Goal: Task Accomplishment & Management: Complete application form

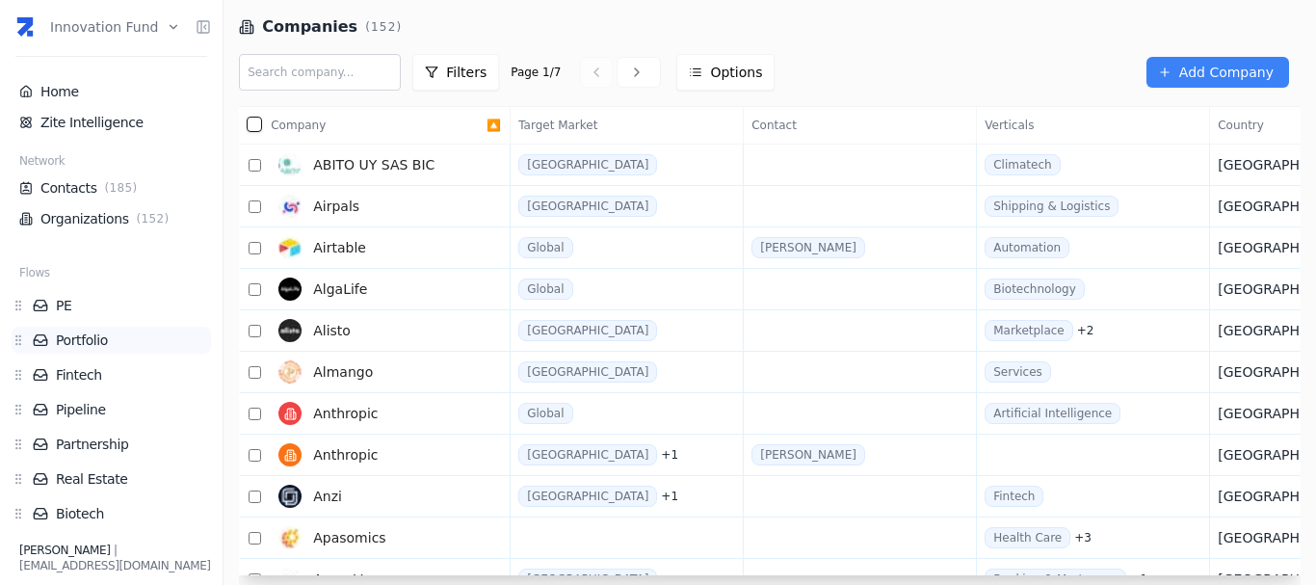
click at [88, 328] on li "Portfolio" at bounding box center [111, 340] width 199 height 27
click at [89, 336] on link "Portfolio" at bounding box center [122, 339] width 178 height 19
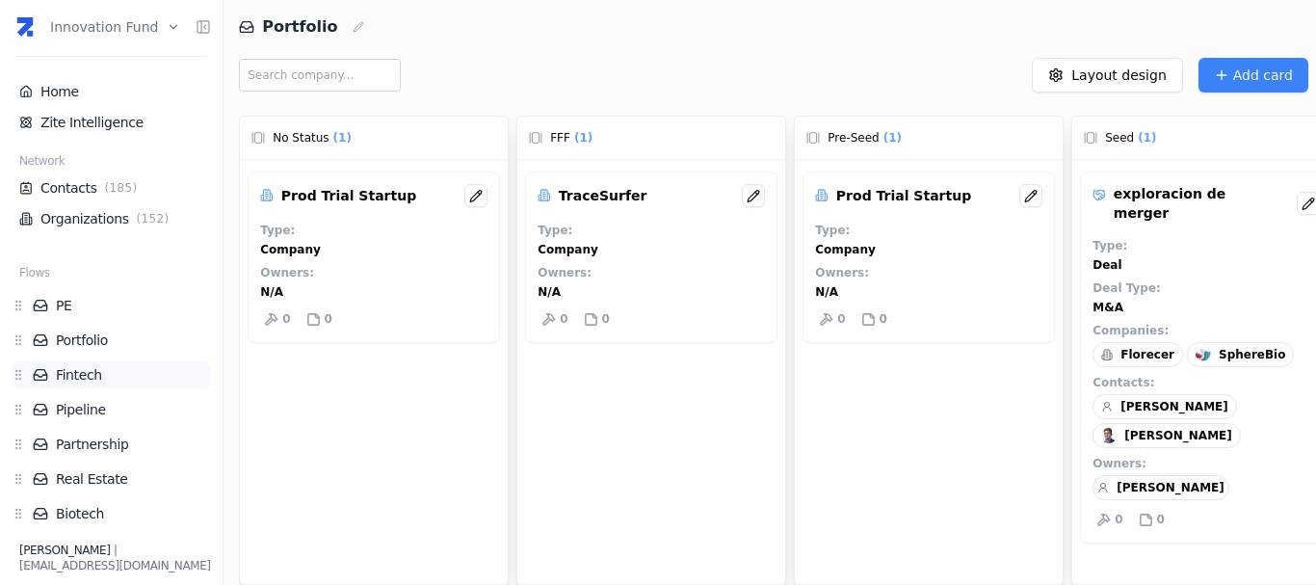
click at [87, 373] on link "Fintech" at bounding box center [122, 374] width 178 height 19
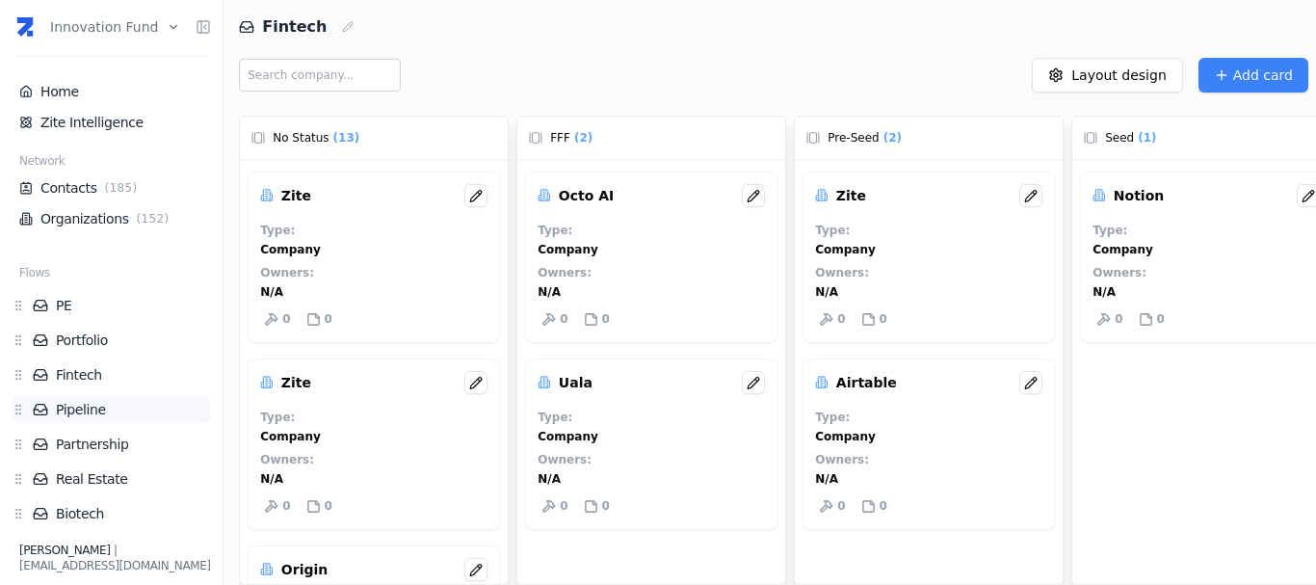
click at [92, 404] on link "Pipeline" at bounding box center [122, 409] width 178 height 19
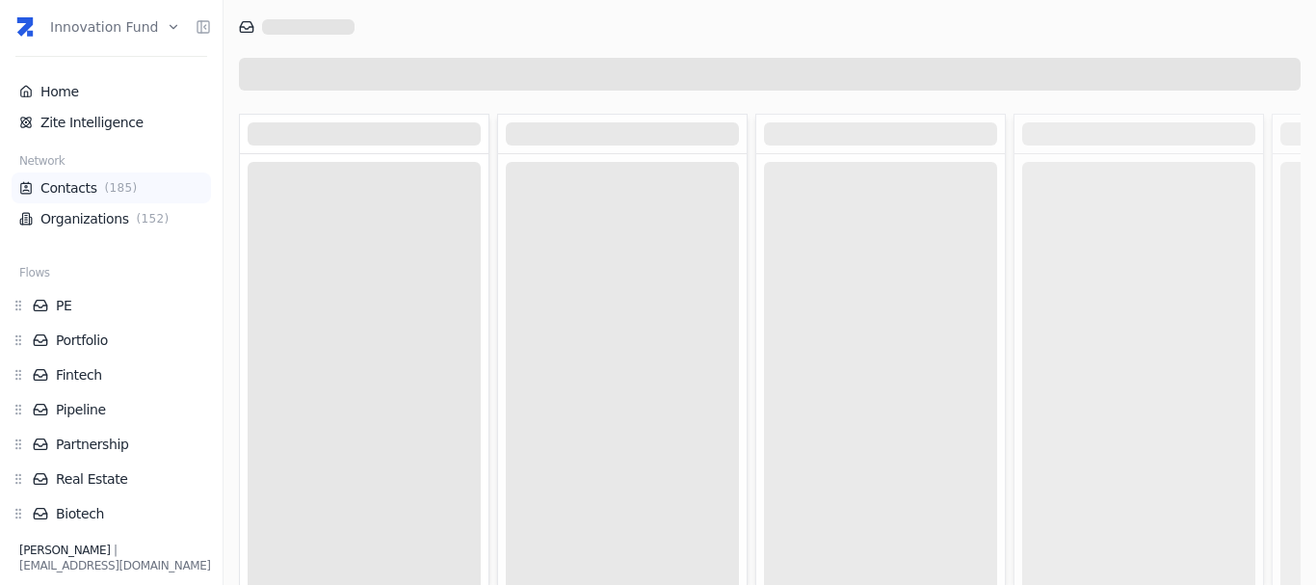
click at [70, 194] on link "Contacts ( 185 )" at bounding box center [111, 187] width 184 height 19
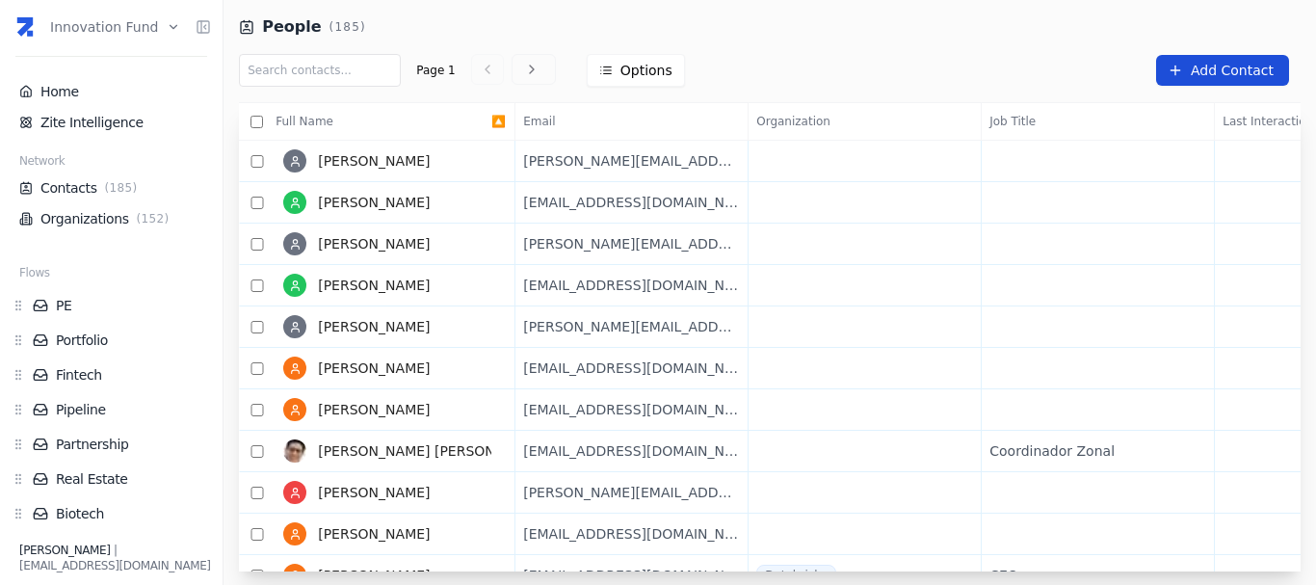
click at [1184, 61] on link "Add Contact" at bounding box center [1222, 70] width 133 height 31
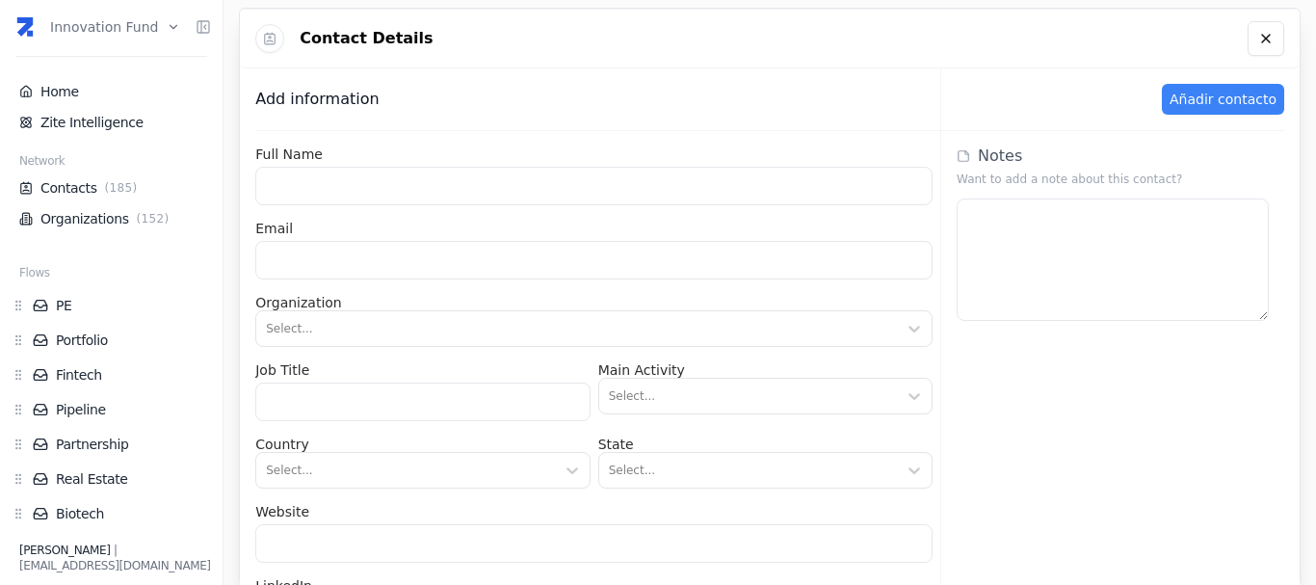
click at [618, 193] on input at bounding box center [593, 186] width 677 height 39
type input "[PERSON_NAME]"
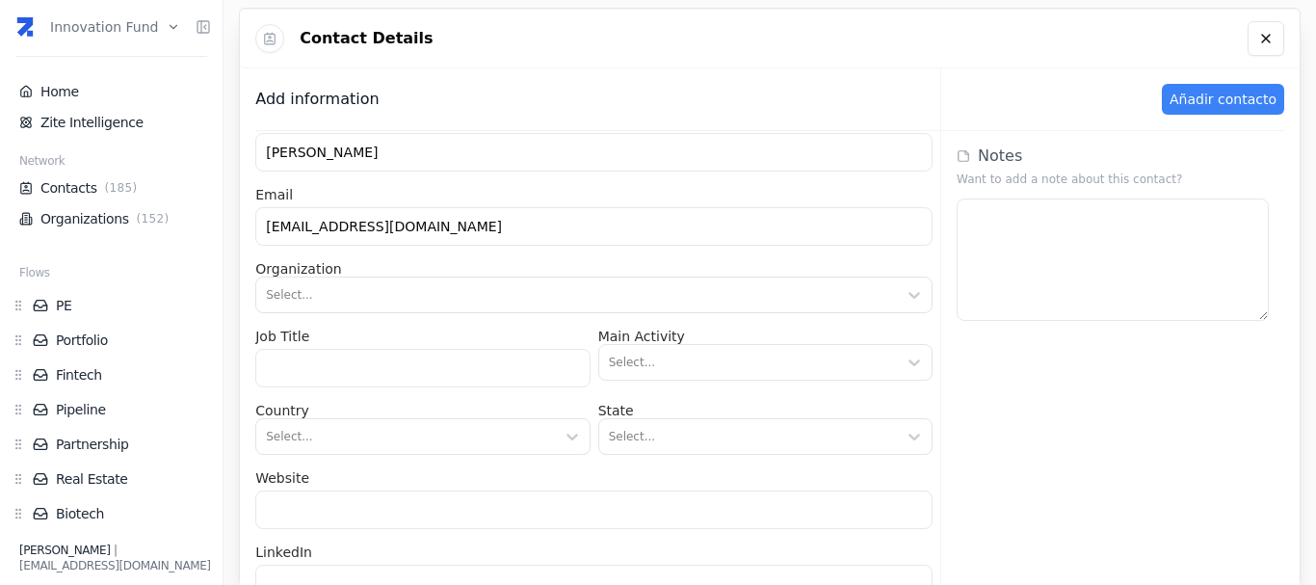
click at [342, 235] on input "[EMAIL_ADDRESS][DOMAIN_NAME]" at bounding box center [593, 226] width 677 height 39
type input "[EMAIL_ADDRESS][DOMAIN_NAME]"
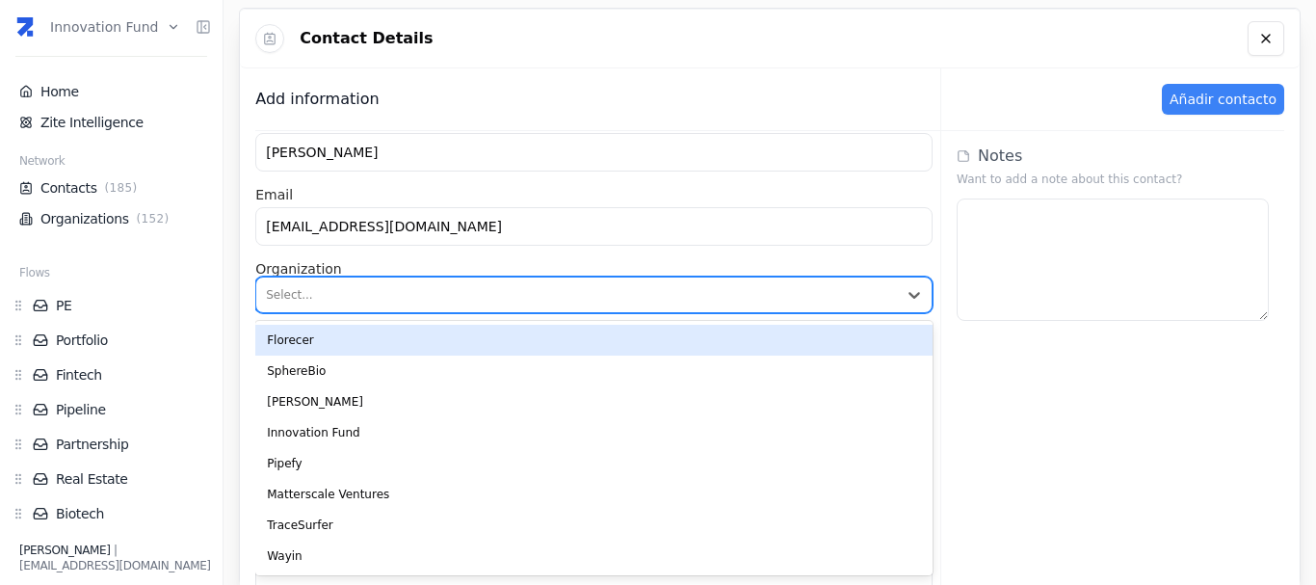
click at [408, 290] on div at bounding box center [576, 294] width 621 height 19
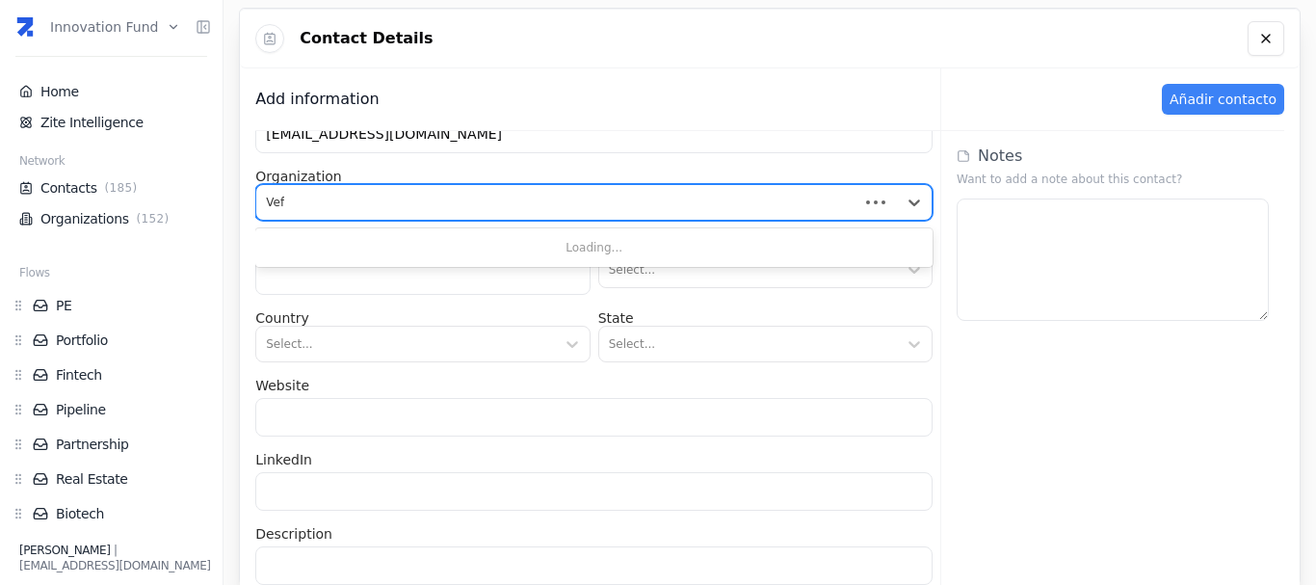
type input "Vefy"
click at [444, 210] on div at bounding box center [576, 202] width 621 height 19
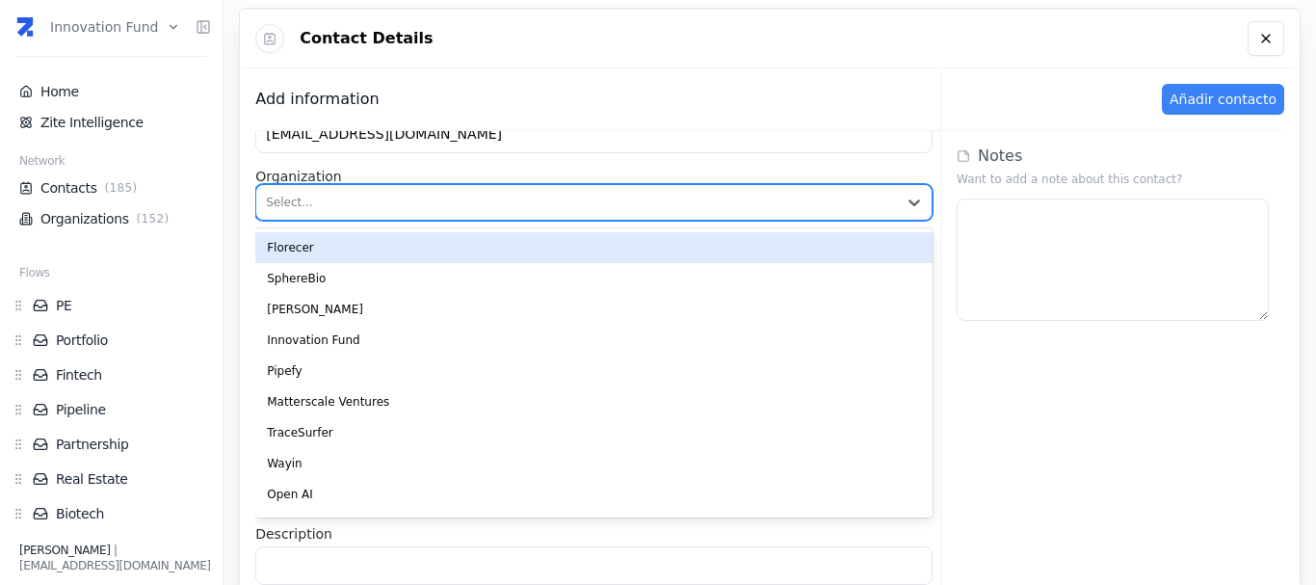
click at [444, 210] on div at bounding box center [576, 202] width 621 height 19
click at [500, 168] on div "Full Name [PERSON_NAME] Email [EMAIL_ADDRESS][DOMAIN_NAME] Organization 25 resu…" at bounding box center [597, 418] width 685 height 575
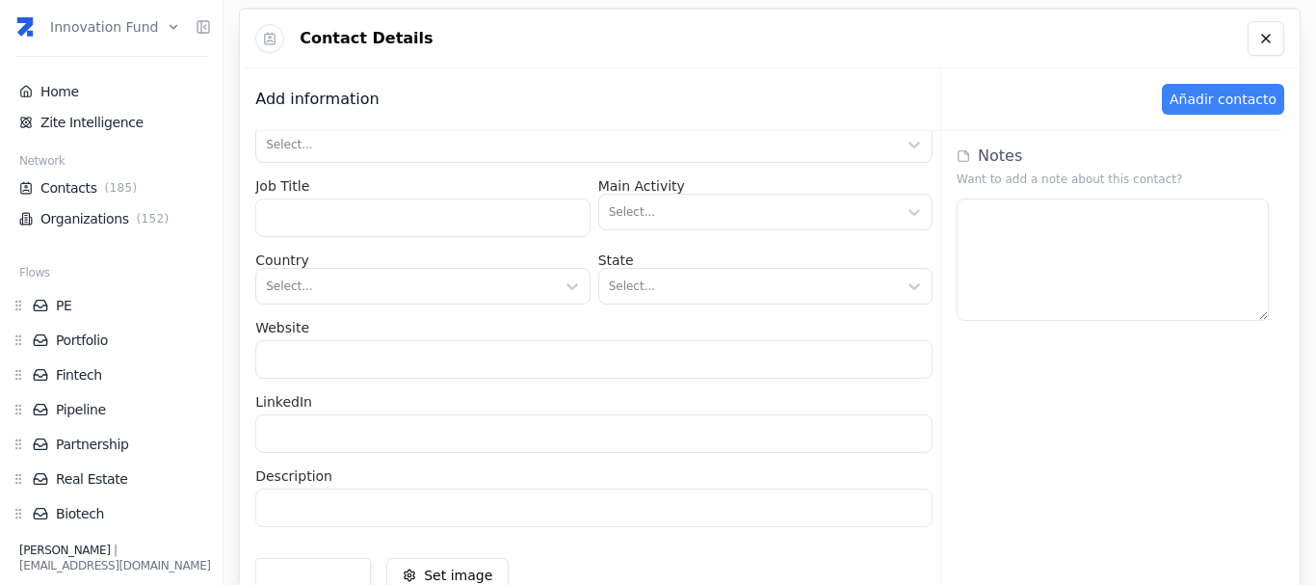
scroll to position [184, 0]
click at [484, 216] on input at bounding box center [422, 217] width 334 height 39
type input "Founder"
click at [641, 210] on div at bounding box center [748, 211] width 278 height 19
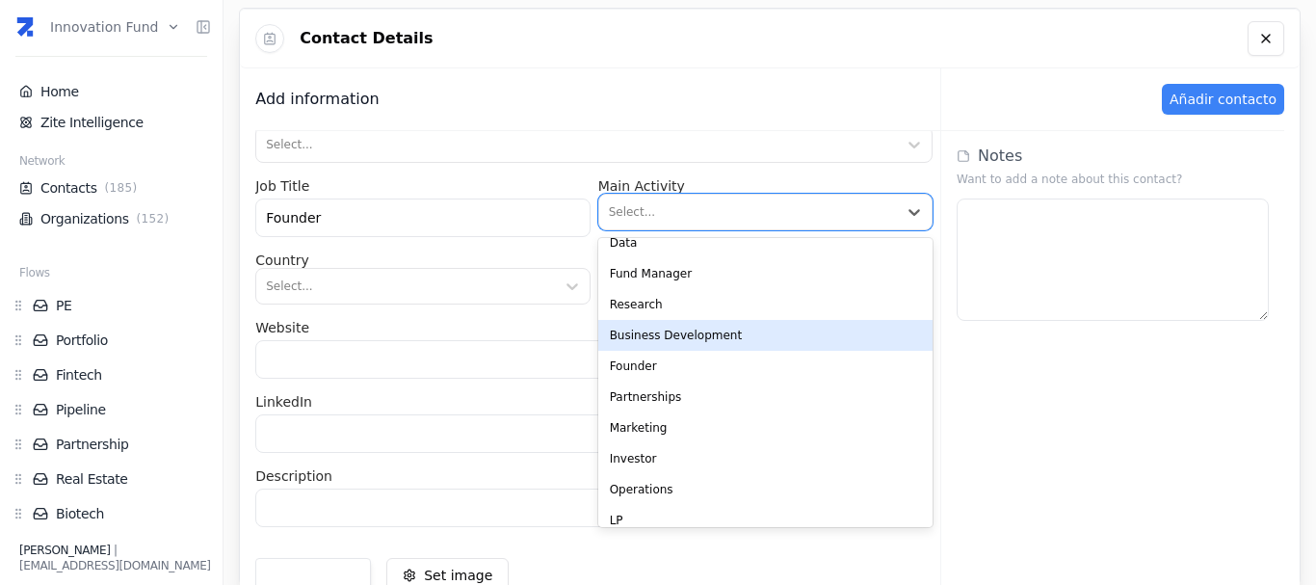
scroll to position [46, 0]
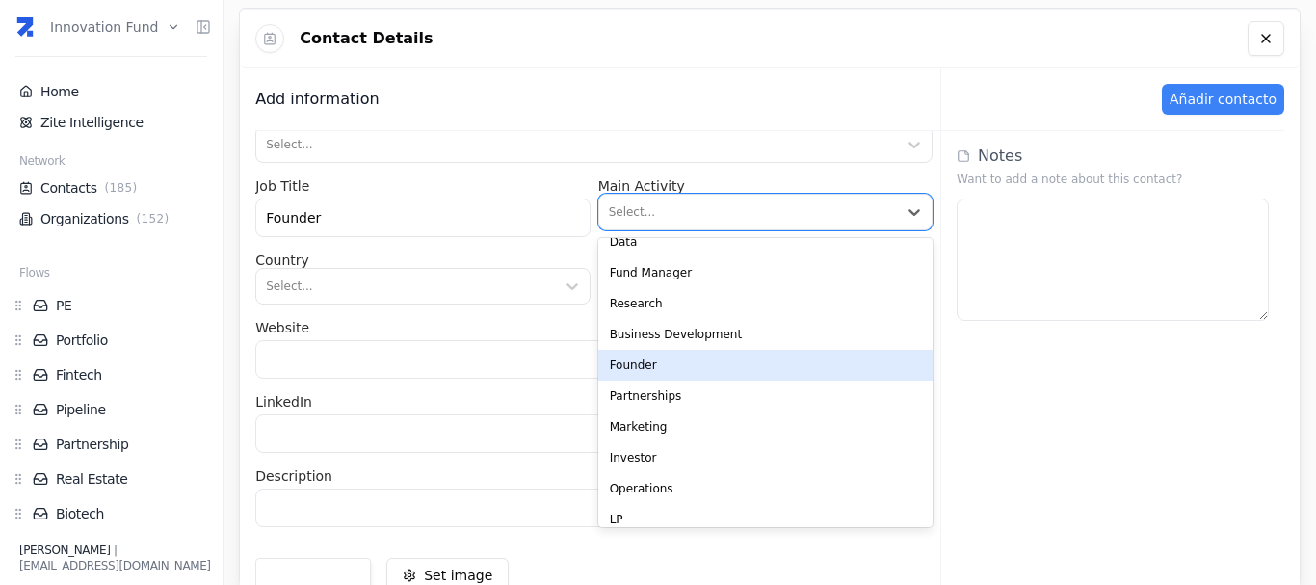
click at [711, 378] on div "Founder" at bounding box center [765, 365] width 334 height 31
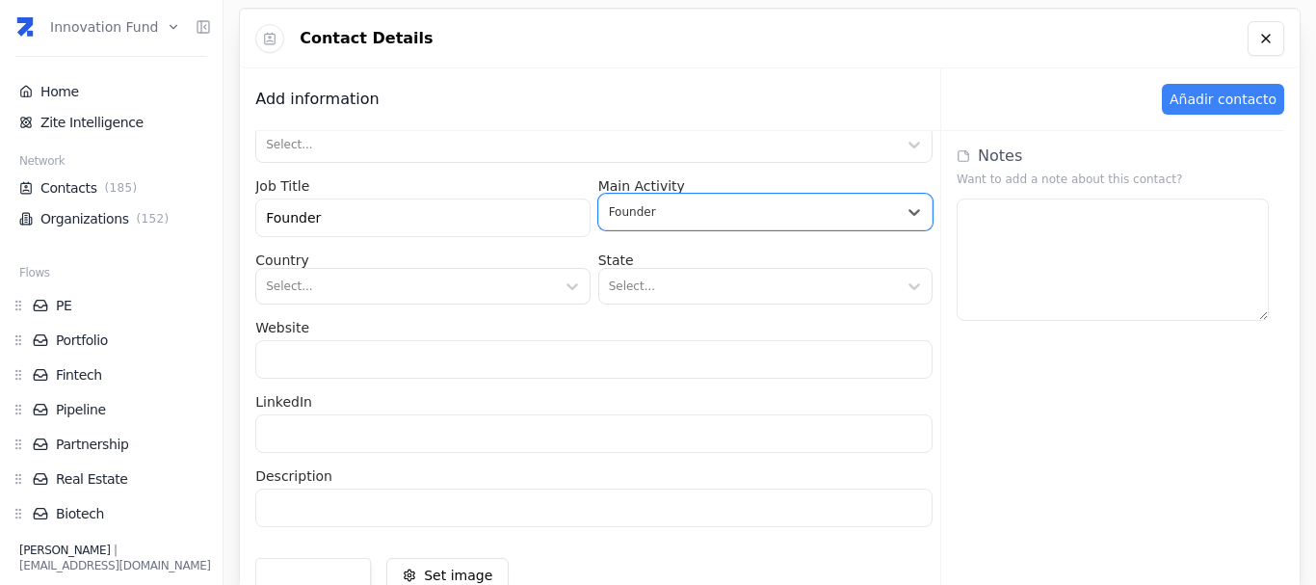
scroll to position [214, 0]
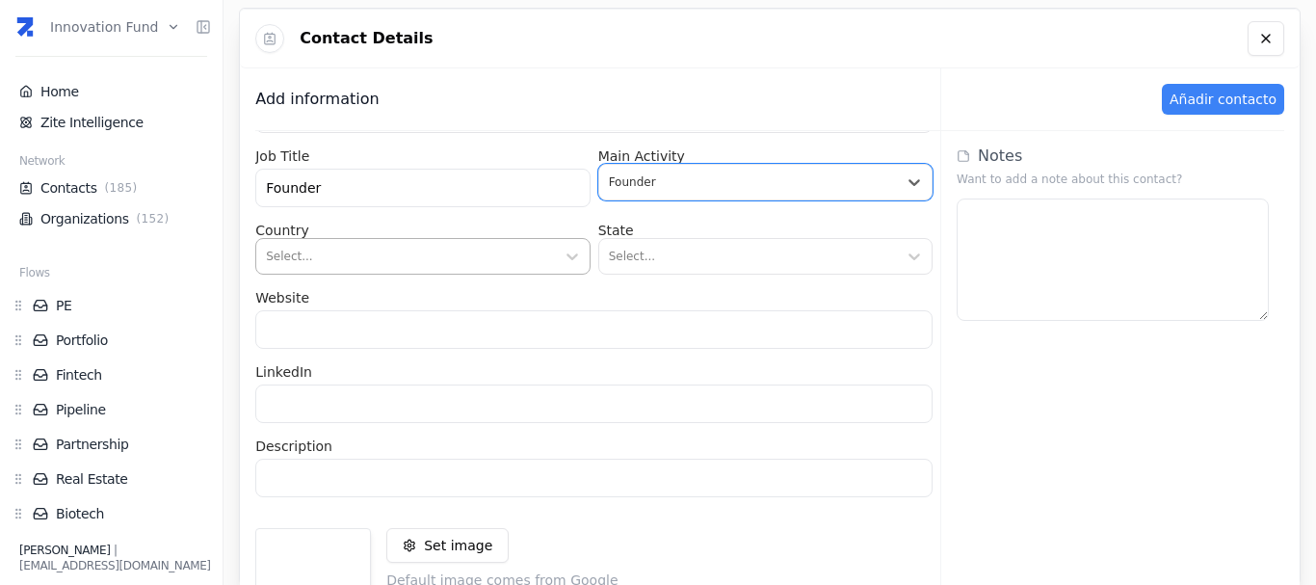
click at [532, 264] on div at bounding box center [405, 256] width 278 height 19
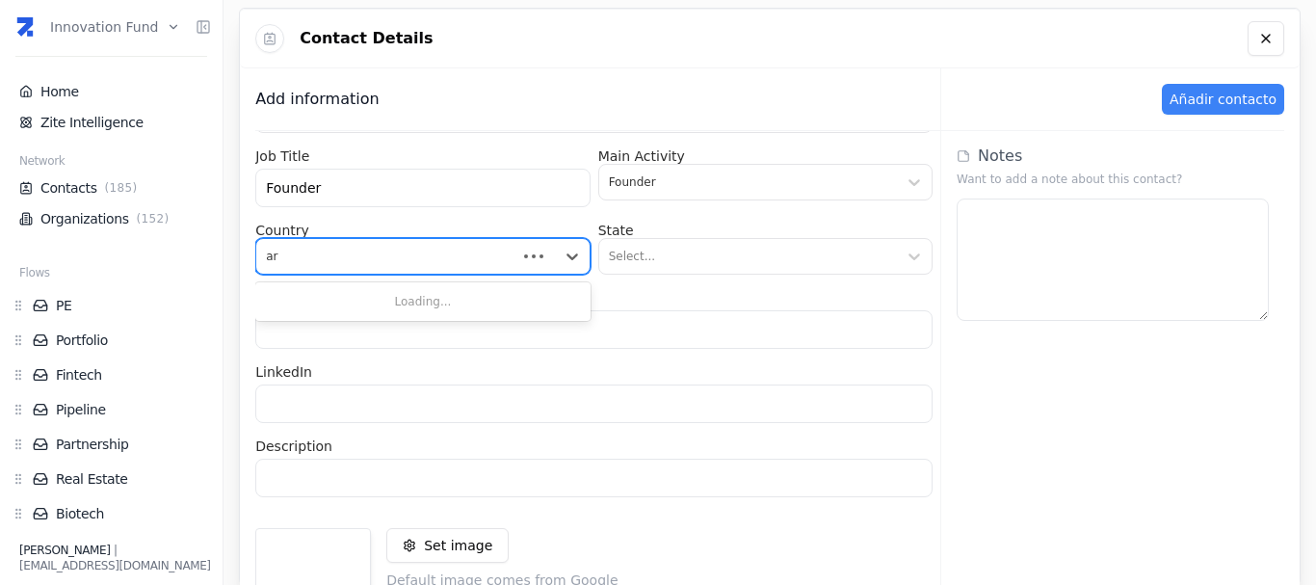
type input "arg"
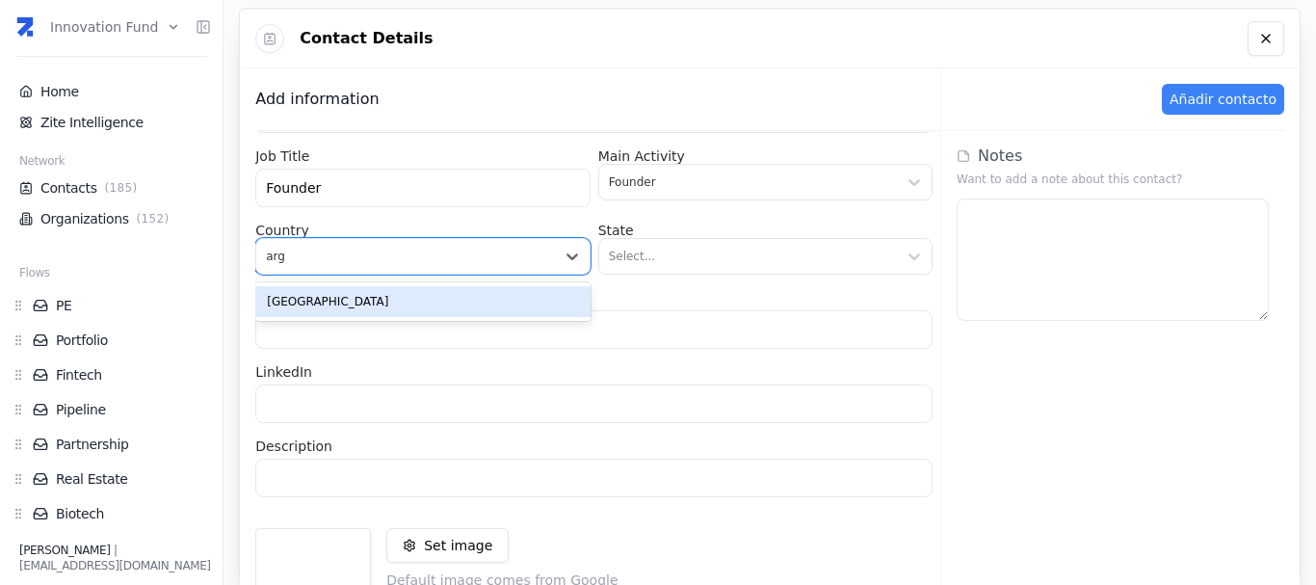
click at [466, 296] on div "[GEOGRAPHIC_DATA]" at bounding box center [422, 301] width 334 height 31
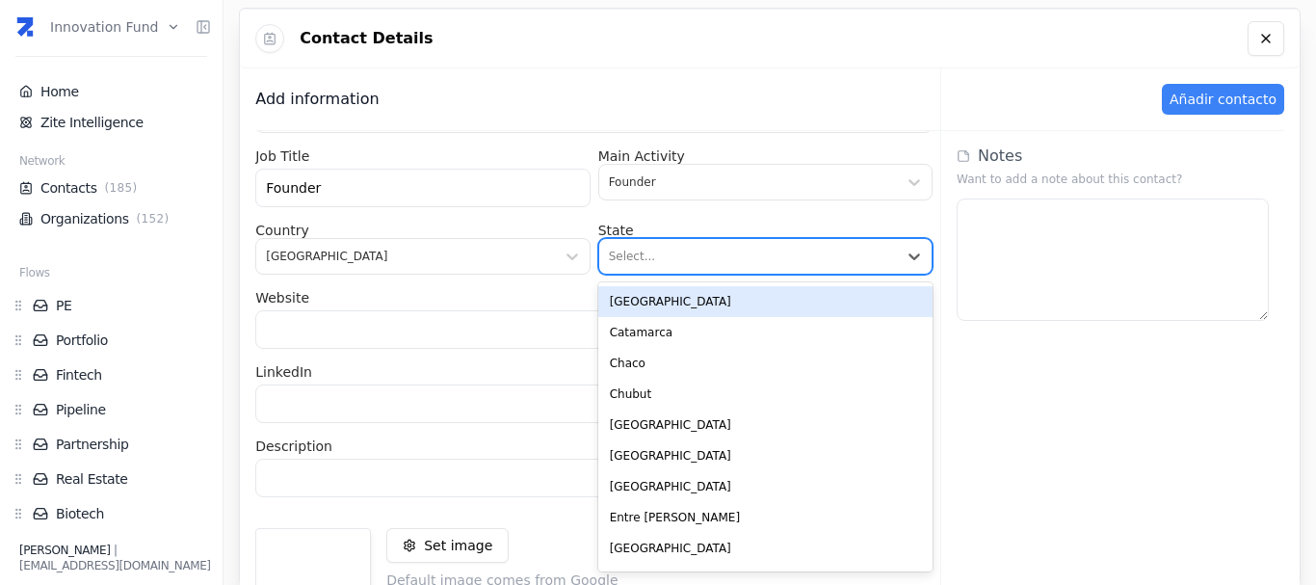
click at [669, 257] on div at bounding box center [748, 256] width 278 height 19
click at [670, 308] on div "[GEOGRAPHIC_DATA]" at bounding box center [765, 301] width 334 height 31
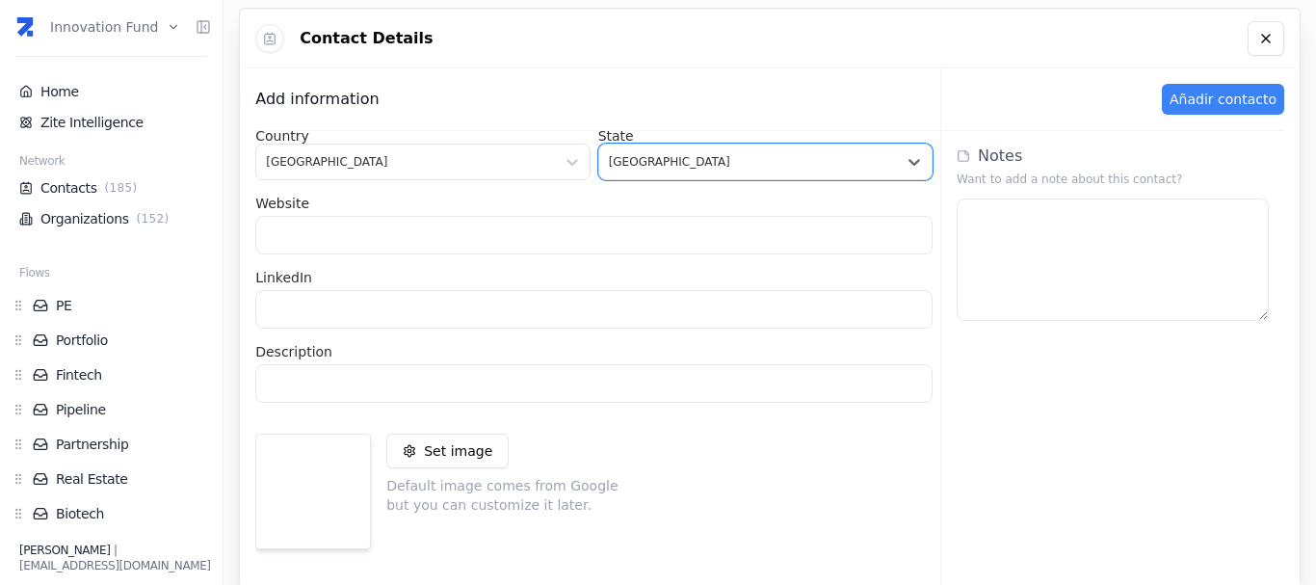
scroll to position [309, 0]
click at [613, 251] on input at bounding box center [593, 234] width 677 height 39
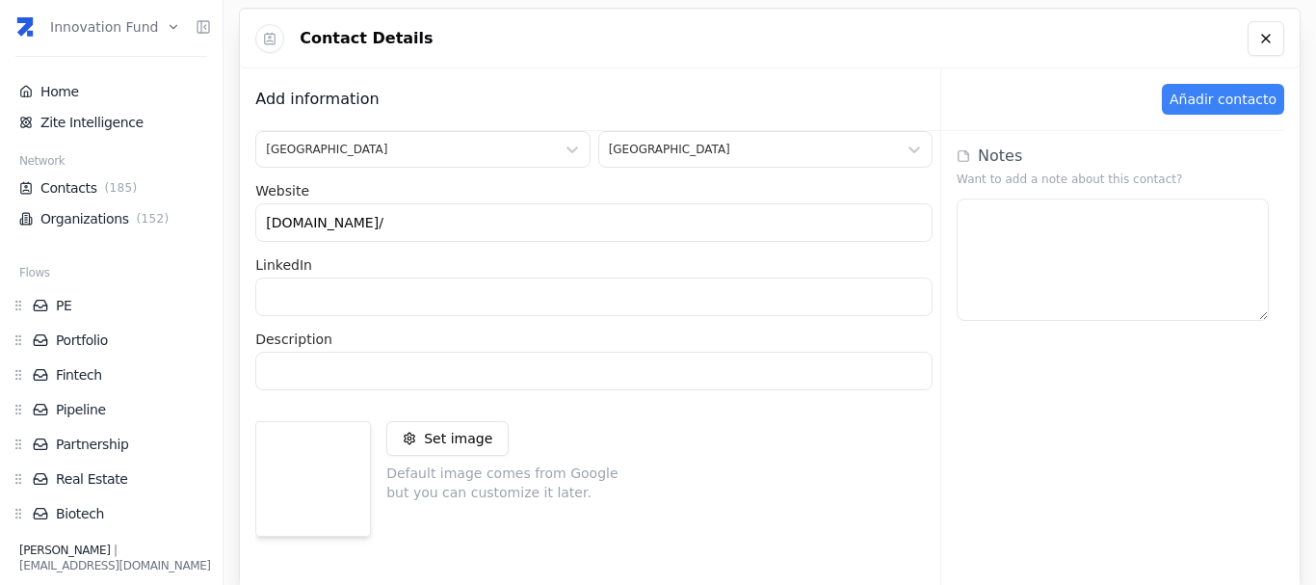
scroll to position [0, 0]
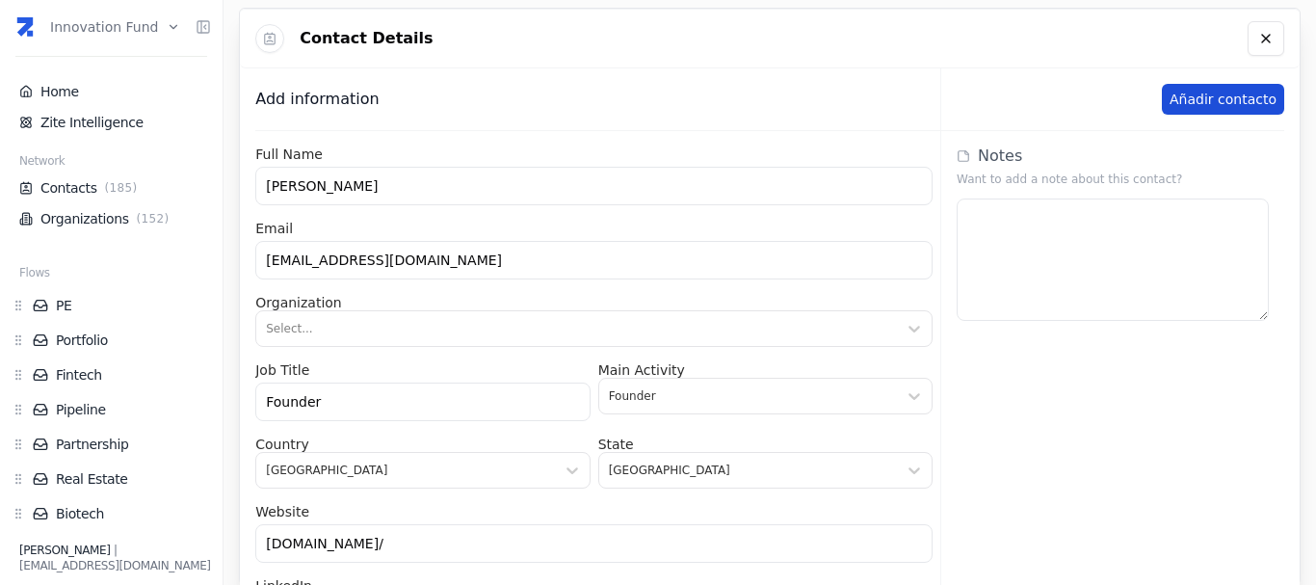
click at [1239, 102] on button "Añadir contacto" at bounding box center [1223, 99] width 122 height 31
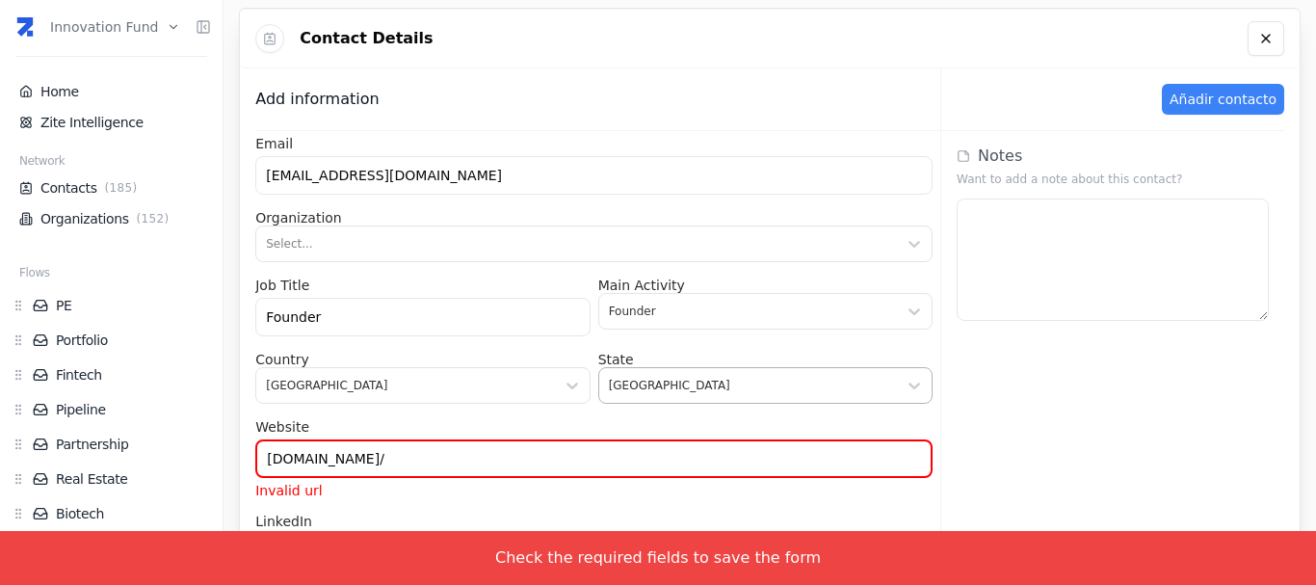
scroll to position [301, 0]
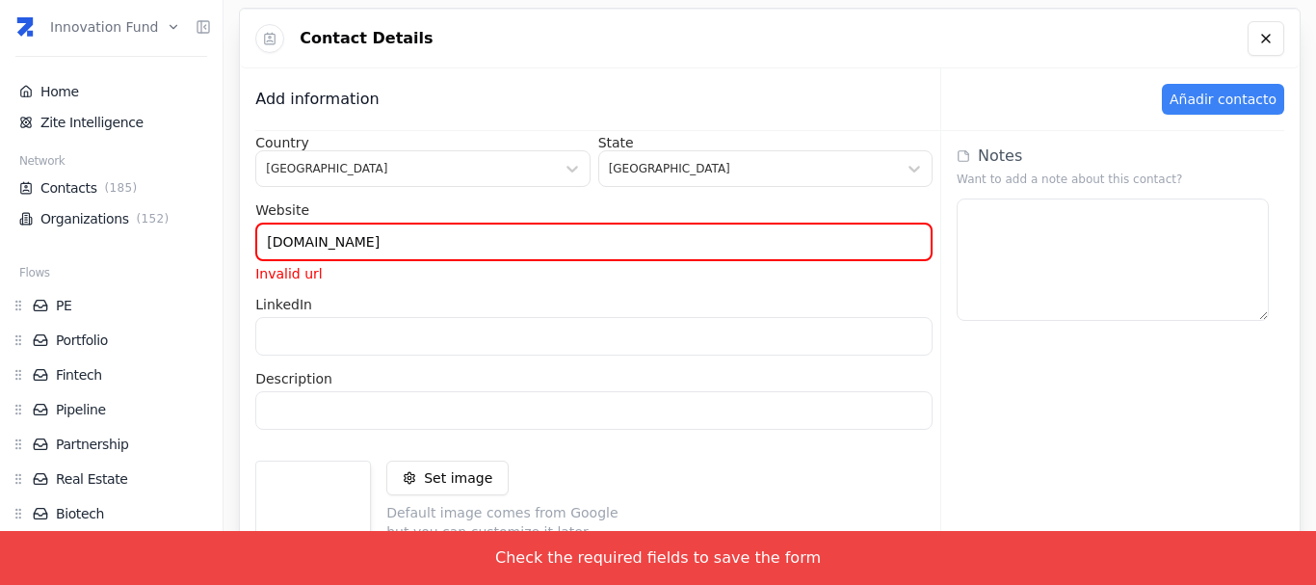
click at [267, 248] on input "[DOMAIN_NAME]" at bounding box center [593, 241] width 677 height 39
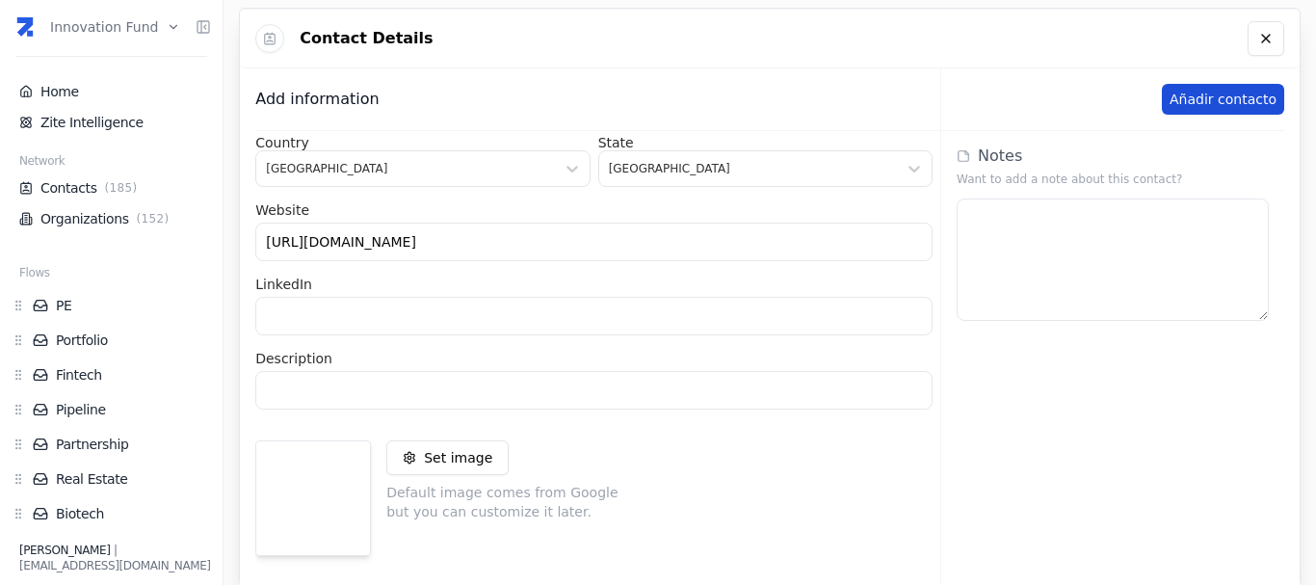
type input "[URL][DOMAIN_NAME]"
click at [1233, 99] on button "Añadir contacto" at bounding box center [1223, 99] width 122 height 31
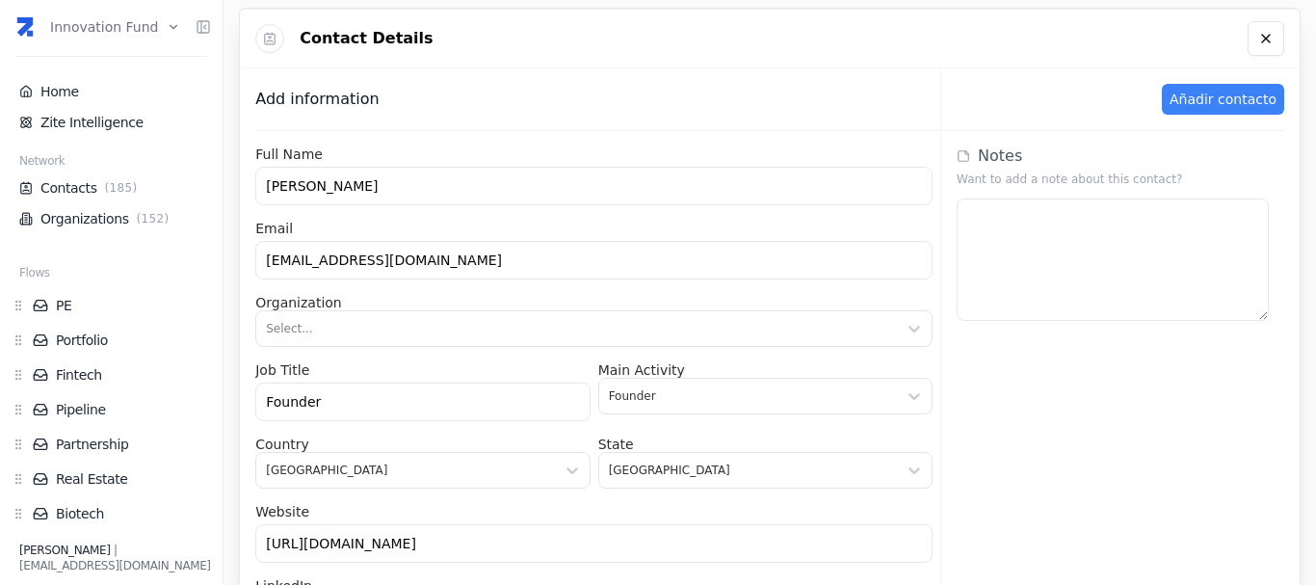
scroll to position [334, 0]
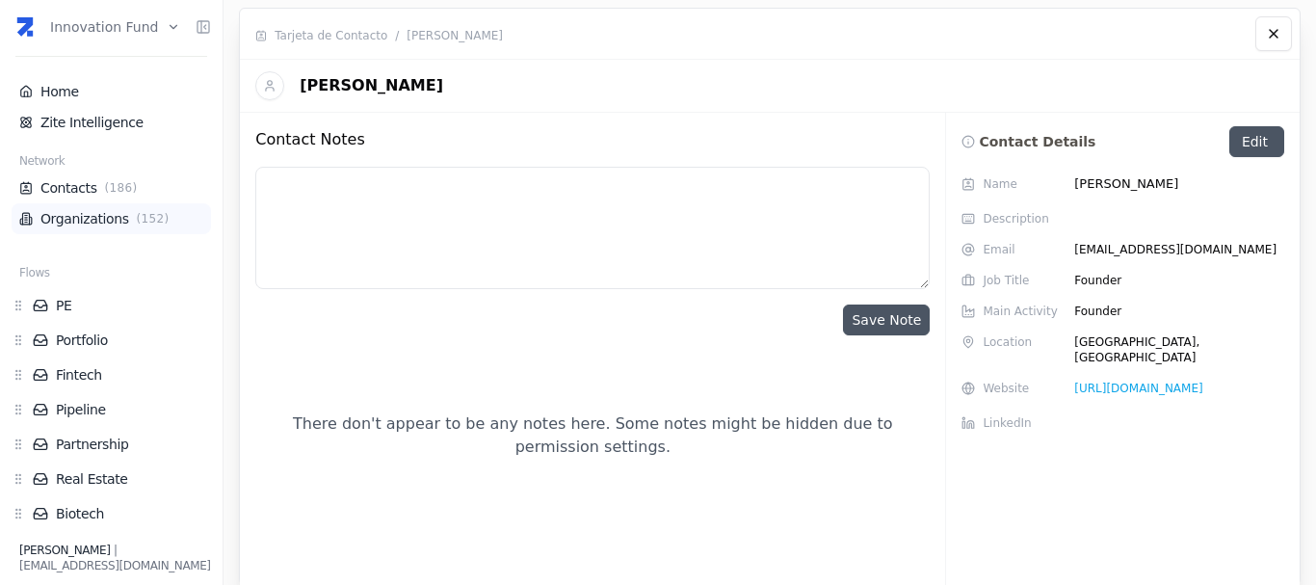
click at [91, 222] on link "Organizations ( 152 )" at bounding box center [111, 218] width 184 height 19
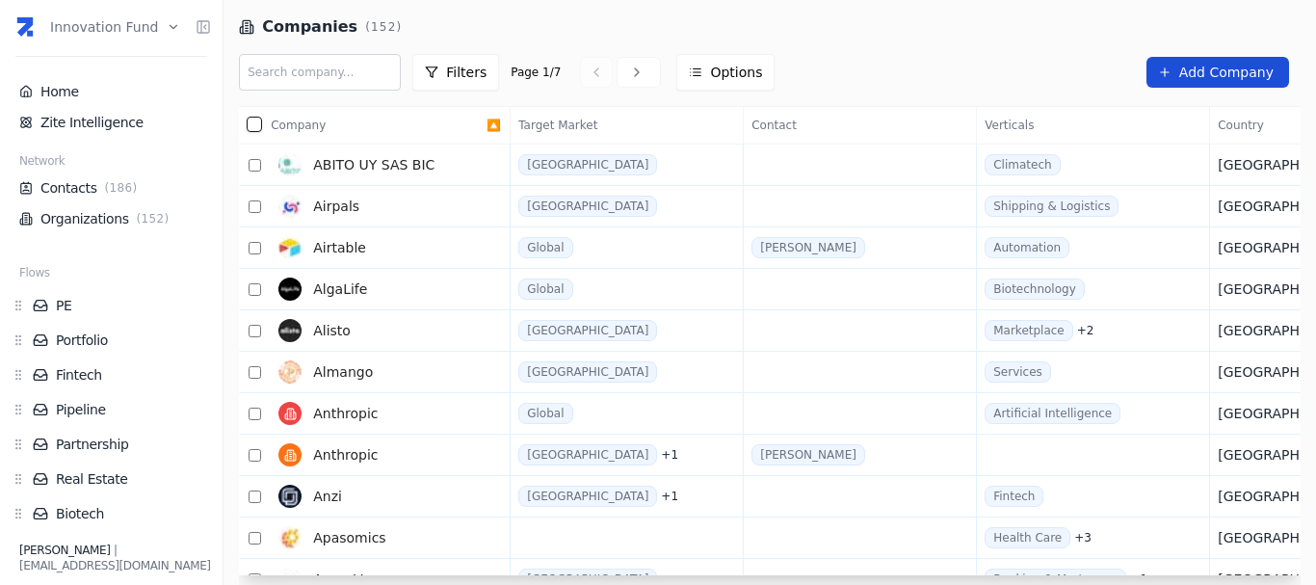
click at [1184, 70] on link "Add Company" at bounding box center [1217, 72] width 143 height 31
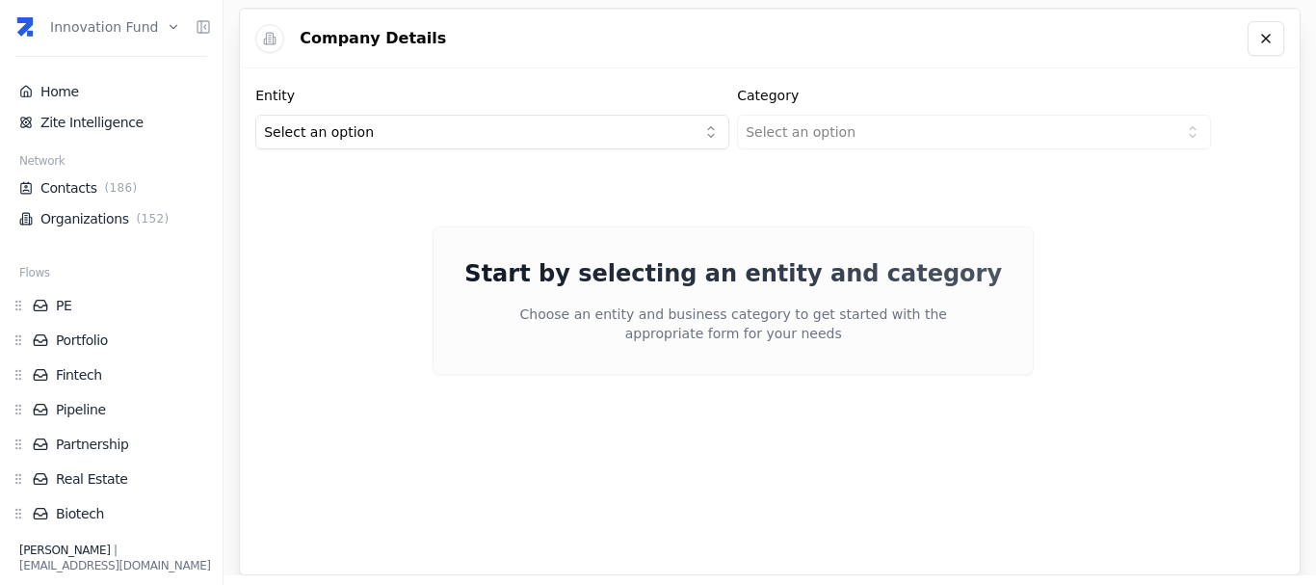
click at [566, 139] on html "Innovation Fund Home Zite Intelligence Network Contacts ( 186 ) Organizations (…" at bounding box center [658, 292] width 1316 height 585
click at [818, 132] on html "Innovation Fund Home Zite Intelligence Network Contacts ( 186 ) Organizations (…" at bounding box center [658, 292] width 1316 height 585
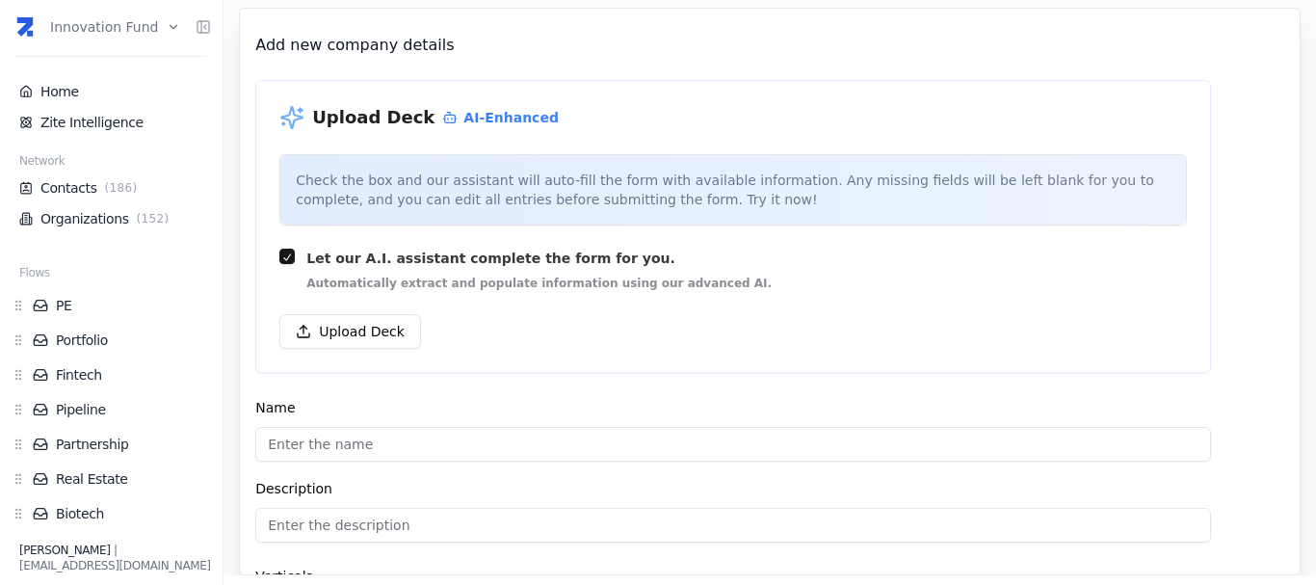
scroll to position [147, 0]
click at [398, 182] on div at bounding box center [732, 188] width 905 height 69
click at [622, 196] on div at bounding box center [732, 188] width 905 height 69
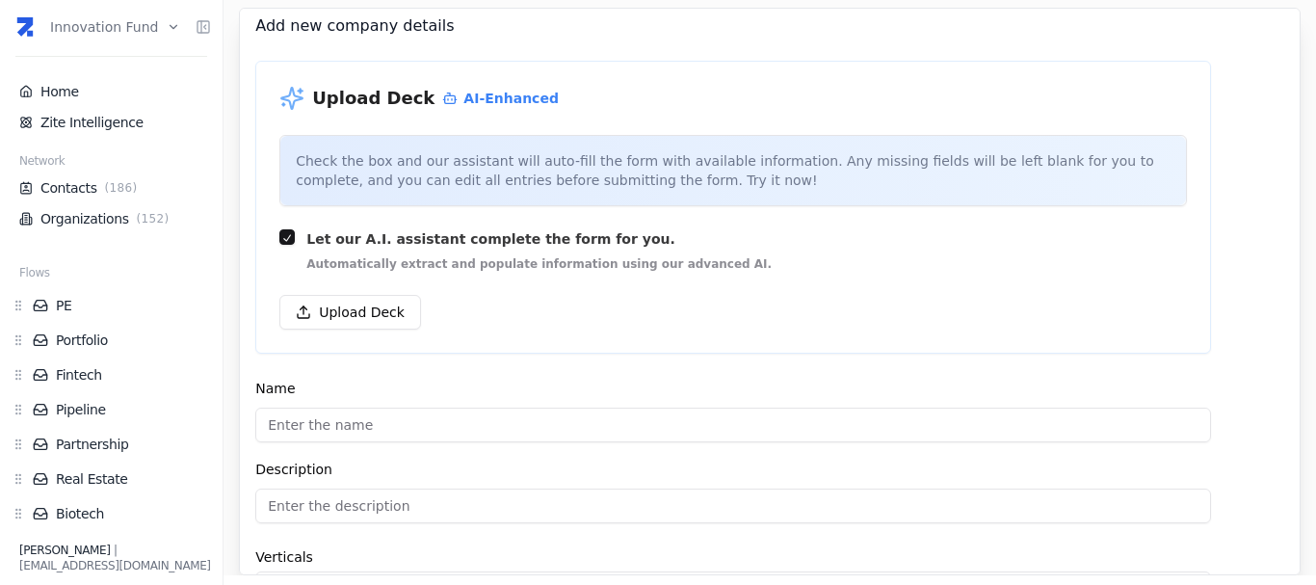
scroll to position [167, 0]
click at [362, 304] on button "Upload Deck" at bounding box center [350, 311] width 142 height 35
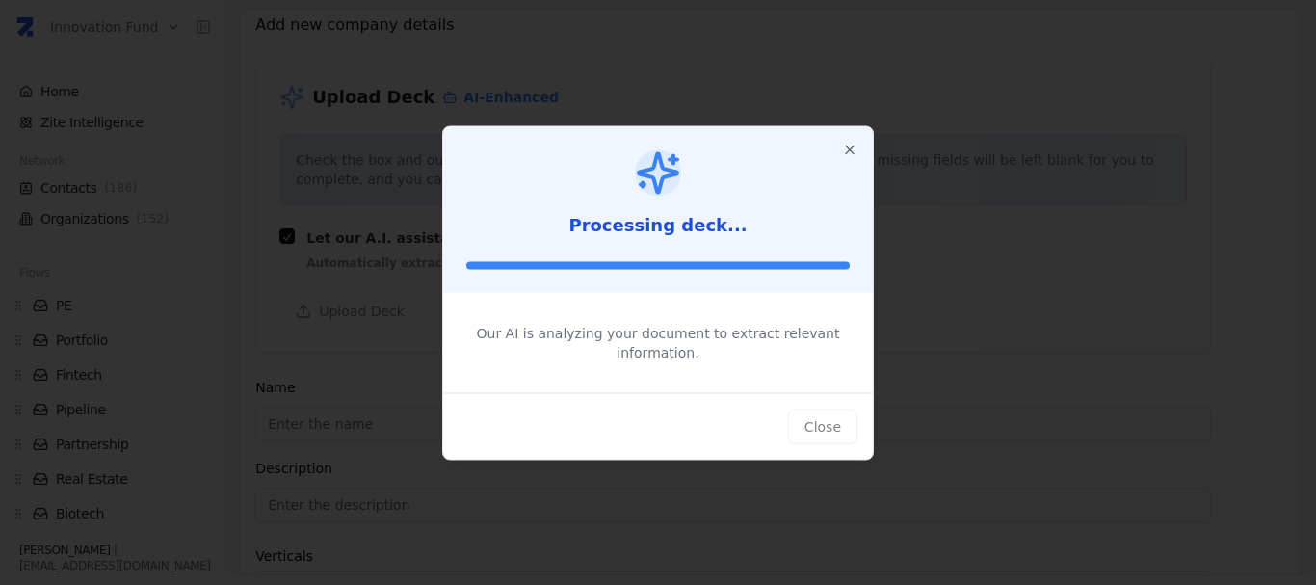
type input "Vefy"
type input "Unificá micro-tickets en un SPV."
type textarea "Vefy simplifies the investment process by consolidating individual contribution…"
type input "$0"
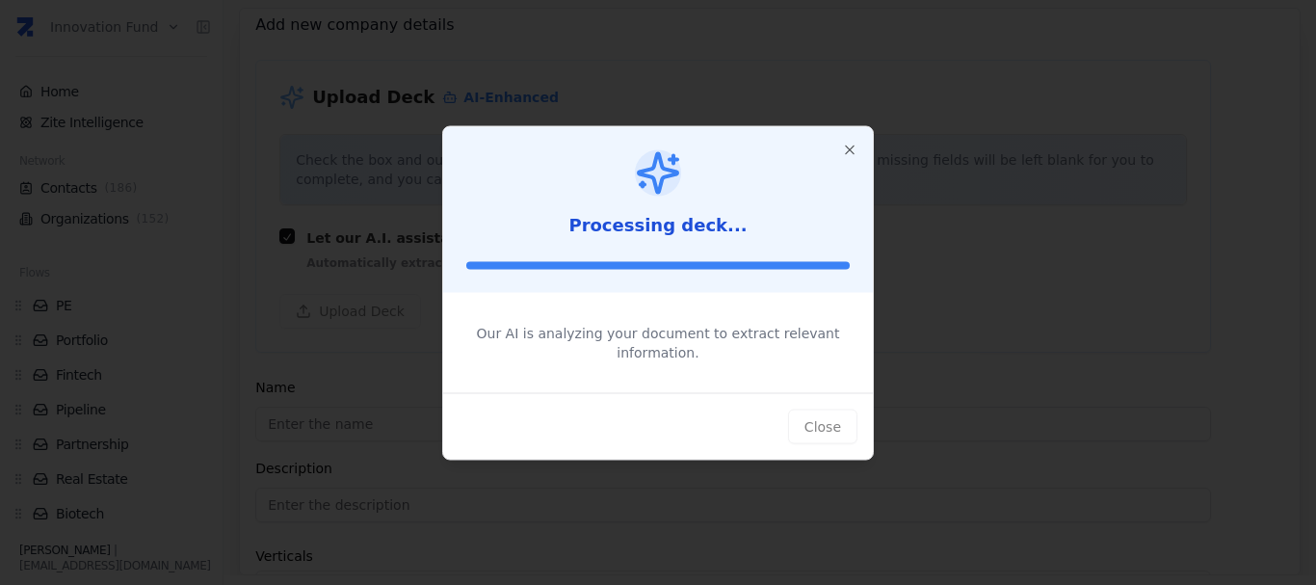
type input "$0"
type textarea "Vefy SPV allows multiple investors to be grouped into a single line on the cap …"
type textarea "Vefy uses a centralized platform to manage the entire investment process, inclu…"
type textarea "The service charges USD 3,500 per year for creating and managing the SPV LLC, w…"
type textarea "Target users are startup founders raising capital and investors looking to part…"
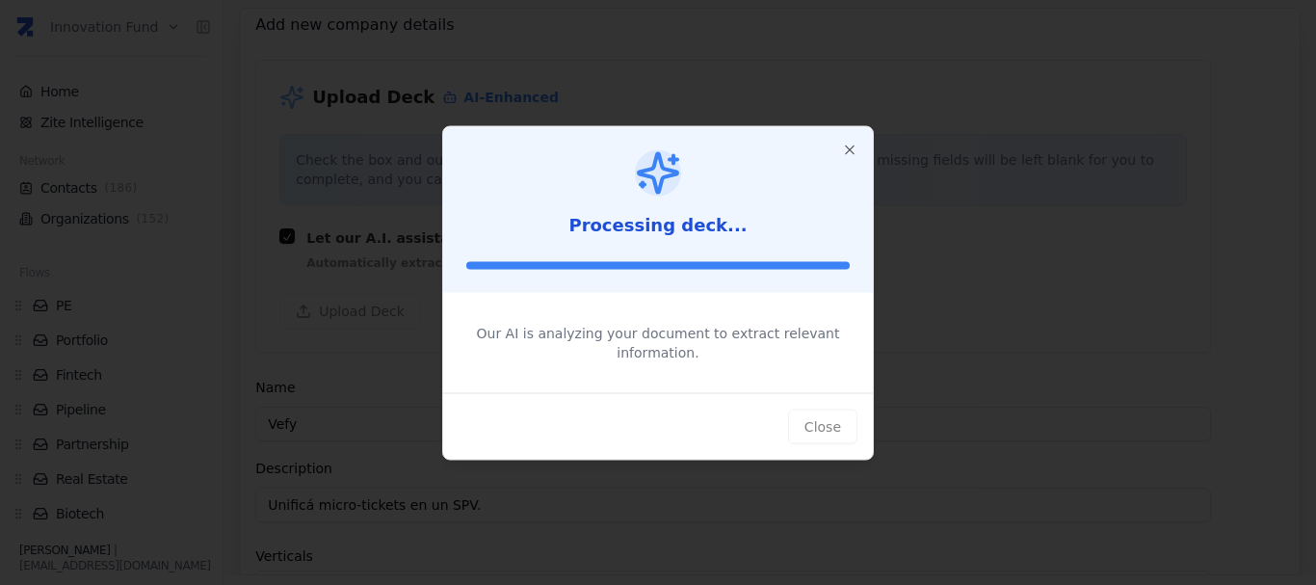
type textarea "The need to reduce friction in investment structures and enhance regional innov…"
type textarea "Vefy addresses the need to streamline and simplify the complex legal and admini…"
type input "$0"
type textarea "[PERSON_NAME] is a business and product engineer with an industrial engineering…"
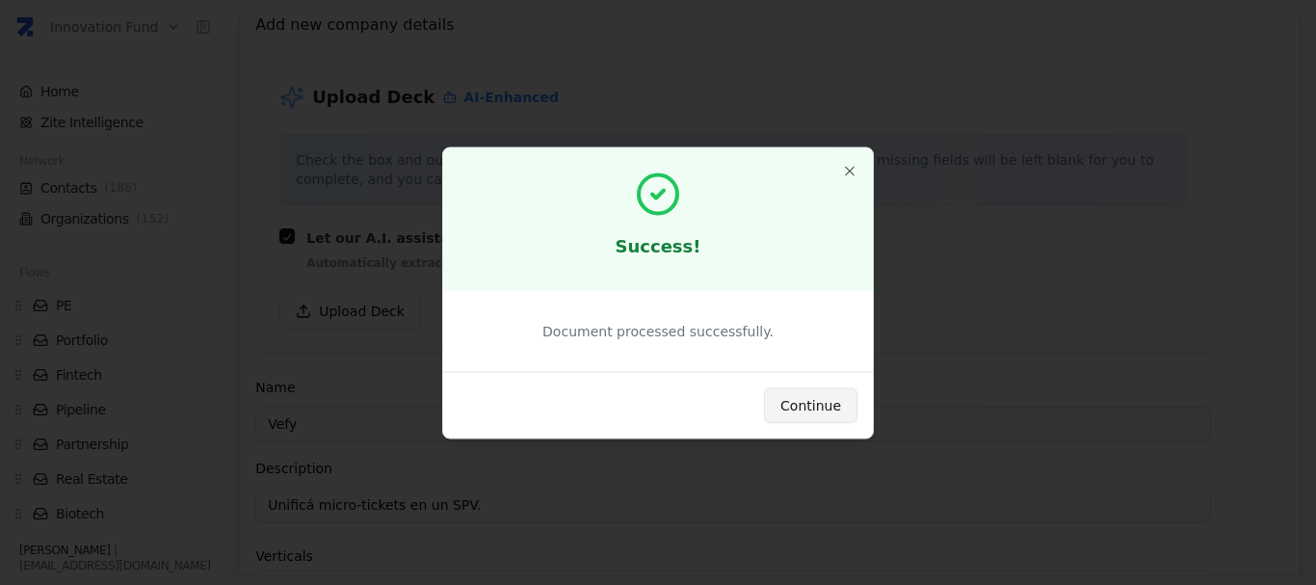
click at [839, 410] on button "Continue" at bounding box center [810, 404] width 93 height 35
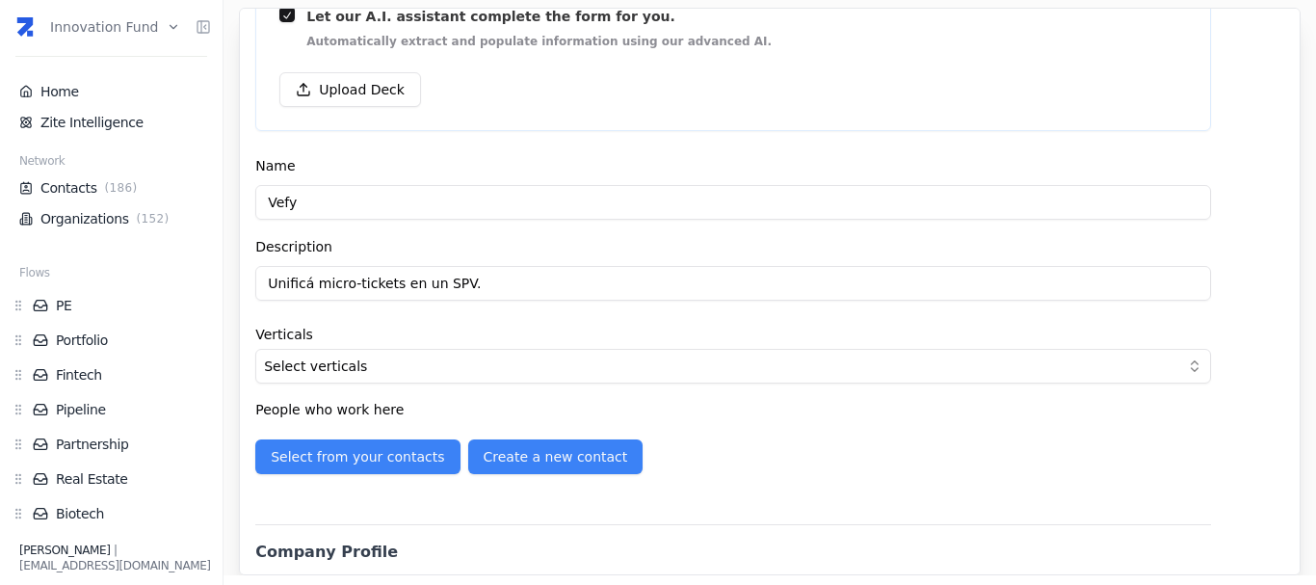
scroll to position [447, 0]
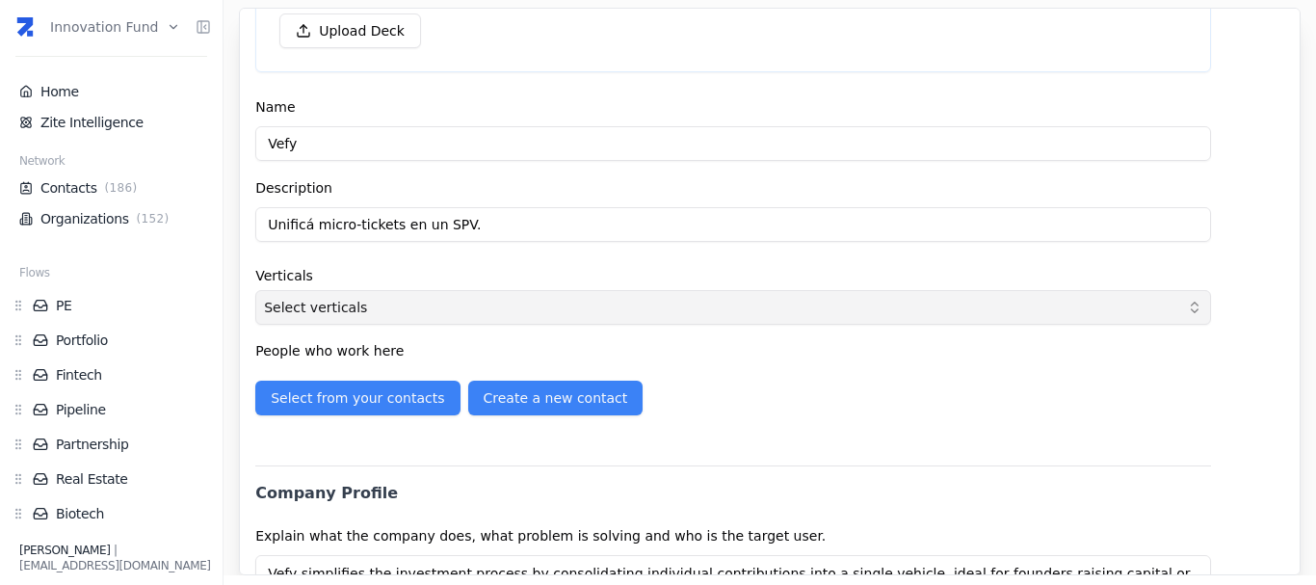
click at [328, 317] on button "Select verticals" at bounding box center [732, 307] width 955 height 35
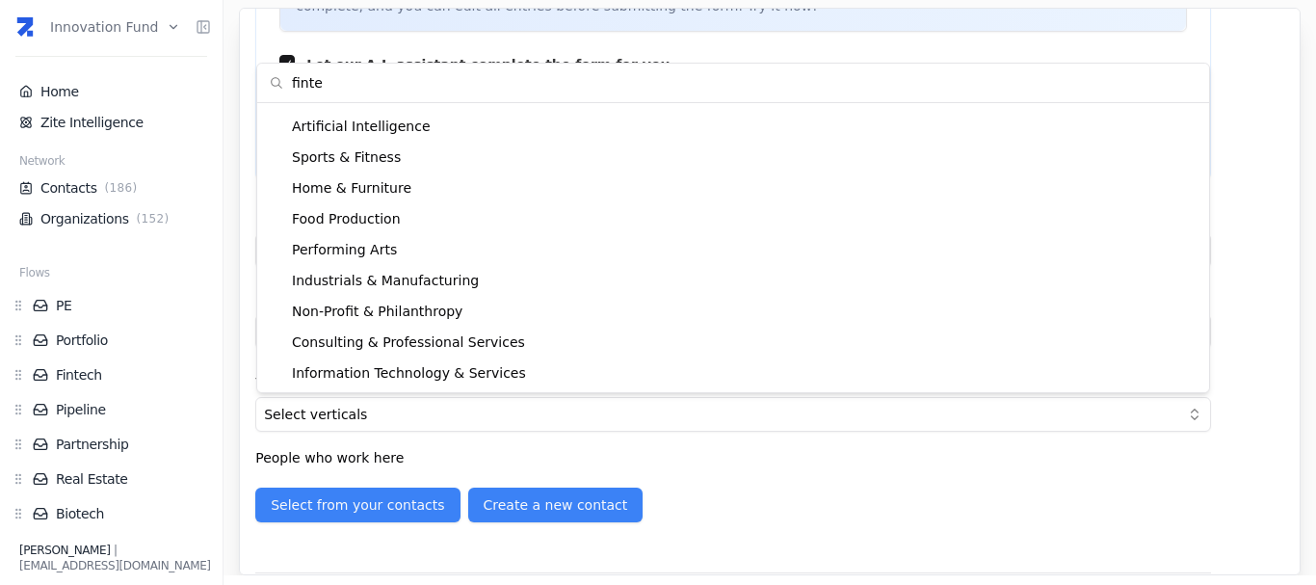
scroll to position [0, 0]
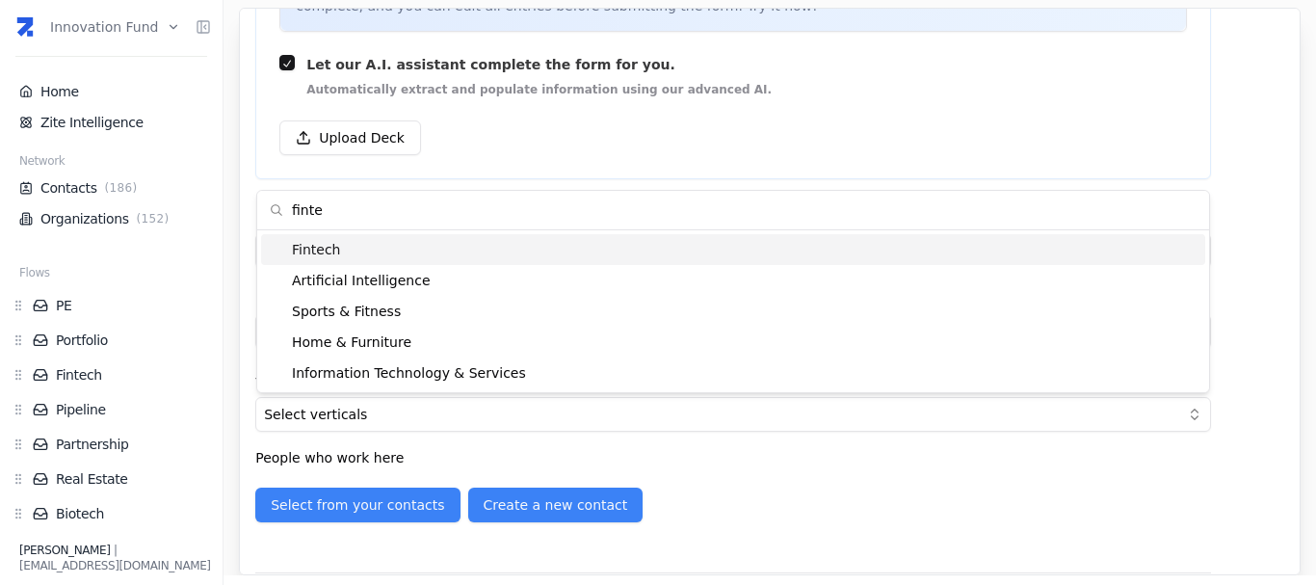
type input "finte"
click at [382, 254] on div "Fintech" at bounding box center [733, 249] width 944 height 31
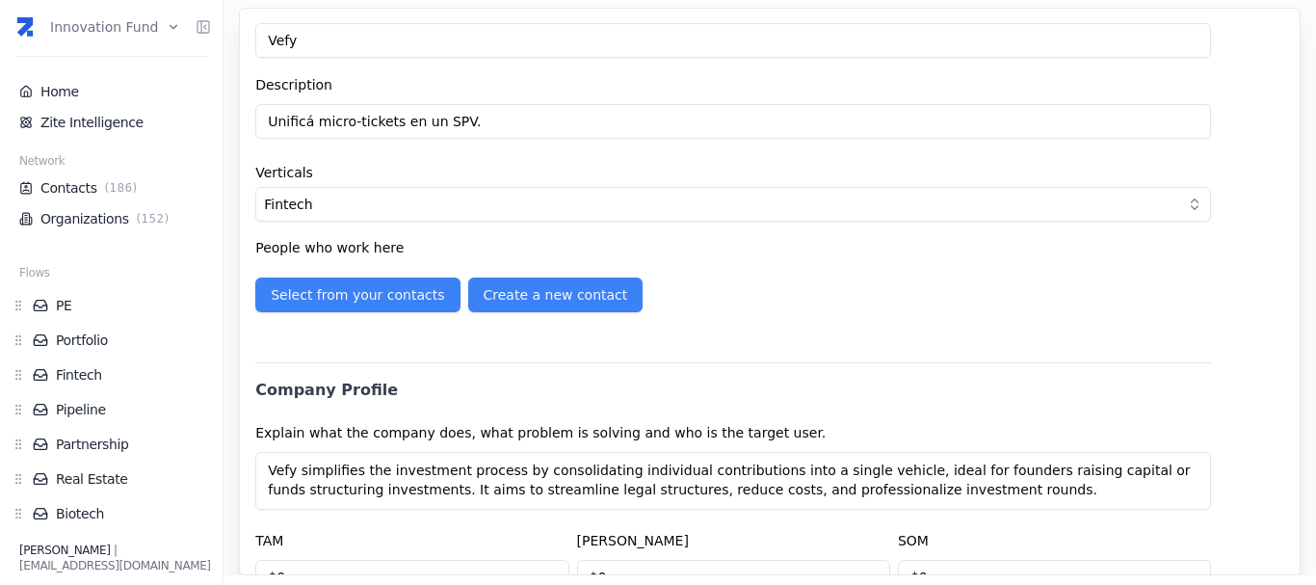
scroll to position [552, 0]
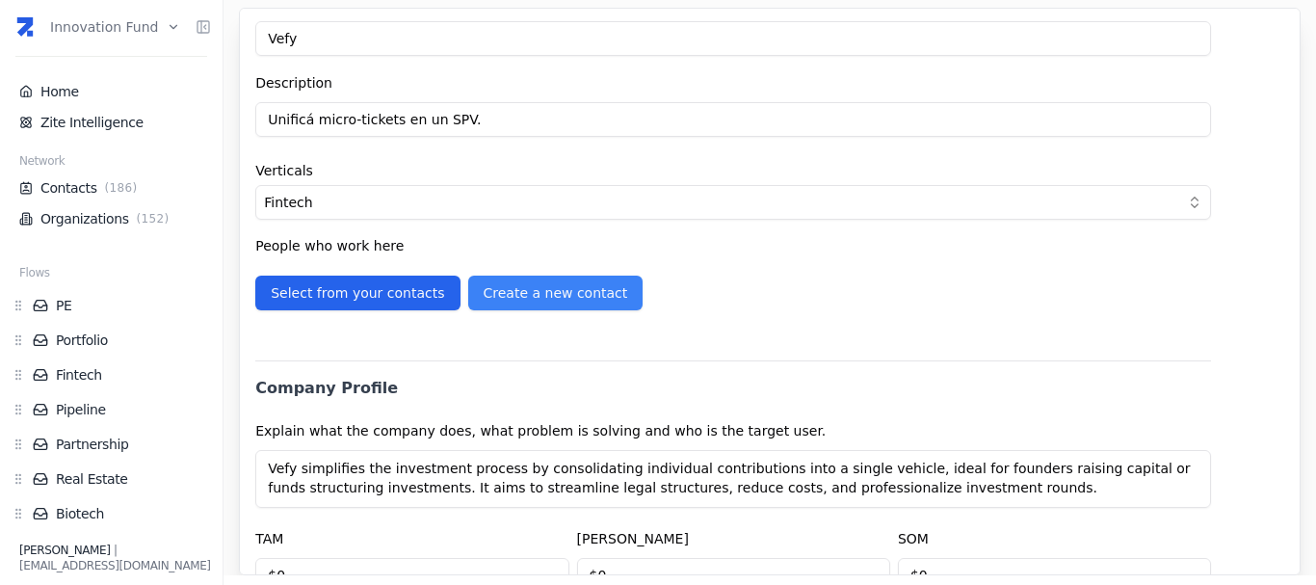
click at [364, 296] on button "Select from your contacts" at bounding box center [357, 292] width 204 height 35
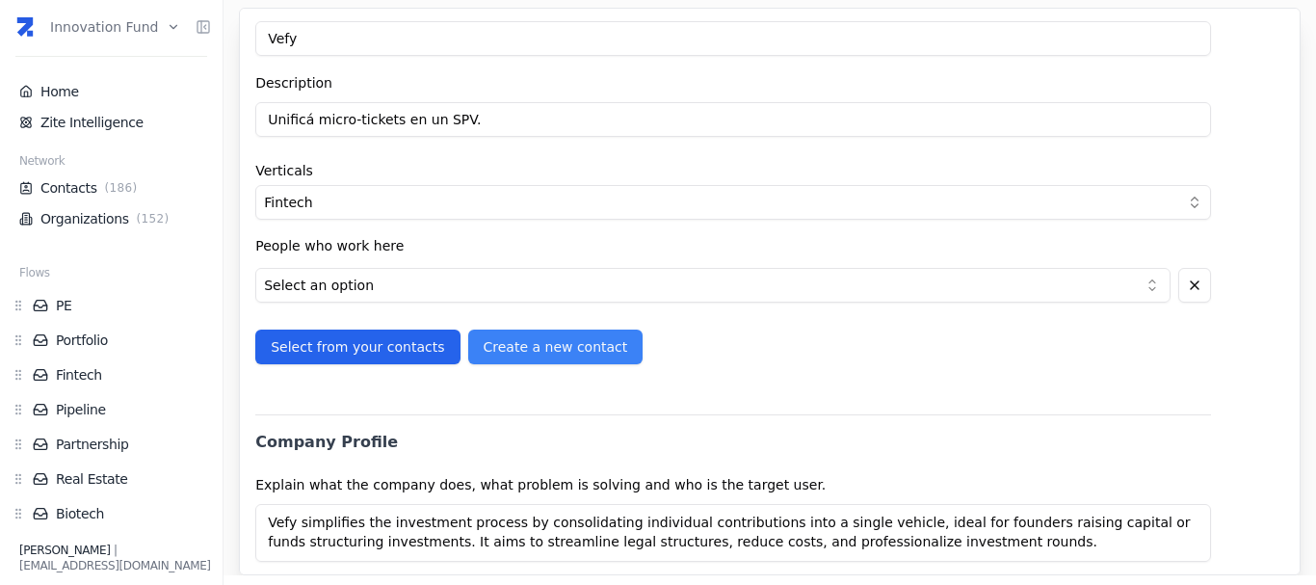
click at [364, 296] on html "Innovation Fund Home Zite Intelligence Network Contacts ( 186 ) Organizations (…" at bounding box center [658, 292] width 1316 height 585
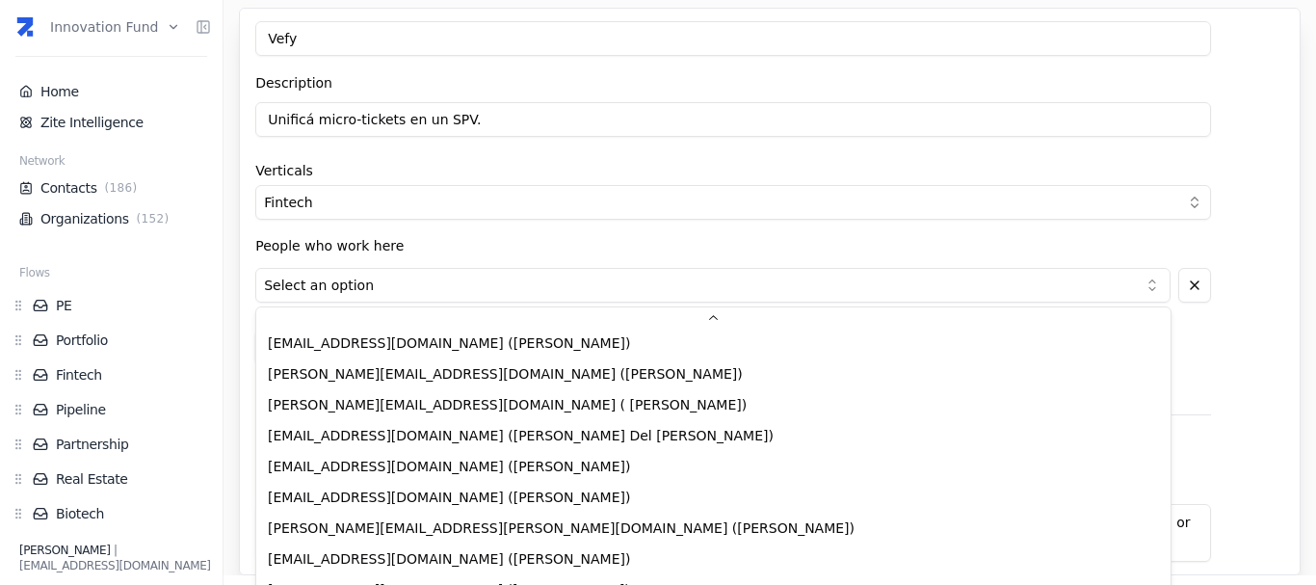
scroll to position [2933, 0]
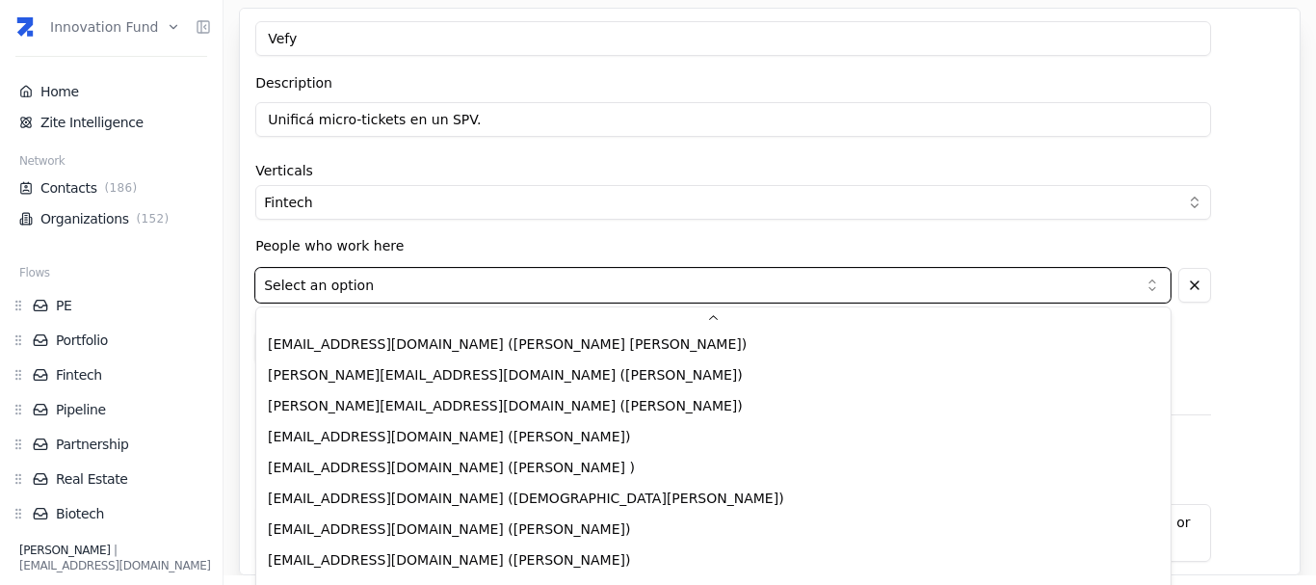
click at [1148, 288] on html "Innovation Fund Home Zite Intelligence Network Contacts ( 186 ) Organizations (…" at bounding box center [658, 292] width 1316 height 585
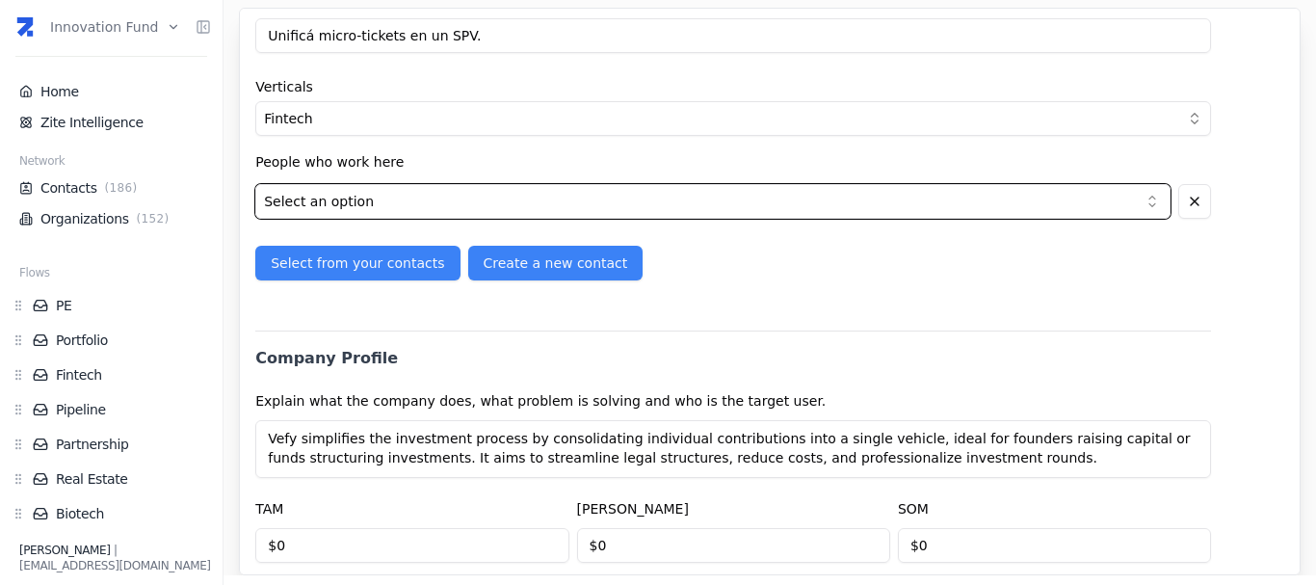
scroll to position [615, 0]
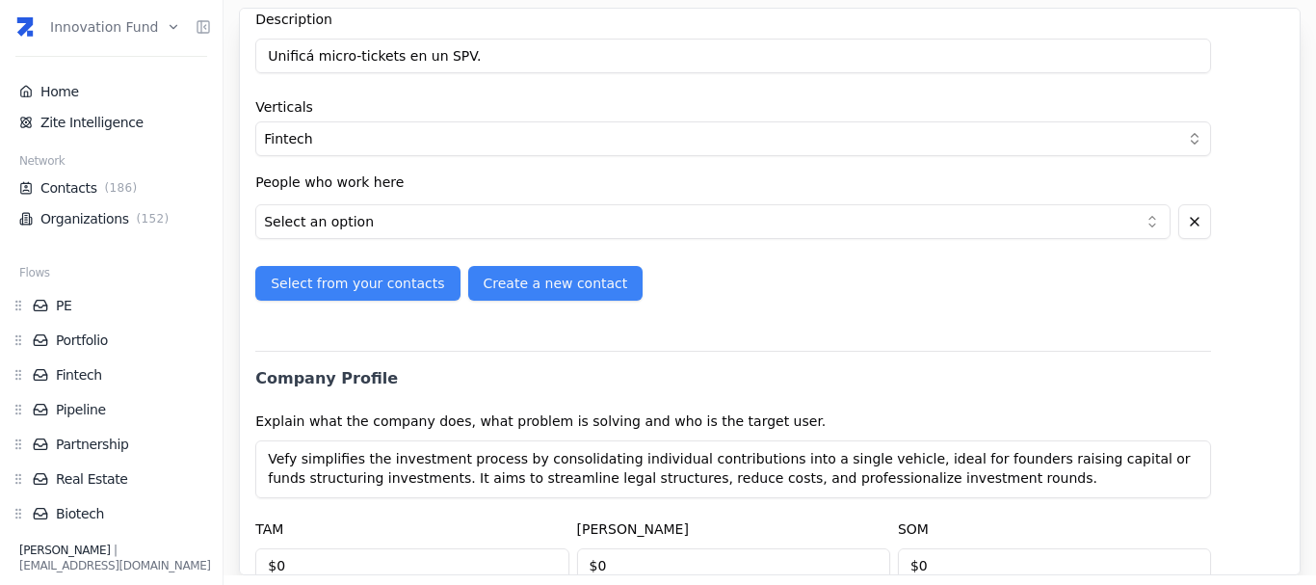
click at [409, 222] on html "Innovation Fund Home Zite Intelligence Network Contacts ( 186 ) Organizations (…" at bounding box center [658, 292] width 1316 height 585
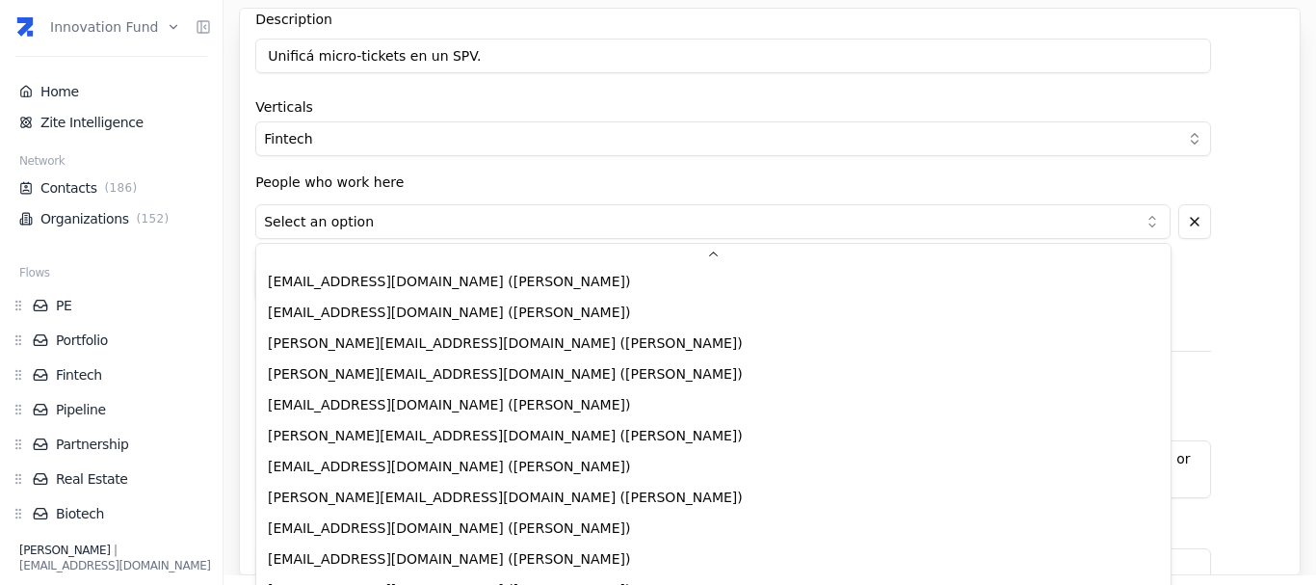
scroll to position [0, 0]
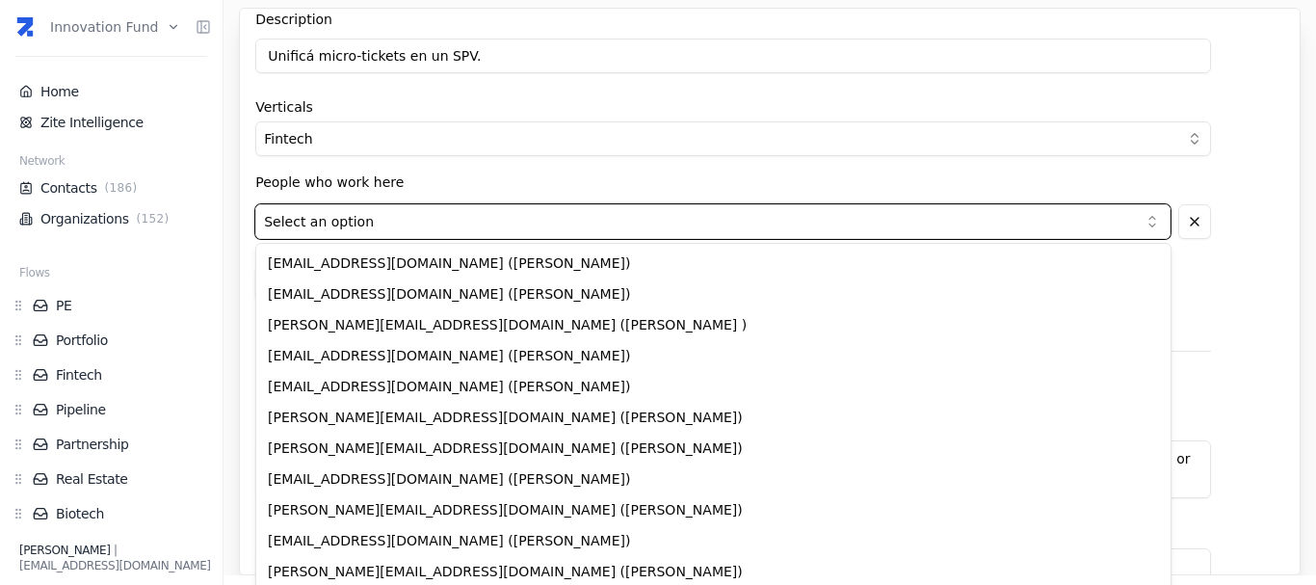
click at [1204, 229] on html "Innovation Fund Home Zite Intelligence Network Contacts ( 186 ) Organizations (…" at bounding box center [658, 292] width 1316 height 585
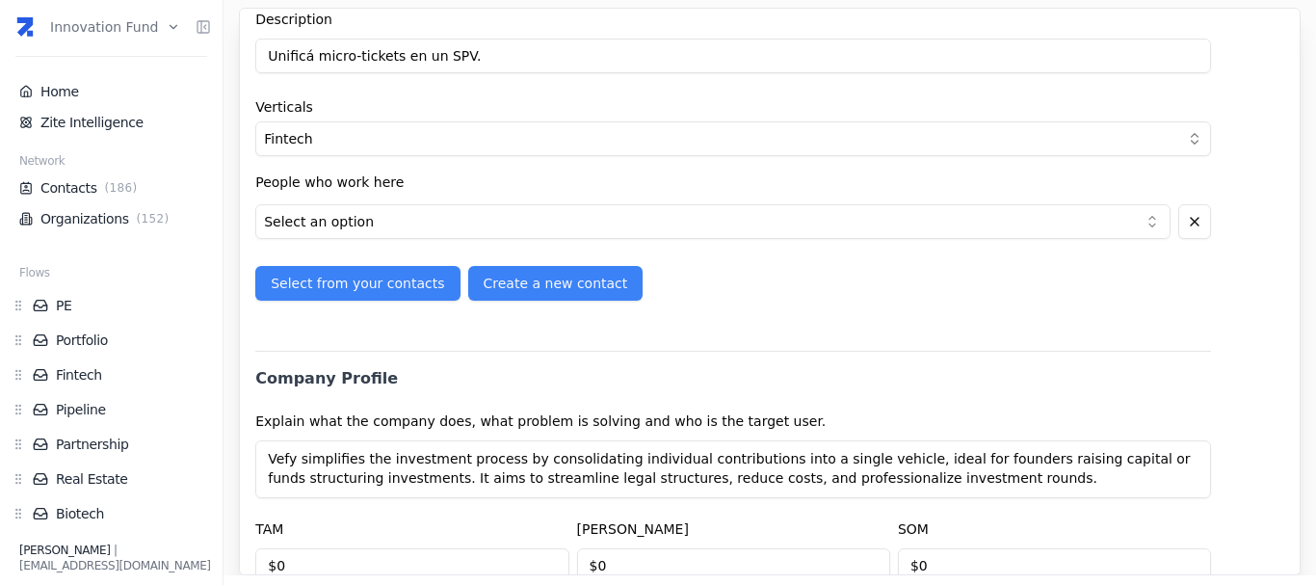
click at [1204, 229] on button "button" at bounding box center [1195, 221] width 34 height 35
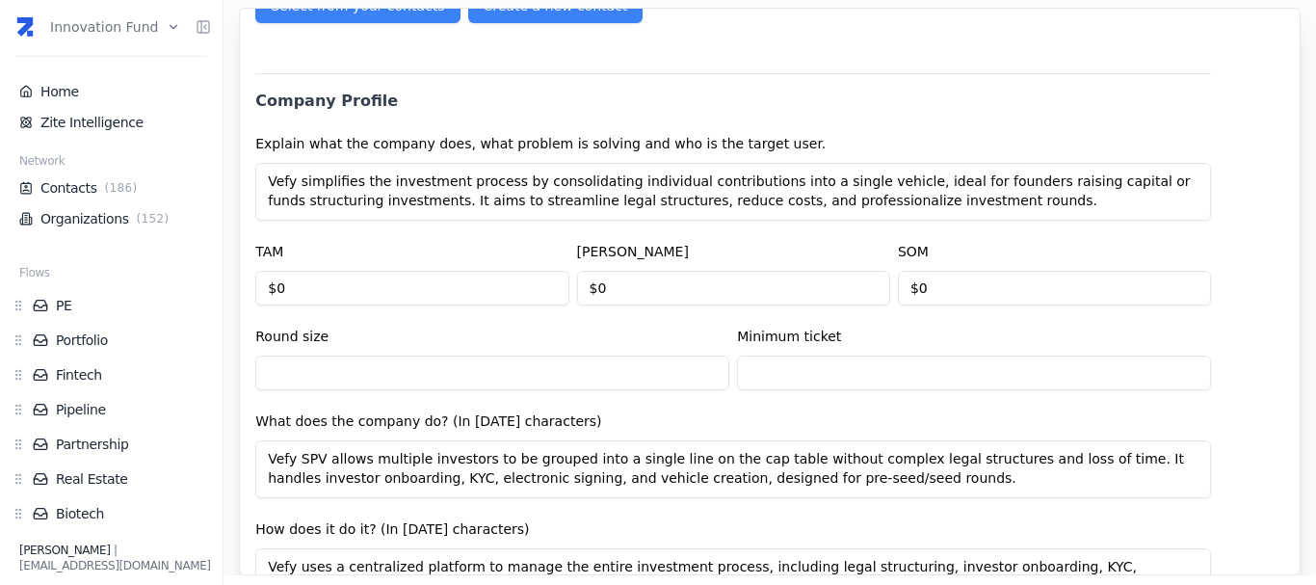
scroll to position [838, 0]
click at [386, 191] on textarea "Vefy simplifies the investment process by consolidating individual contribution…" at bounding box center [732, 193] width 955 height 58
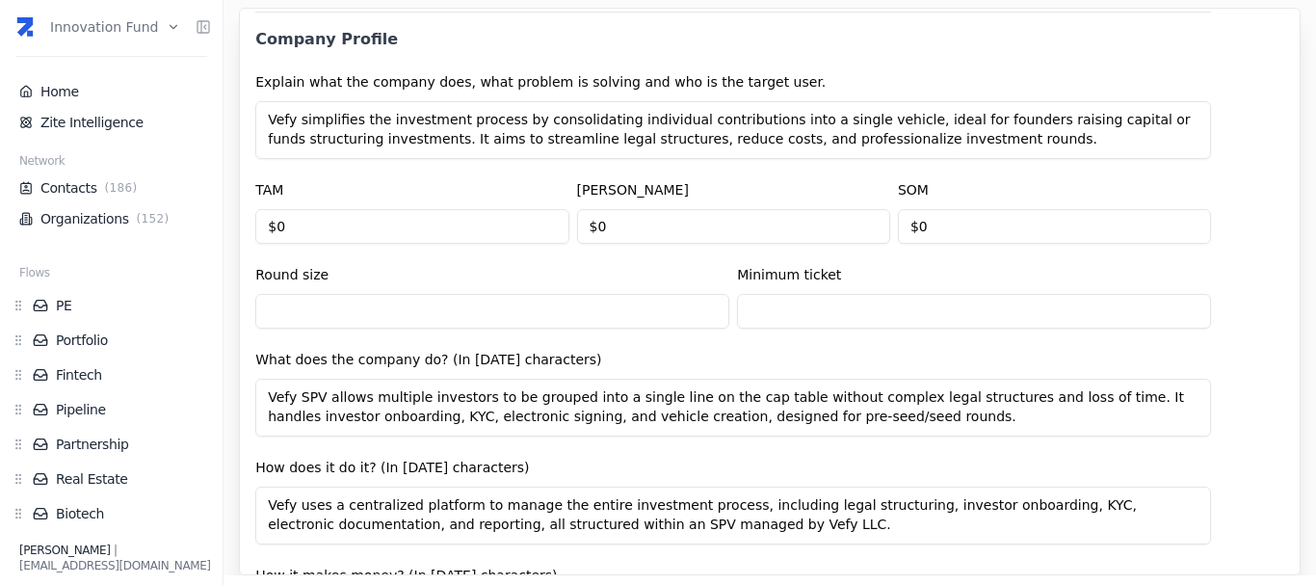
scroll to position [902, 0]
click at [449, 231] on input "$0" at bounding box center [411, 225] width 313 height 35
type input "$4,000,000,000"
click at [646, 220] on input "$0" at bounding box center [733, 225] width 313 height 35
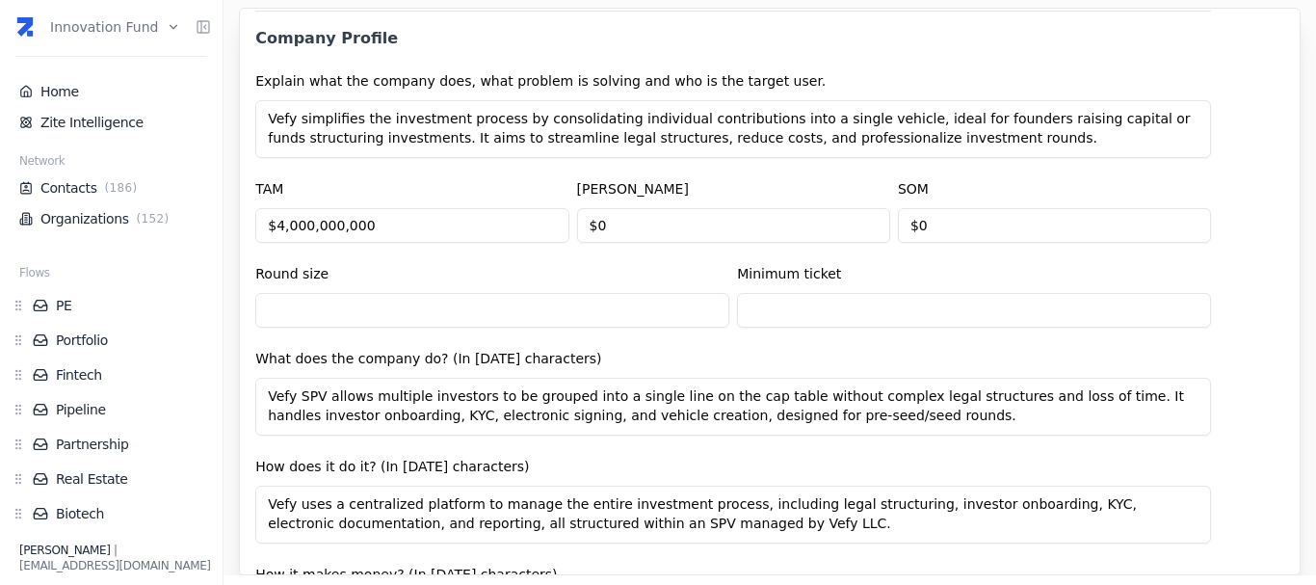
click at [646, 220] on input "$0" at bounding box center [733, 225] width 313 height 35
type input "$2,000,000,000"
click at [1065, 231] on input "$0" at bounding box center [1054, 225] width 313 height 35
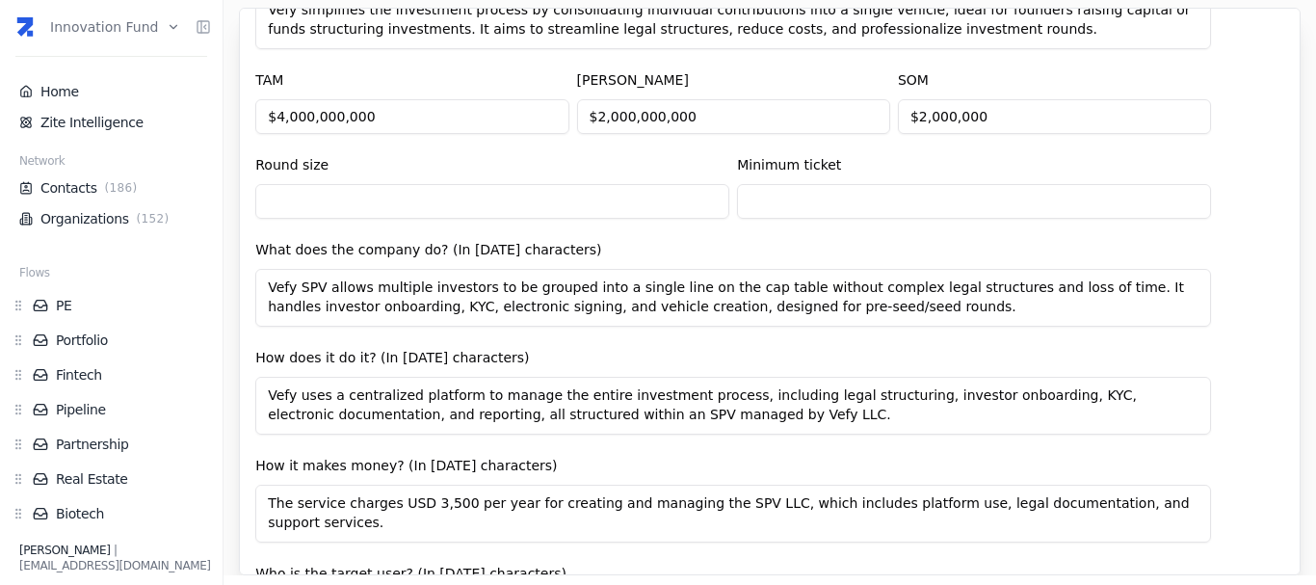
scroll to position [1011, 0]
type input "$2,000,000"
click at [519, 208] on input "text" at bounding box center [492, 200] width 474 height 35
type input "$200,000"
click at [795, 192] on input "text" at bounding box center [974, 200] width 474 height 35
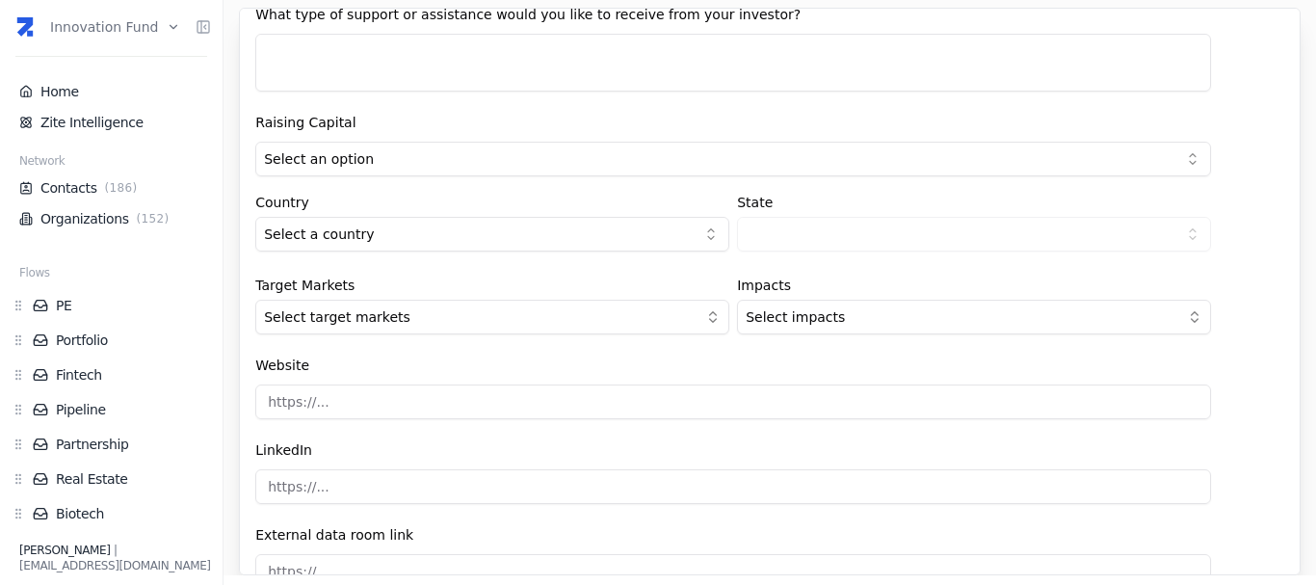
scroll to position [1896, 0]
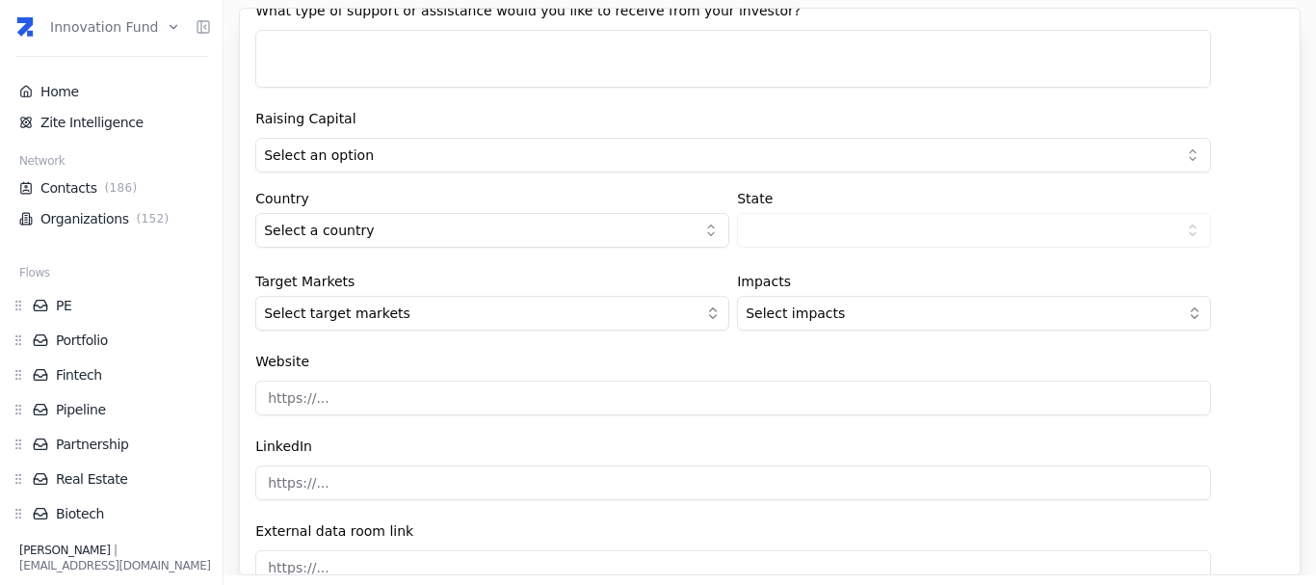
type input "$10,000"
click at [564, 162] on html "Innovation Fund Home Zite Intelligence Network Contacts ( 186 ) Organizations (…" at bounding box center [658, 292] width 1316 height 585
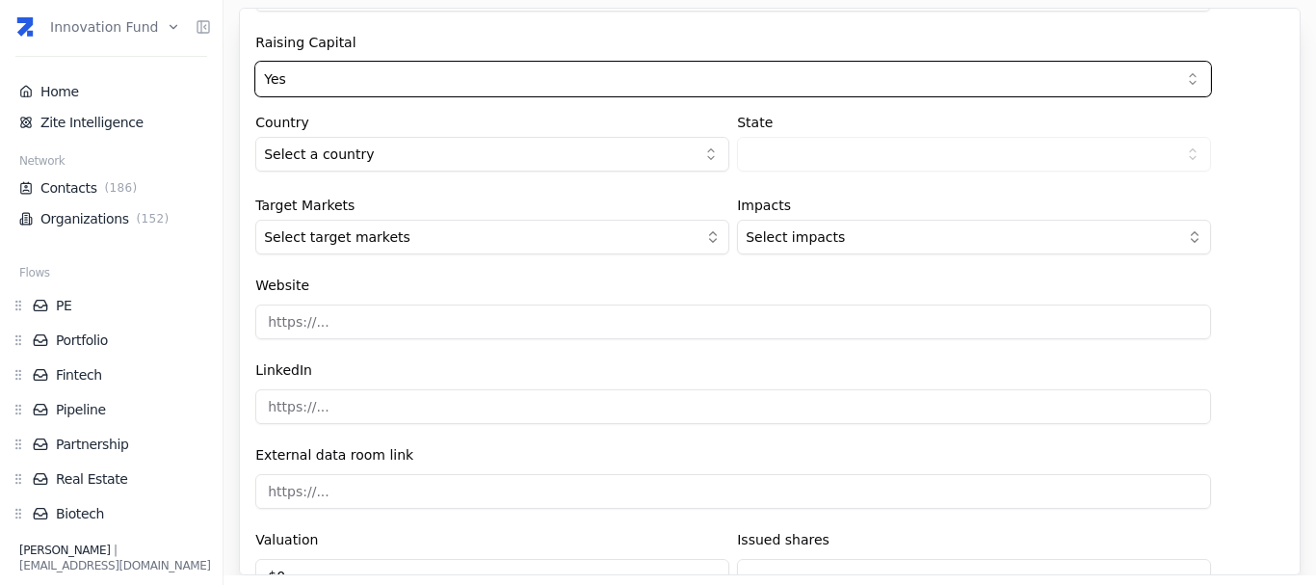
scroll to position [1974, 0]
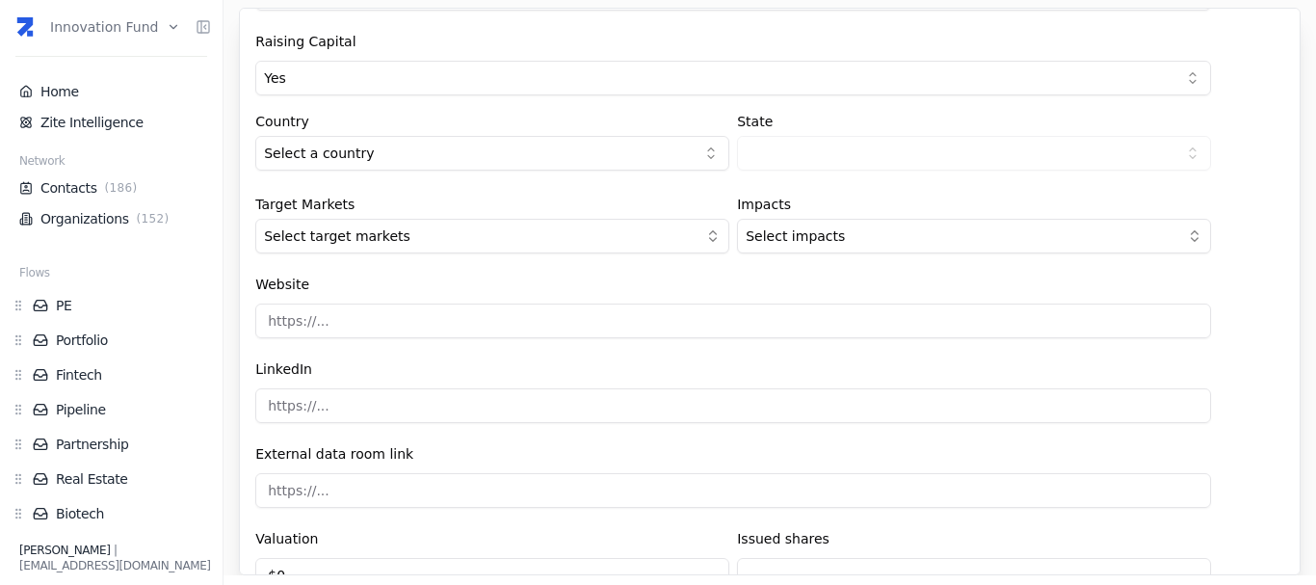
click at [478, 158] on html "Innovation Fund Home Zite Intelligence Network Contacts ( 186 ) Organizations (…" at bounding box center [658, 292] width 1316 height 585
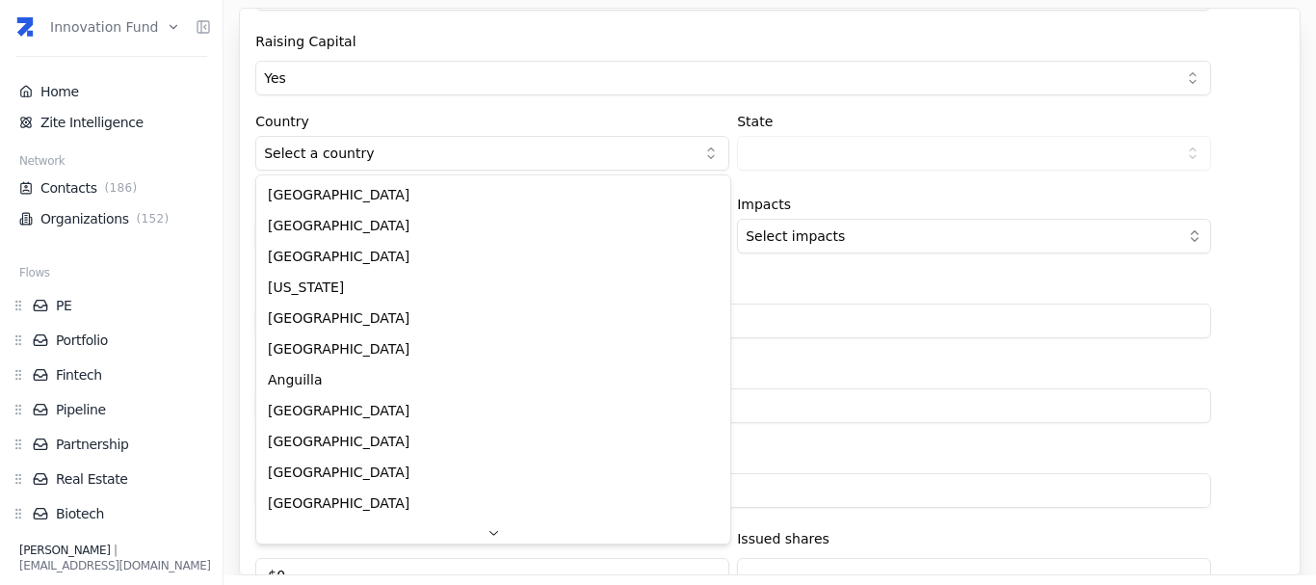
select select "1d353006-4738-4b62-8191-e6fb0769daa5"
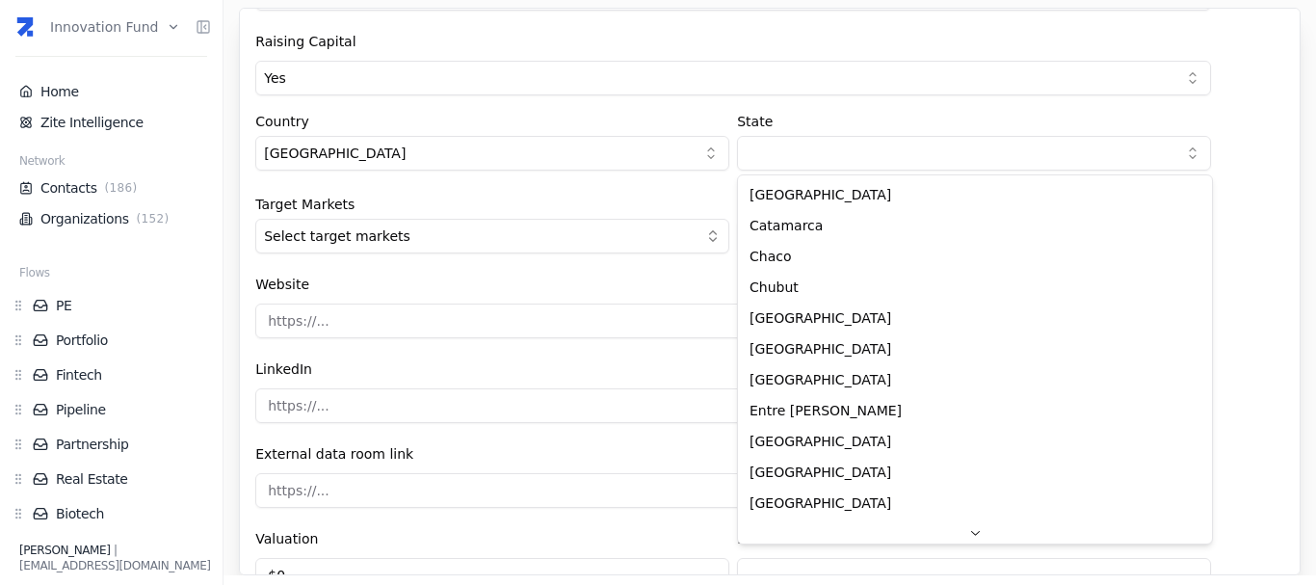
click at [781, 160] on html "Innovation Fund Home Zite Intelligence Network Contacts ( 186 ) Organizations (…" at bounding box center [658, 292] width 1316 height 585
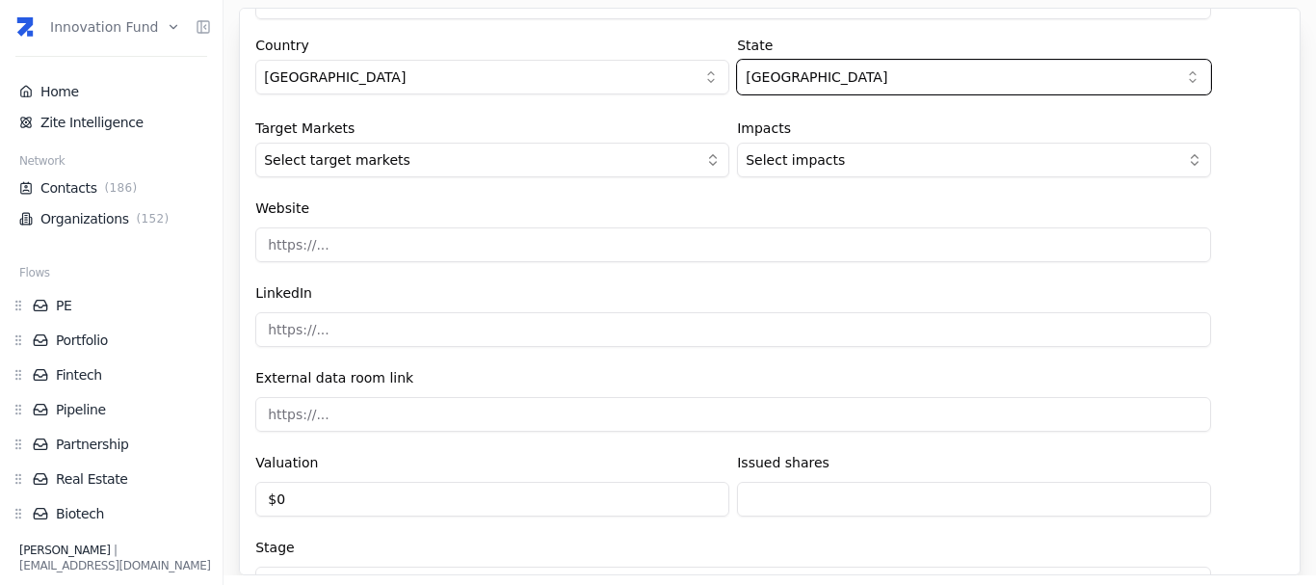
scroll to position [2054, 0]
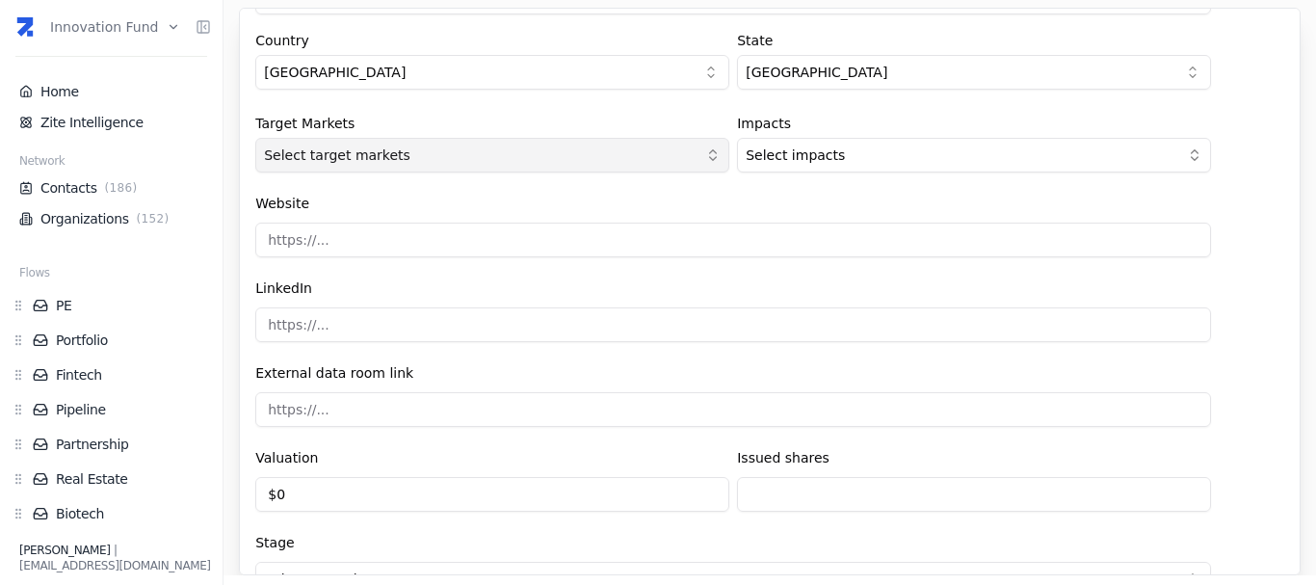
click at [525, 149] on button "Select target markets" at bounding box center [492, 155] width 474 height 35
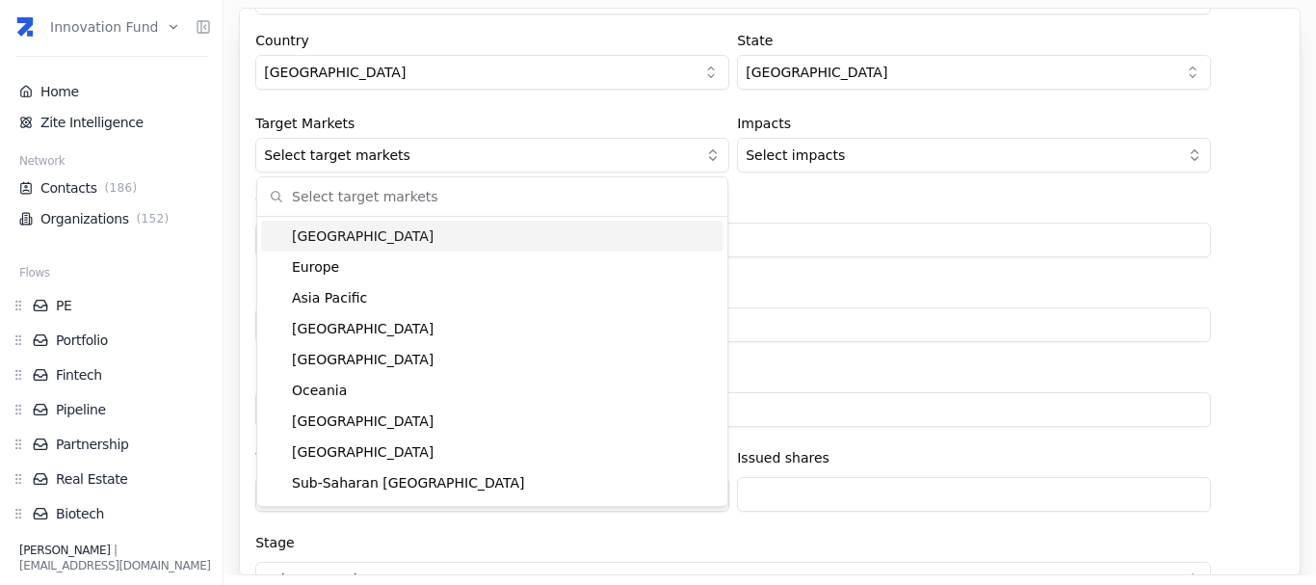
click at [513, 235] on div "[GEOGRAPHIC_DATA]" at bounding box center [492, 236] width 462 height 31
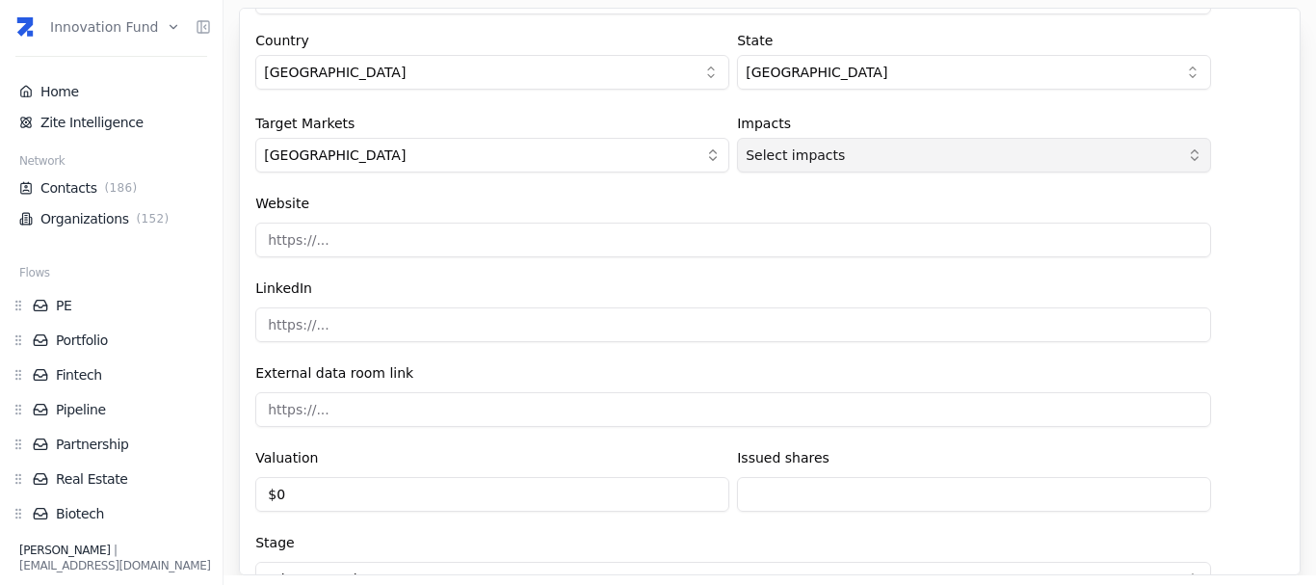
click at [839, 156] on button "Select impacts" at bounding box center [974, 155] width 474 height 35
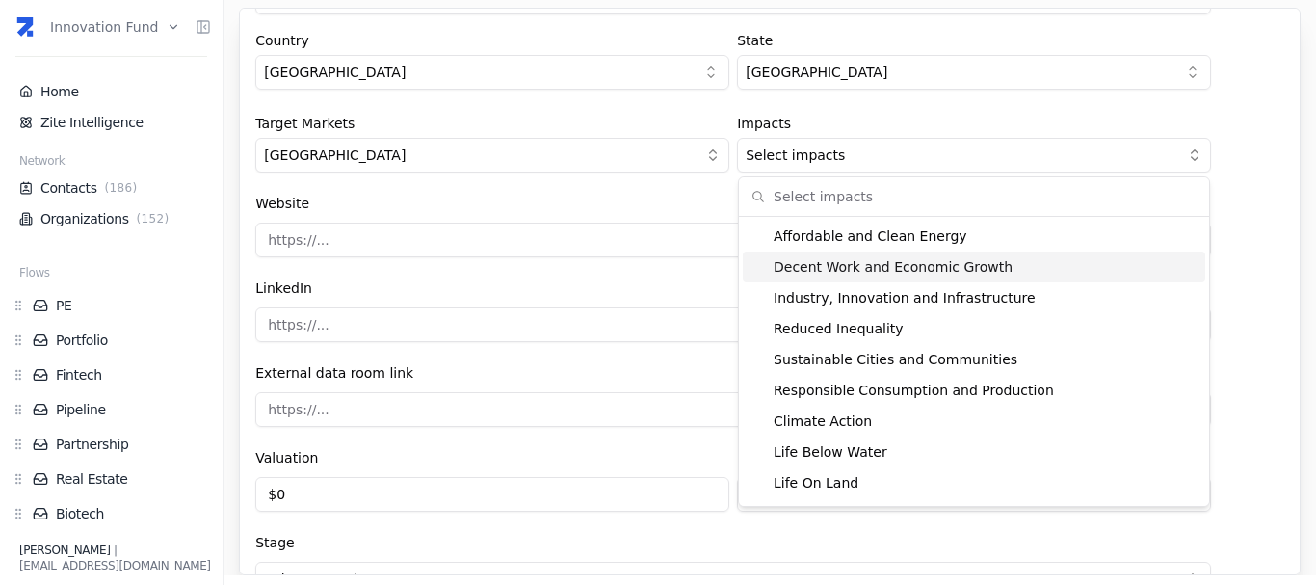
scroll to position [0, 0]
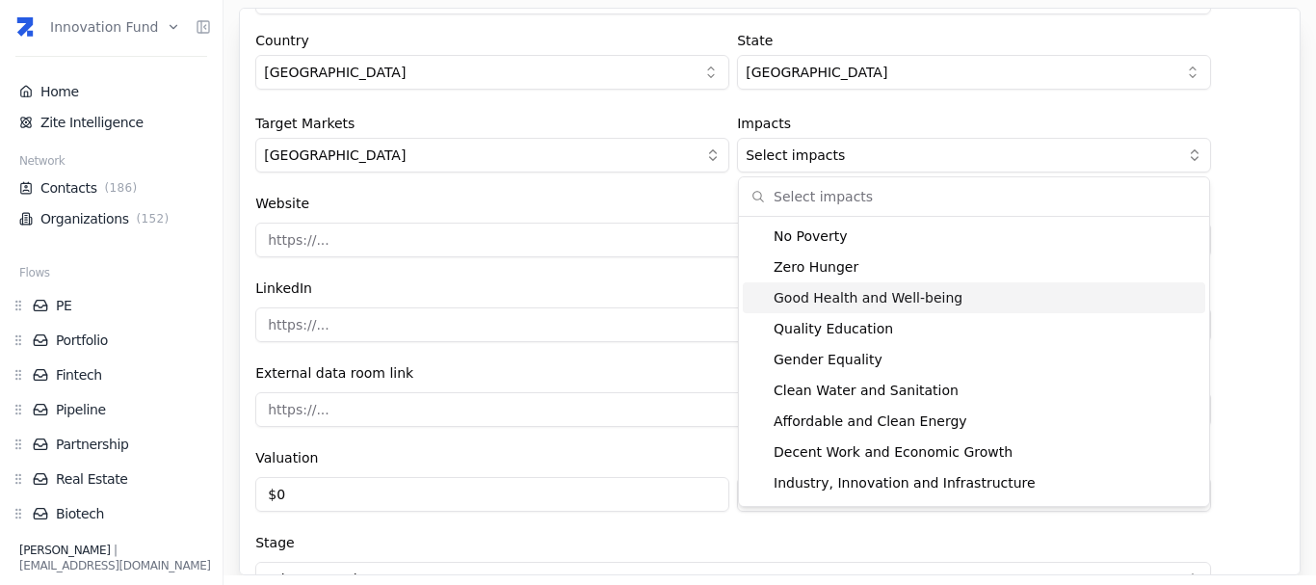
click at [641, 237] on input at bounding box center [732, 239] width 955 height 35
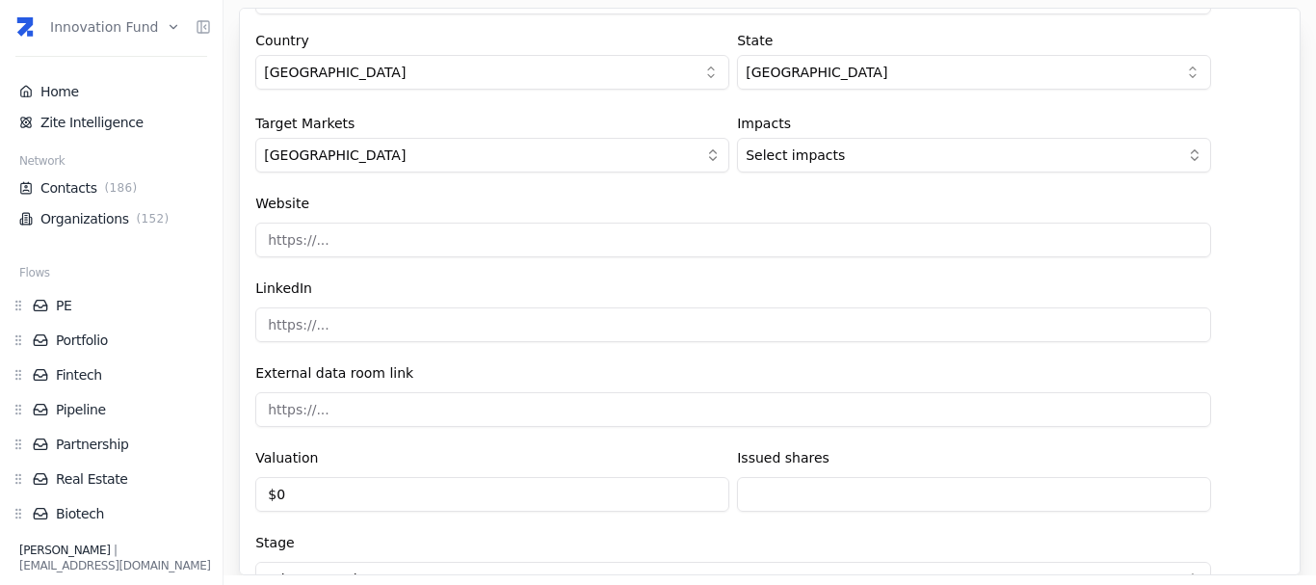
type input "[URL][DOMAIN_NAME]"
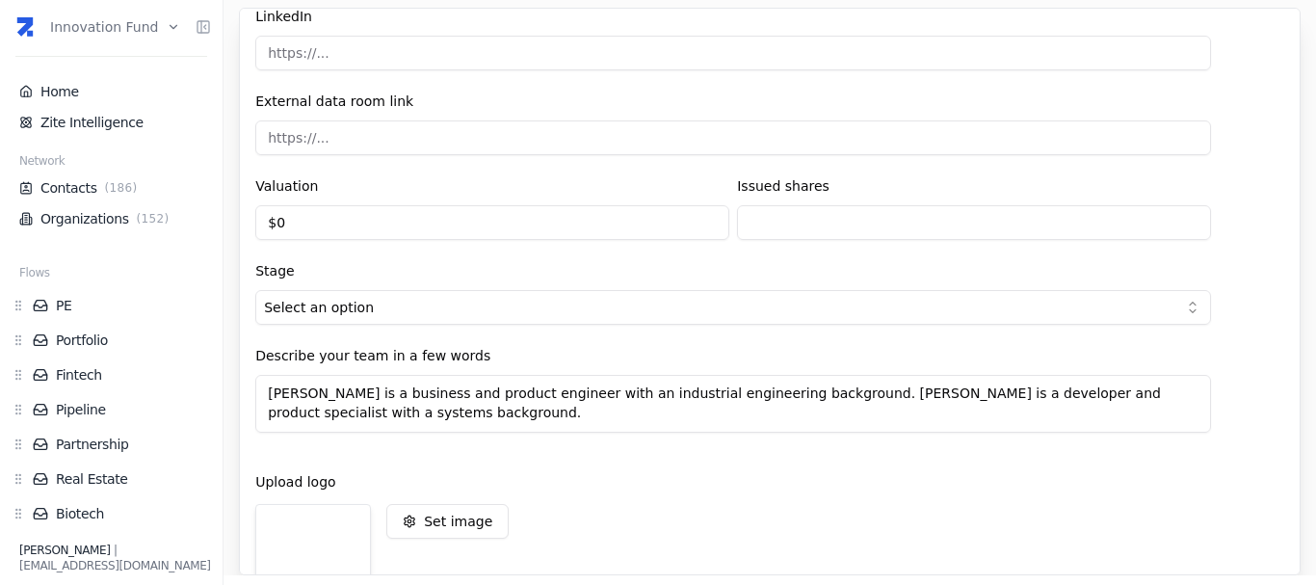
scroll to position [2326, 0]
click at [453, 215] on input "$0" at bounding box center [492, 222] width 474 height 35
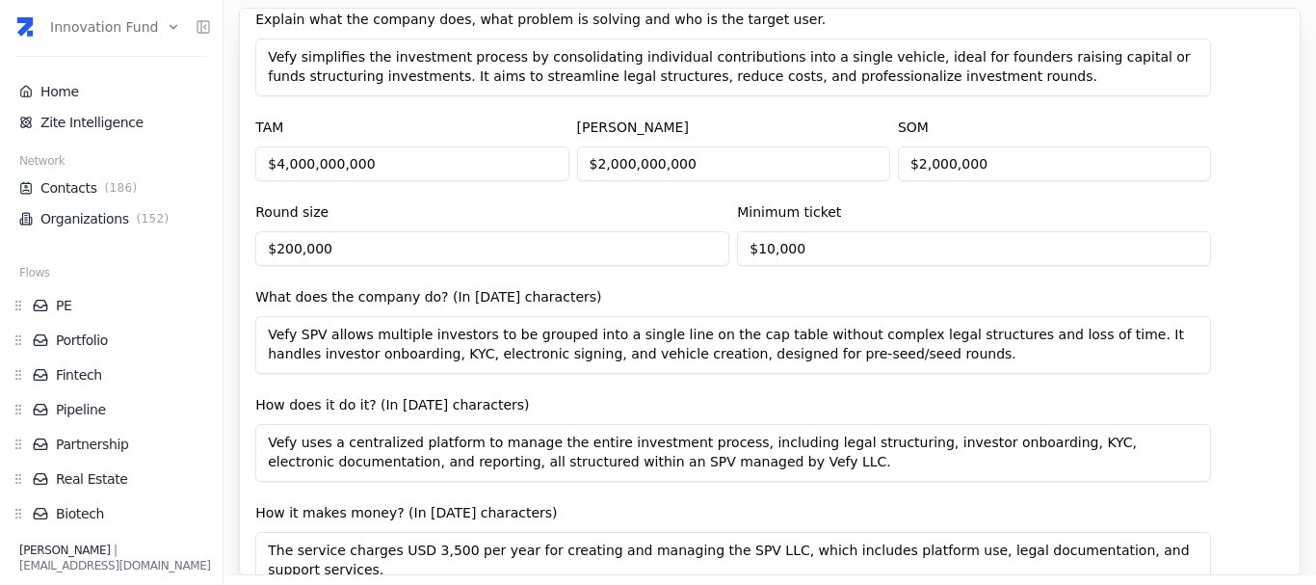
scroll to position [962, 0]
type input "$2,000,000"
click at [994, 166] on input "$2,000,000" at bounding box center [1054, 164] width 313 height 35
type input "$2"
type input "$1"
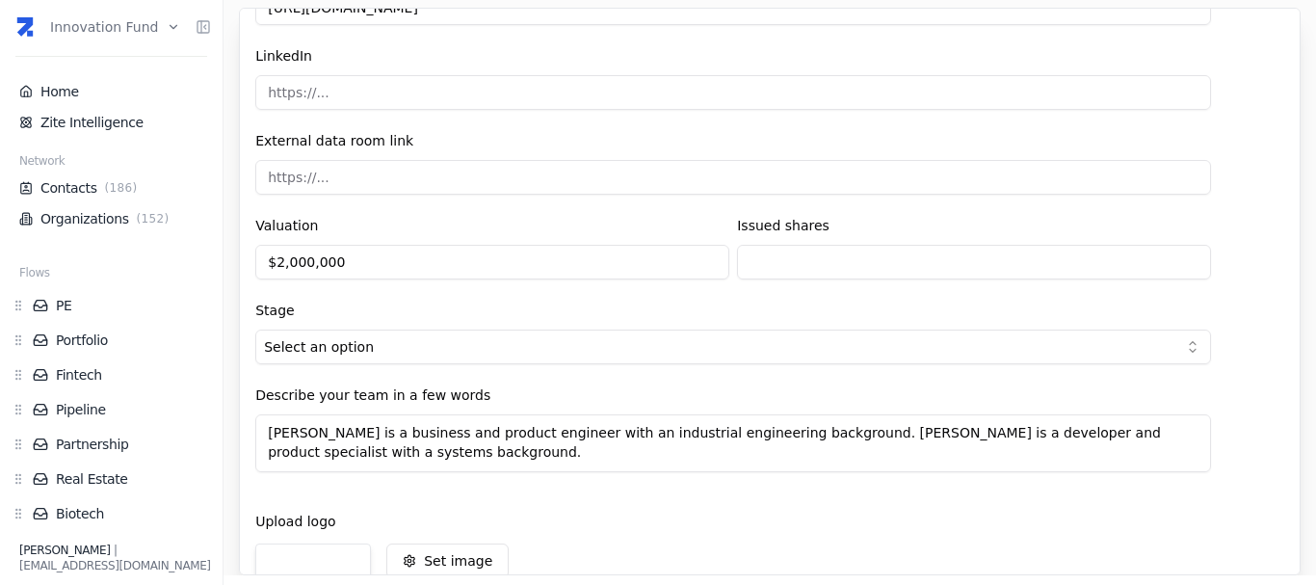
scroll to position [2319, 0]
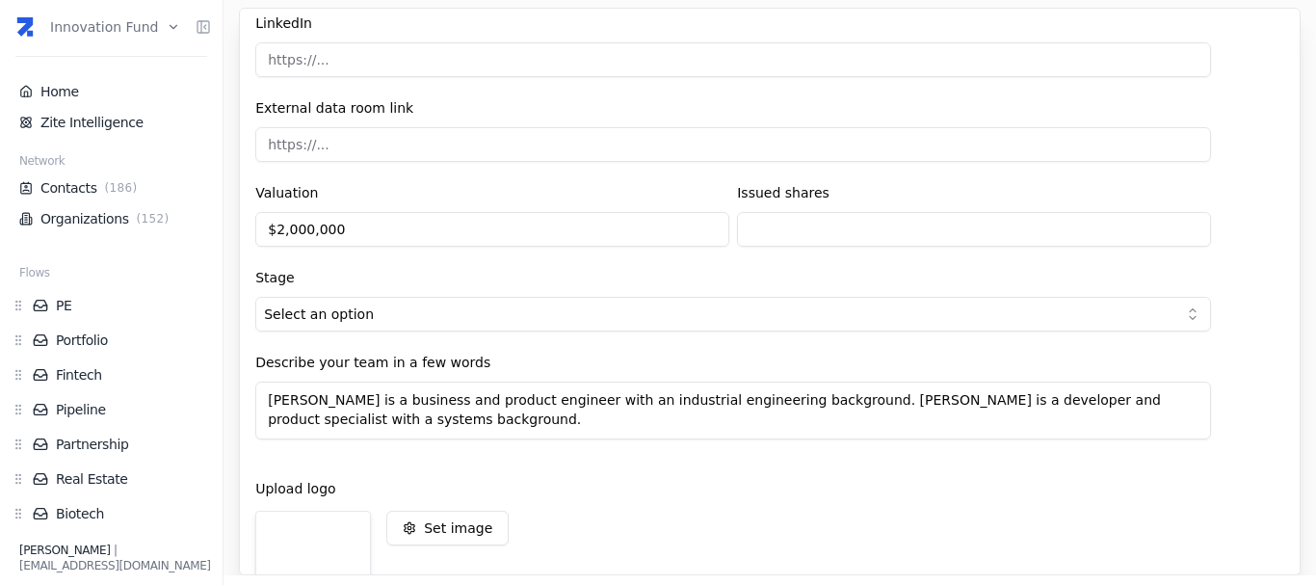
type input "$500,000,000"
click at [795, 234] on input "text" at bounding box center [974, 229] width 474 height 35
click at [791, 195] on label "Issued shares" at bounding box center [783, 192] width 92 height 15
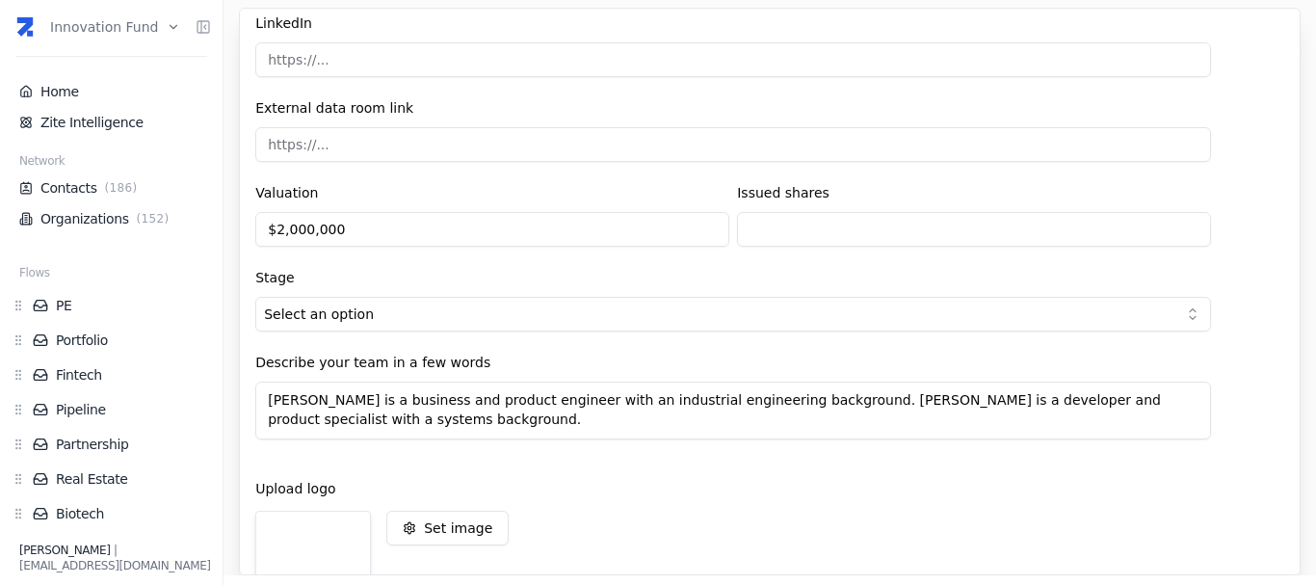
scroll to position [2441, 0]
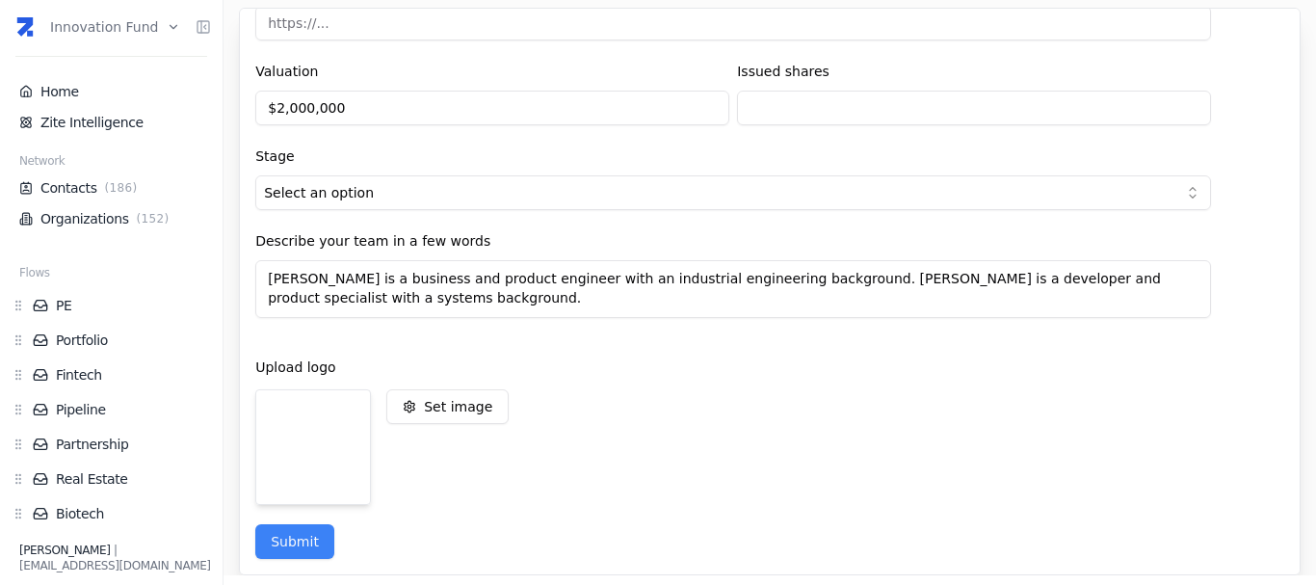
click at [465, 184] on html "Innovation Fund Home Zite Intelligence Network Contacts ( 186 ) Organizations (…" at bounding box center [658, 292] width 1316 height 585
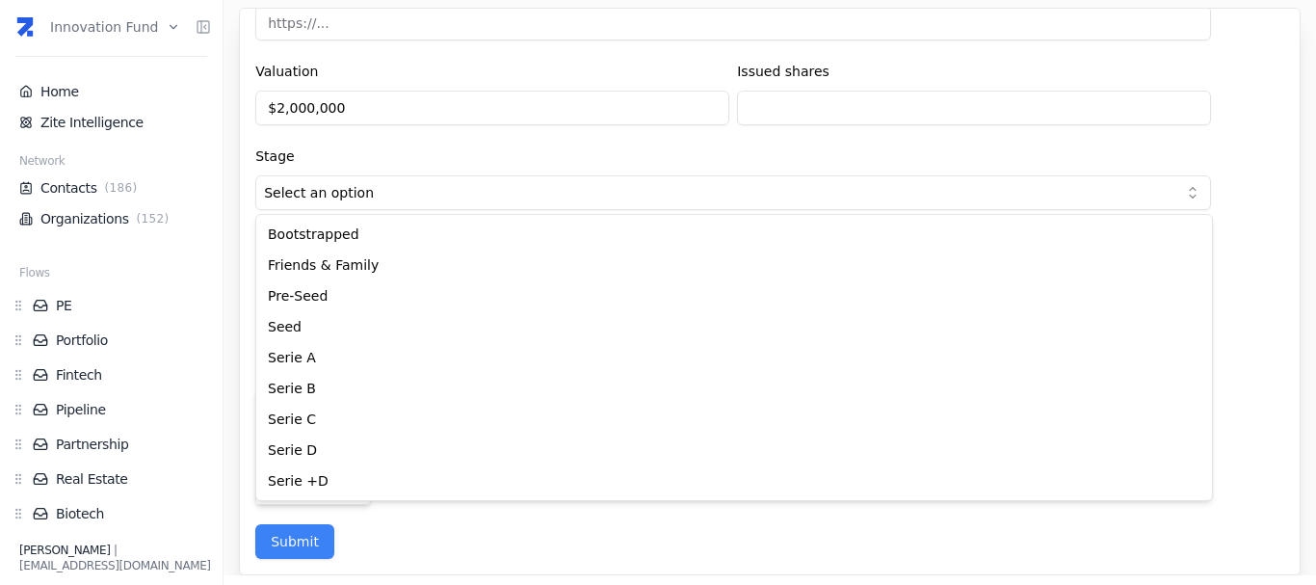
select select "0ade3573-8036-4908-9542-b7a80b41ee52"
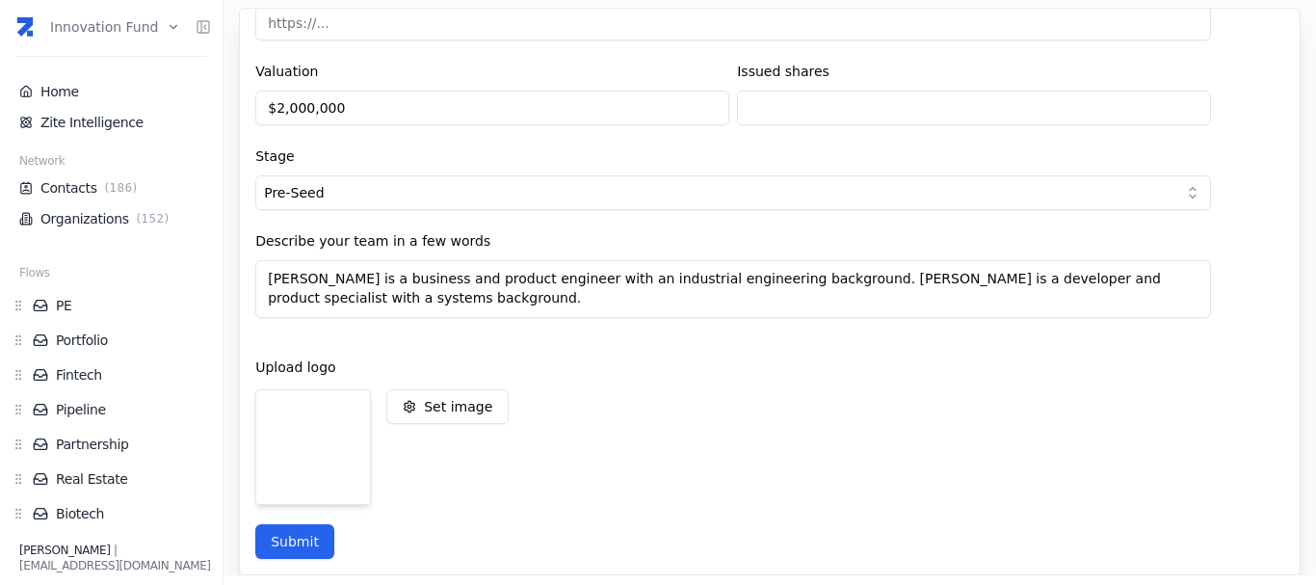
click at [306, 551] on button "Submit" at bounding box center [294, 541] width 79 height 35
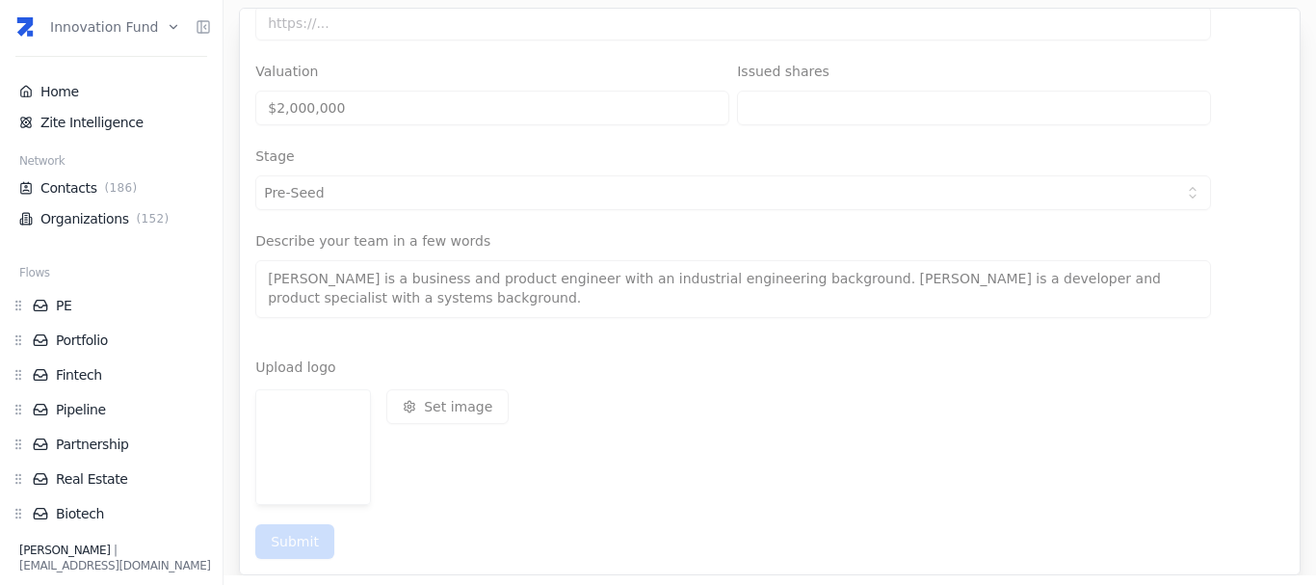
scroll to position [0, 0]
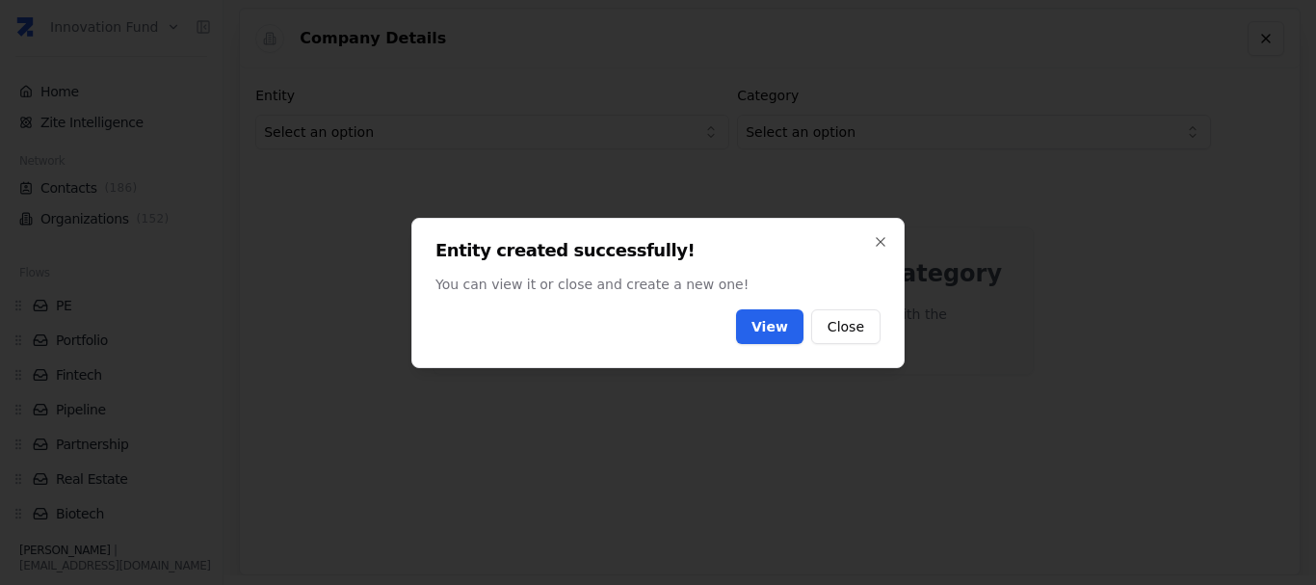
click at [790, 333] on link "View" at bounding box center [769, 326] width 67 height 35
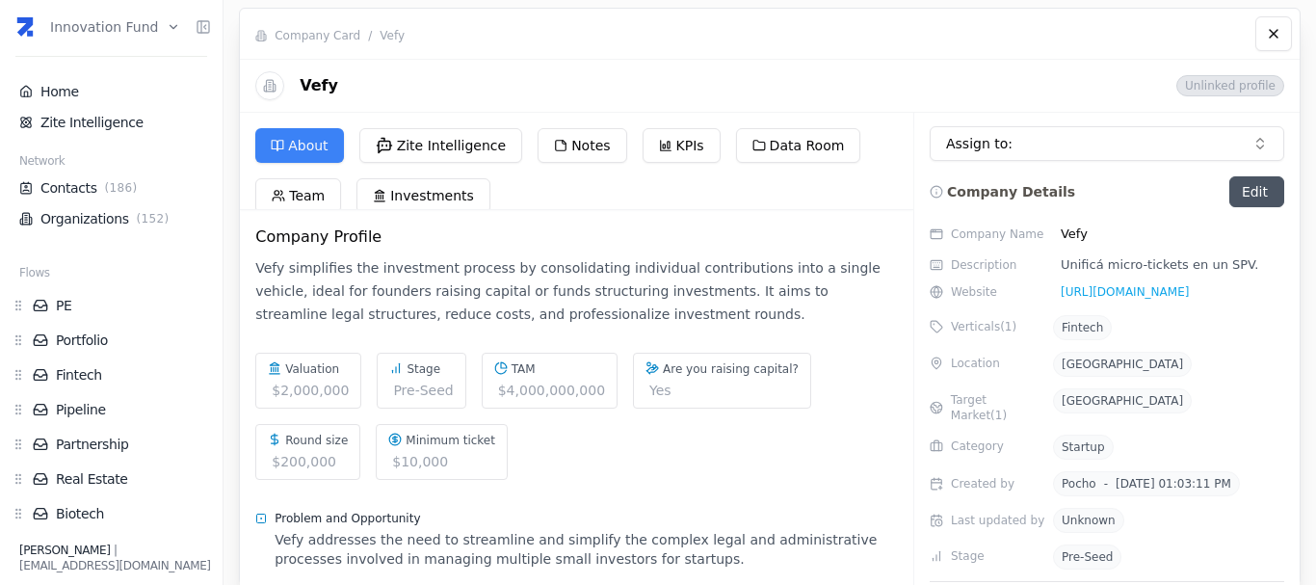
click at [477, 164] on div "About Zite Intelligence Notes KPIs Data Room Team Investments" at bounding box center [576, 169] width 673 height 82
click at [466, 151] on button "Zite Intelligence" at bounding box center [441, 145] width 164 height 35
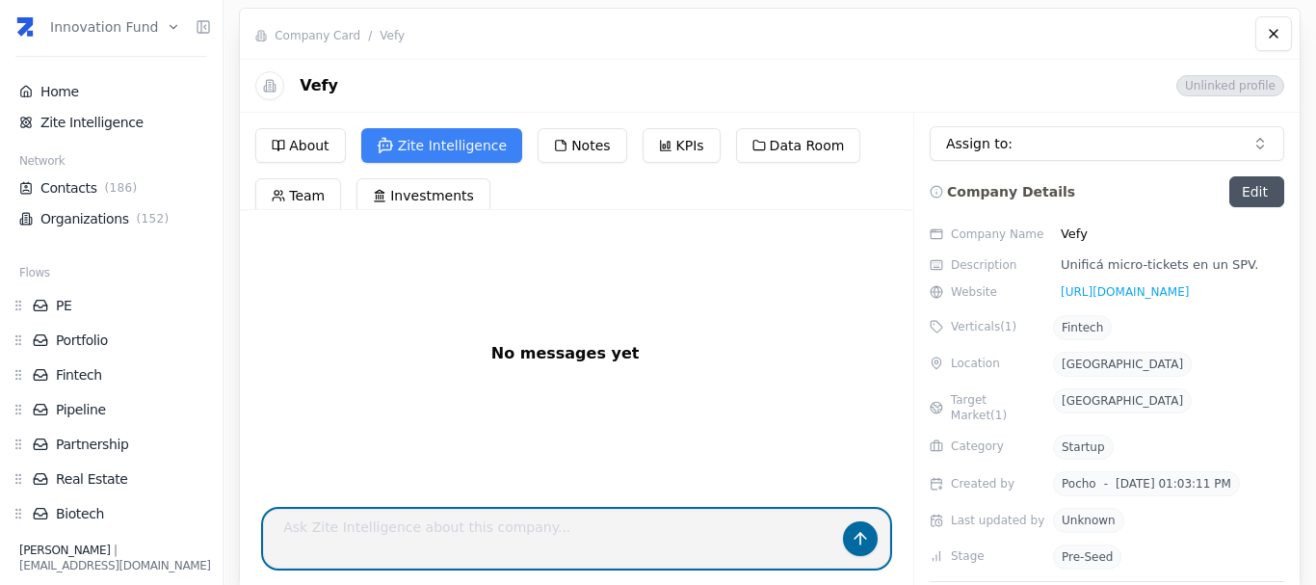
click at [372, 527] on textarea at bounding box center [555, 539] width 560 height 58
type textarea "a que se dedica vefy?"
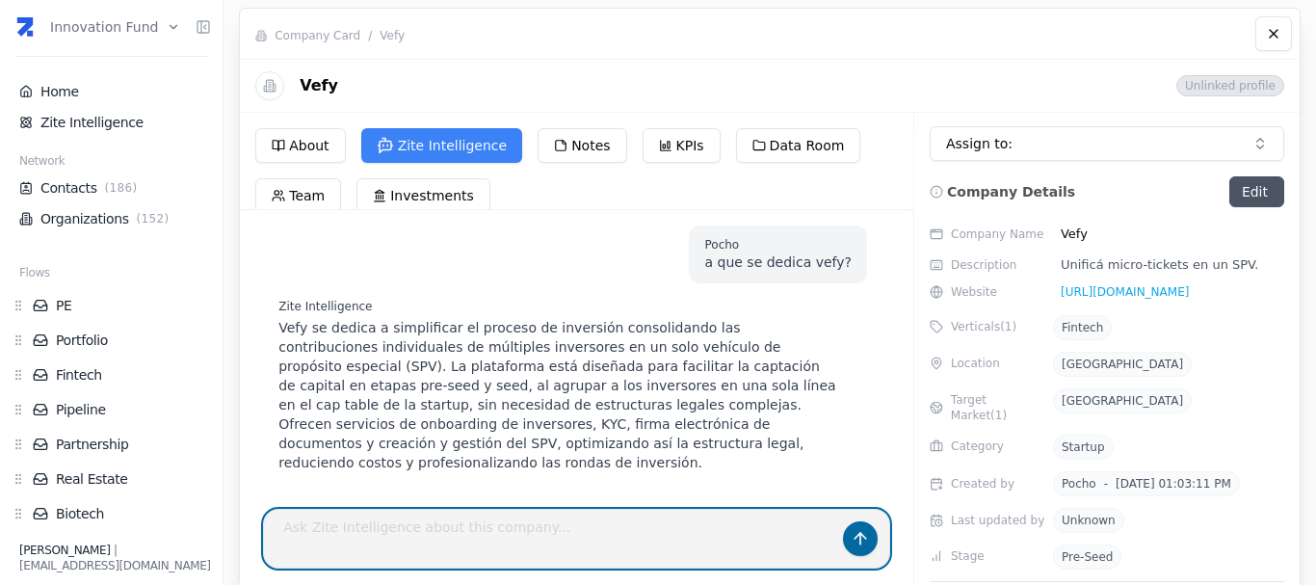
scroll to position [13, 0]
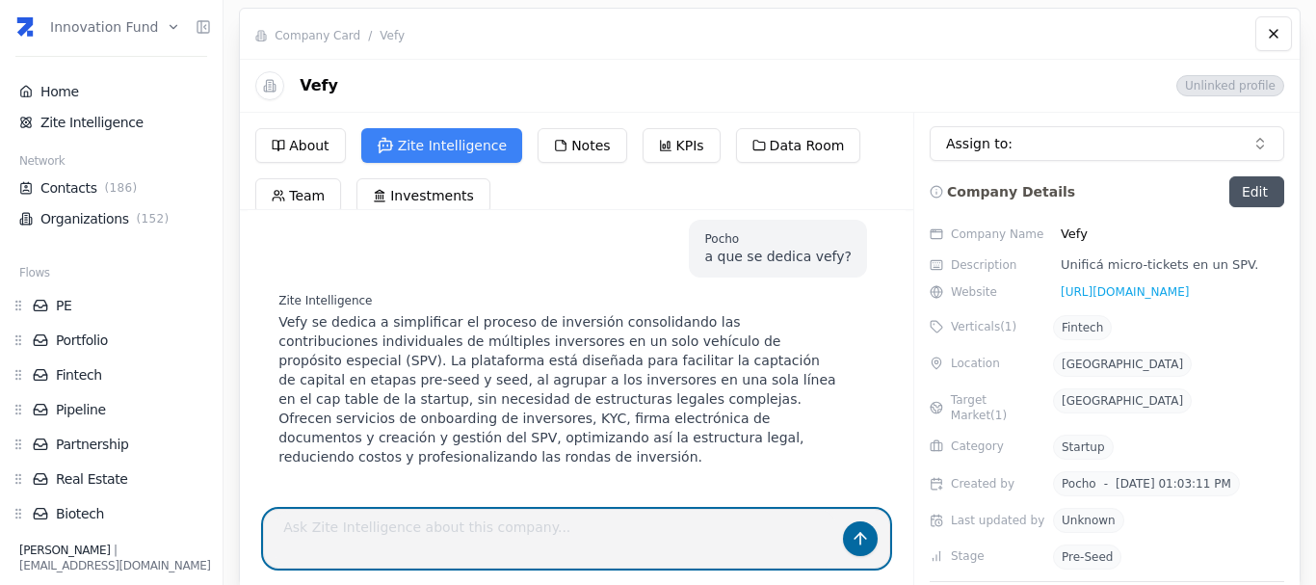
click at [550, 524] on textarea at bounding box center [555, 539] width 560 height 58
type textarea "ya recaudo fondos?"
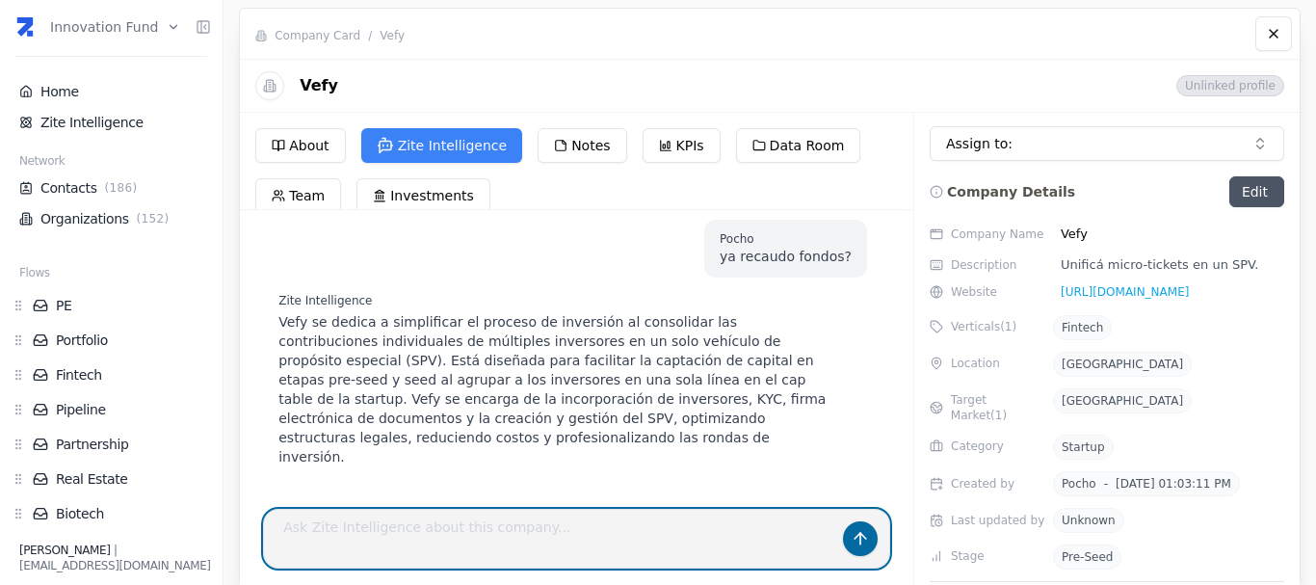
scroll to position [0, 0]
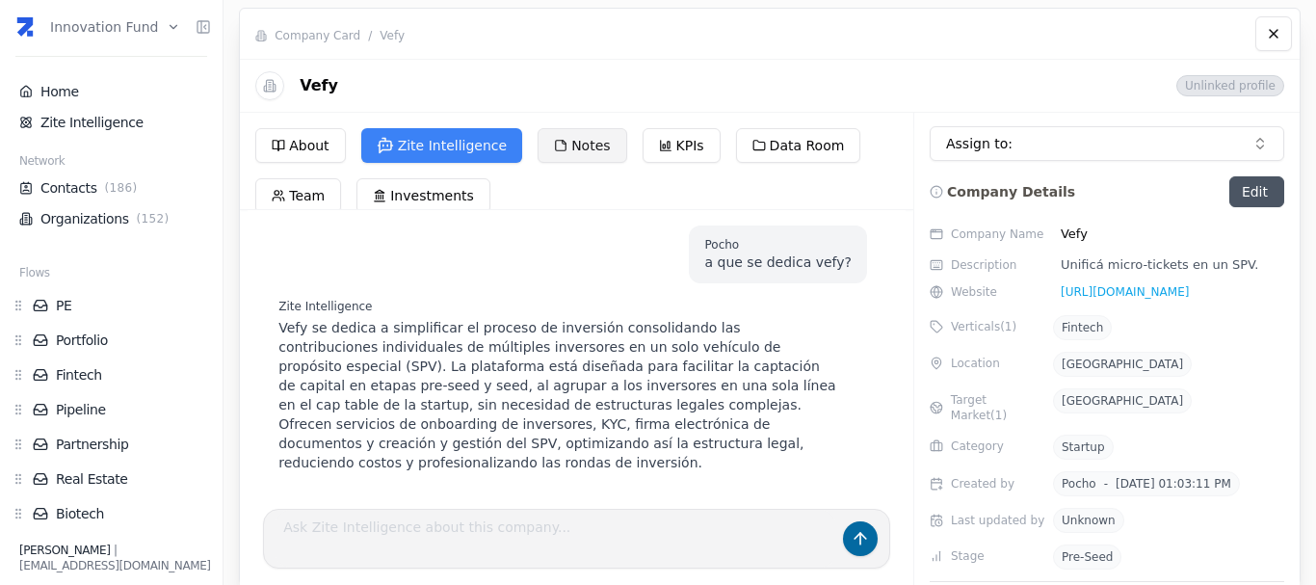
click at [574, 135] on button "Notes" at bounding box center [581, 145] width 89 height 35
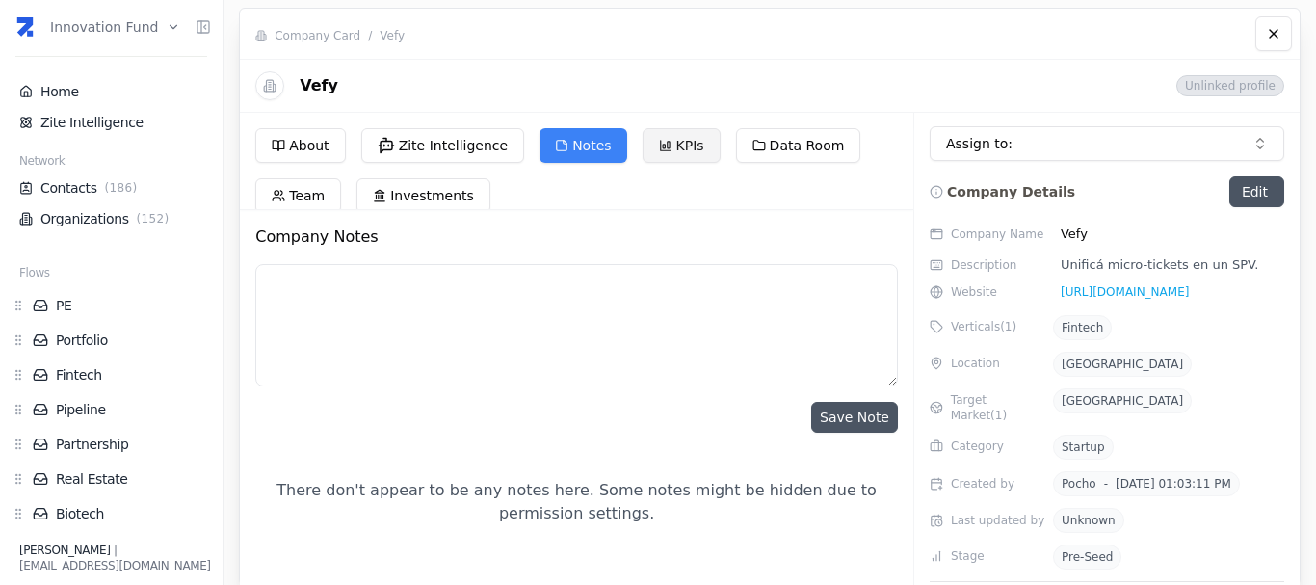
click at [659, 144] on icon at bounding box center [665, 145] width 13 height 13
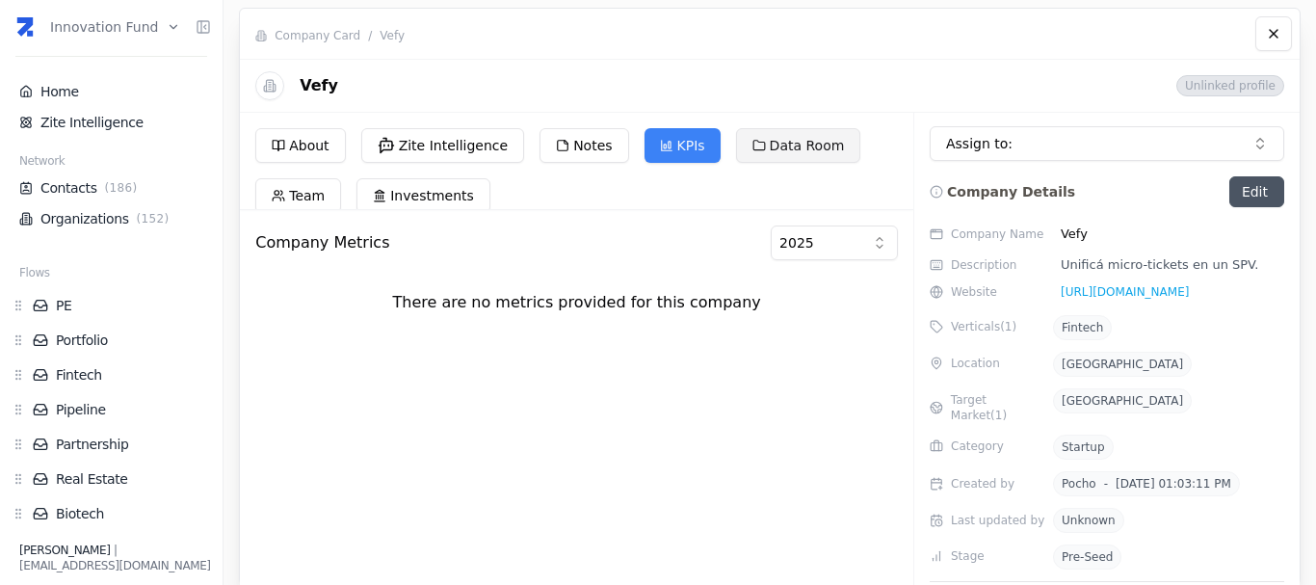
click at [754, 148] on button "Data Room" at bounding box center [798, 145] width 125 height 35
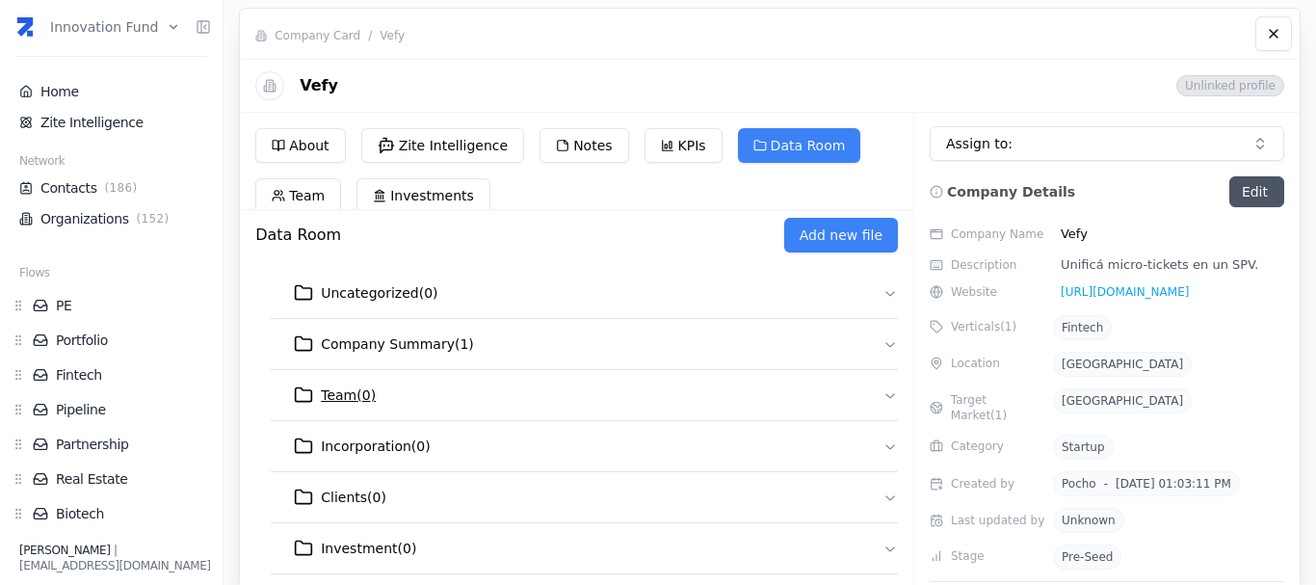
scroll to position [2, 0]
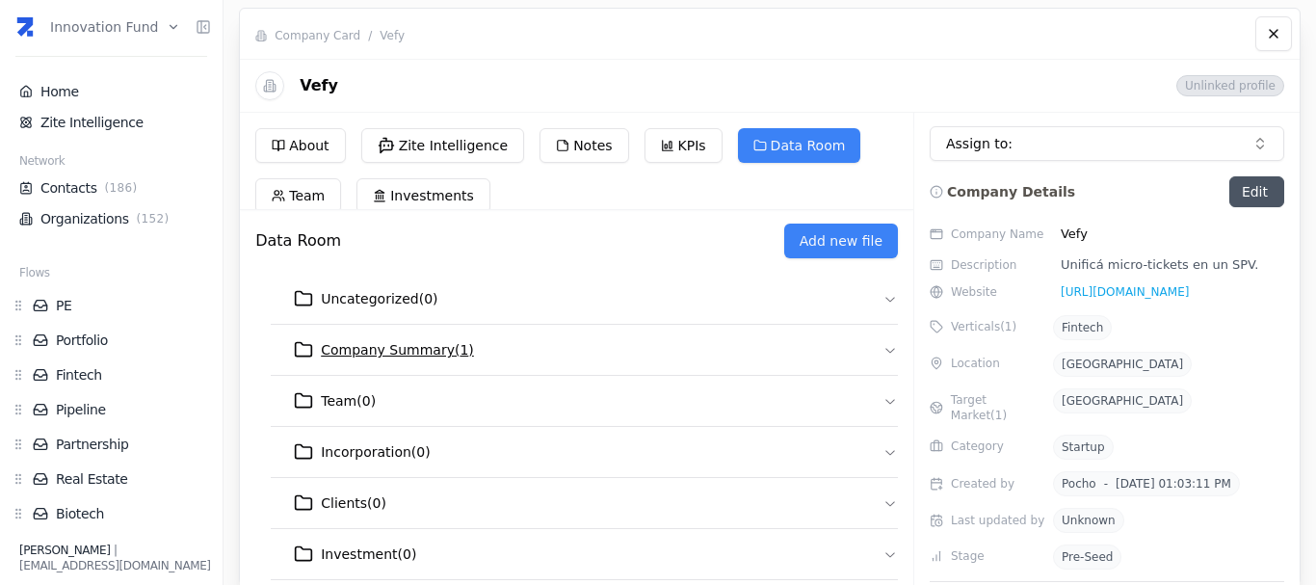
click at [557, 371] on button "Company Summary ( 1 )" at bounding box center [584, 350] width 627 height 50
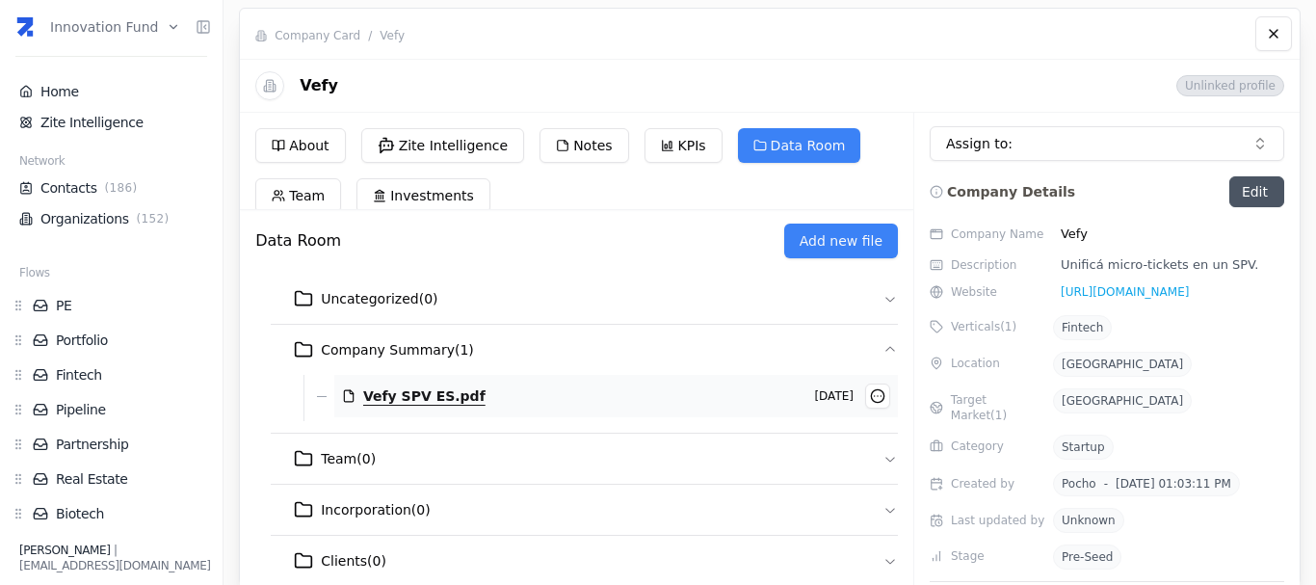
click at [427, 400] on span "Vefy SPV ES.pdf" at bounding box center [424, 395] width 122 height 19
click at [420, 350] on span "Company Summary ( 1 )" at bounding box center [397, 349] width 153 height 19
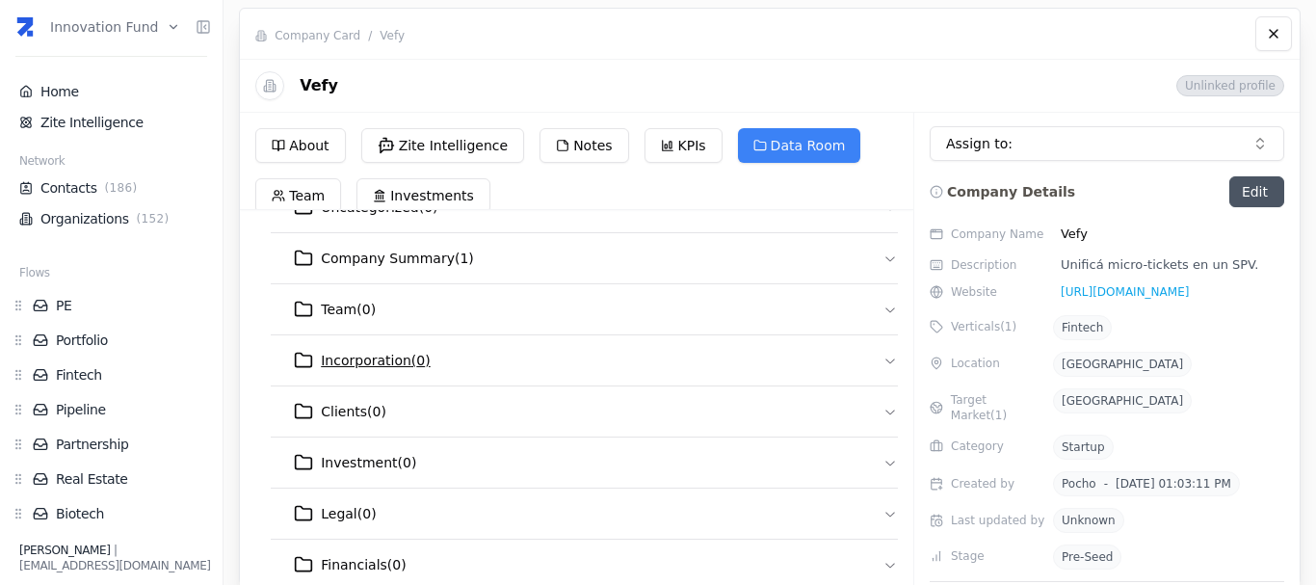
scroll to position [0, 0]
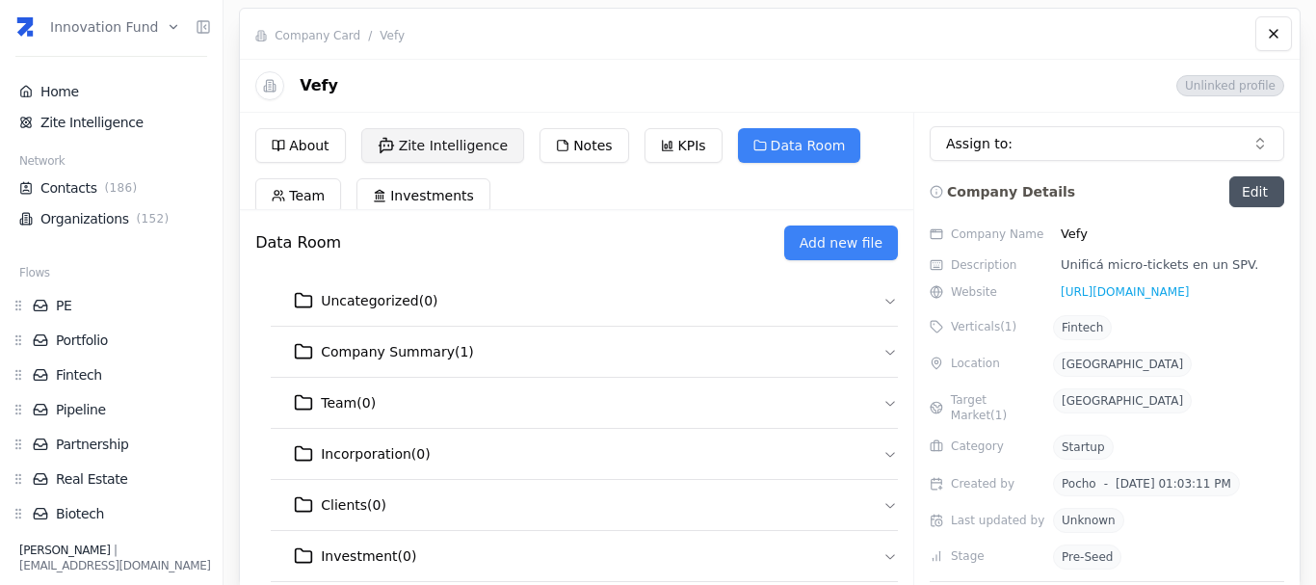
click at [424, 143] on button "Zite Intelligence" at bounding box center [443, 145] width 164 height 35
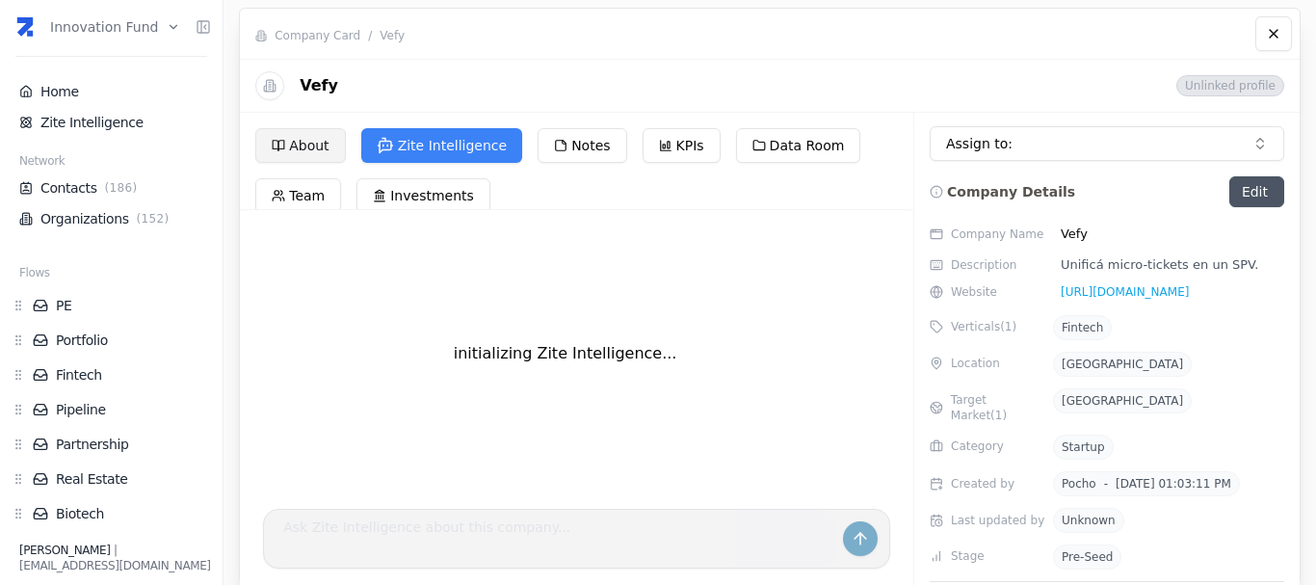
click at [321, 151] on button "About" at bounding box center [300, 145] width 90 height 35
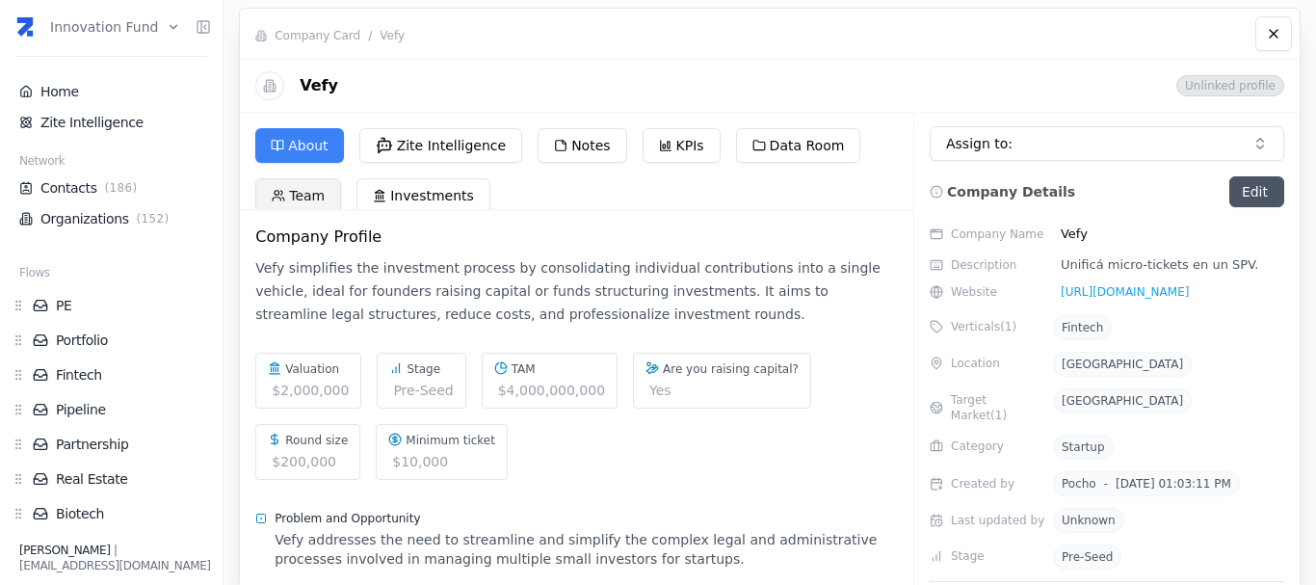
click at [304, 192] on button "Team" at bounding box center [298, 195] width 86 height 35
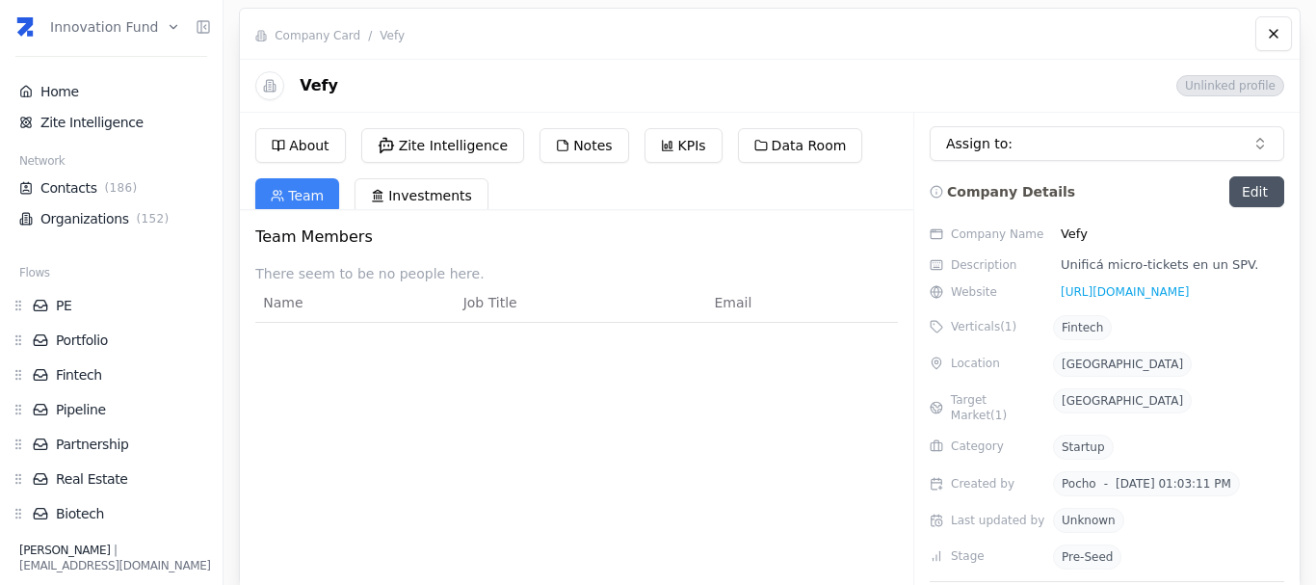
click at [318, 270] on p "There seem to be no people here." at bounding box center [576, 273] width 642 height 19
click at [408, 205] on button "Investments" at bounding box center [421, 195] width 134 height 35
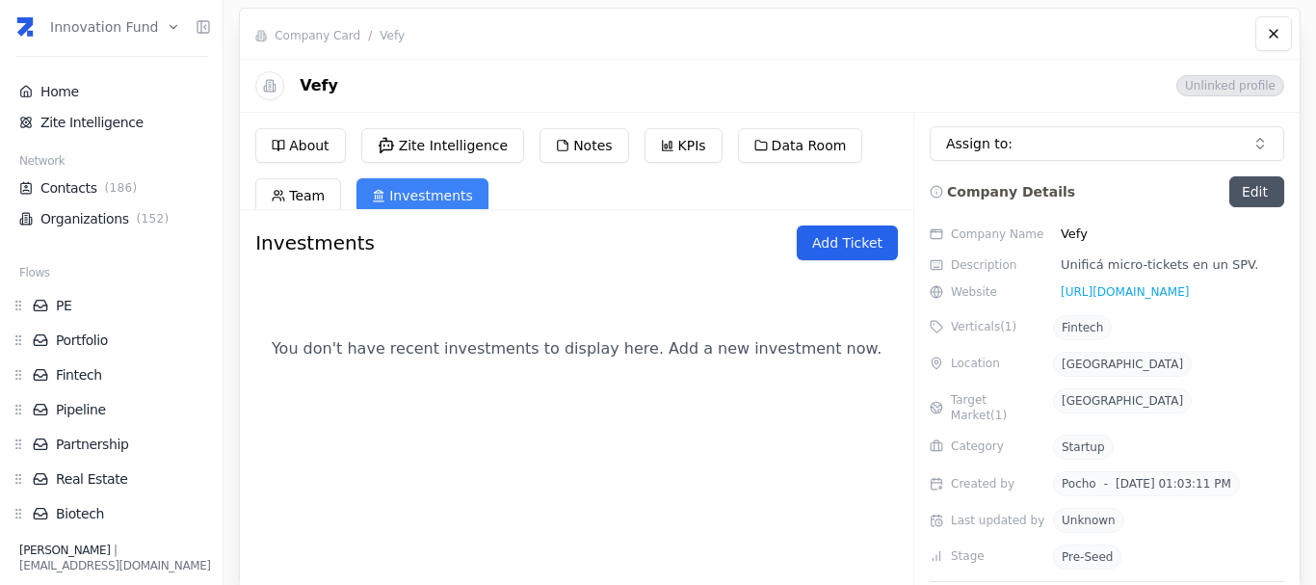
click at [824, 252] on button "Add Ticket" at bounding box center [847, 242] width 101 height 35
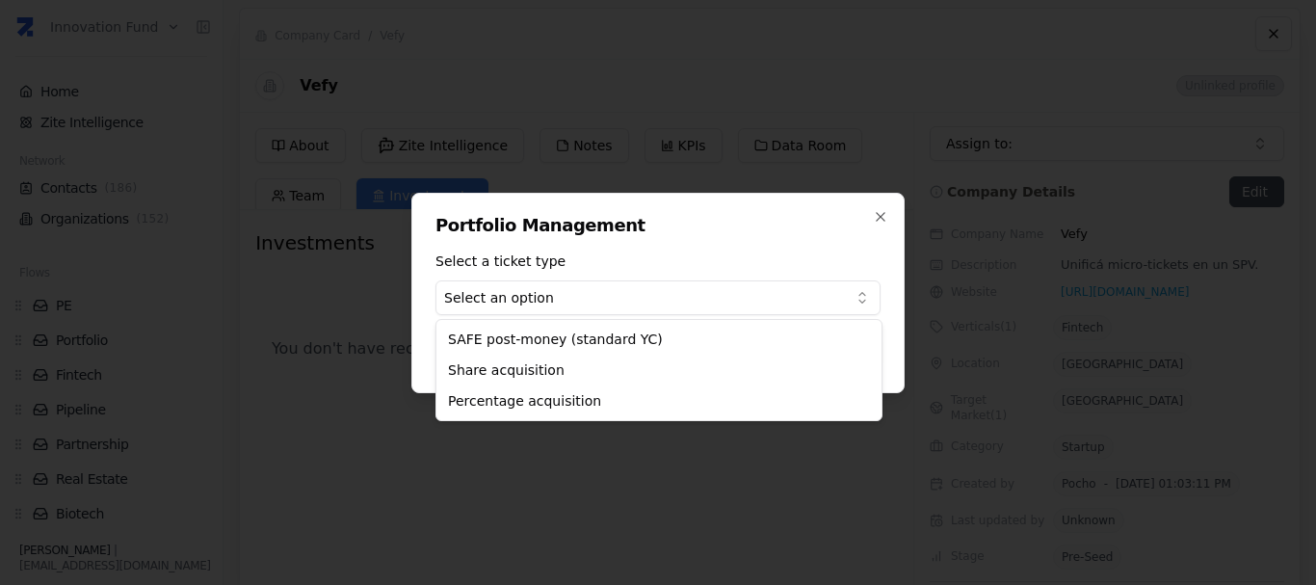
click at [602, 300] on body "Innovation Fund Home Zite Intelligence Network Contacts ( 186 ) Organizations (…" at bounding box center [658, 292] width 1316 height 585
select select "safe"
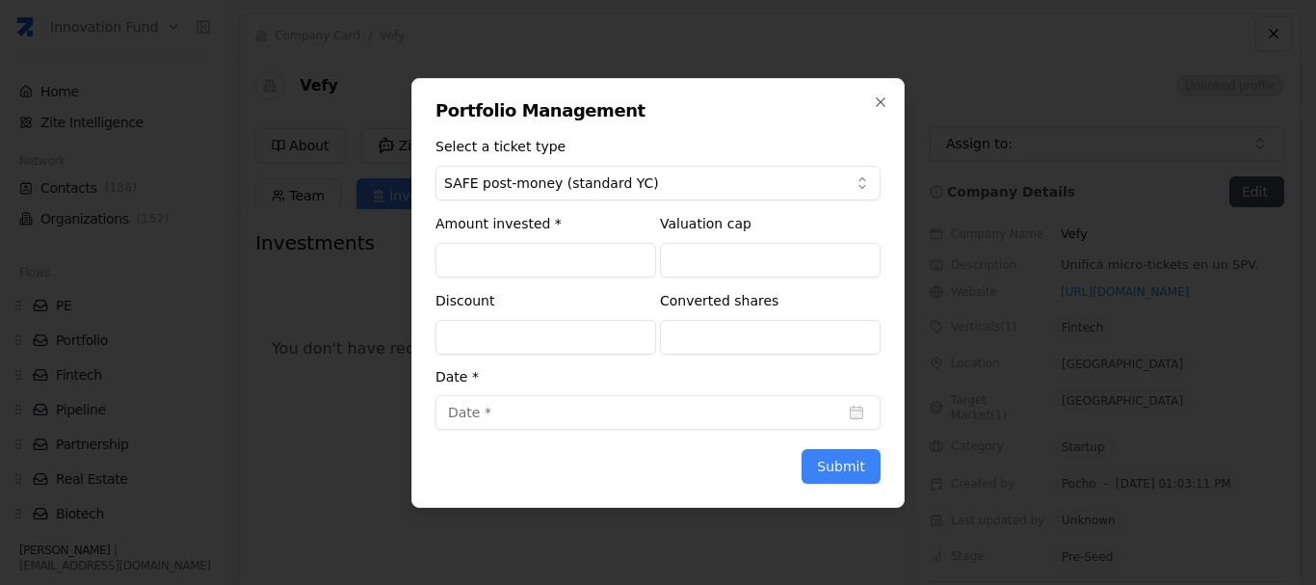
click at [549, 245] on input "text" at bounding box center [545, 260] width 221 height 35
type input "$10,000"
click at [715, 262] on input "text" at bounding box center [770, 260] width 221 height 35
type input "$2,000,000"
click at [725, 342] on input "text" at bounding box center [770, 337] width 221 height 35
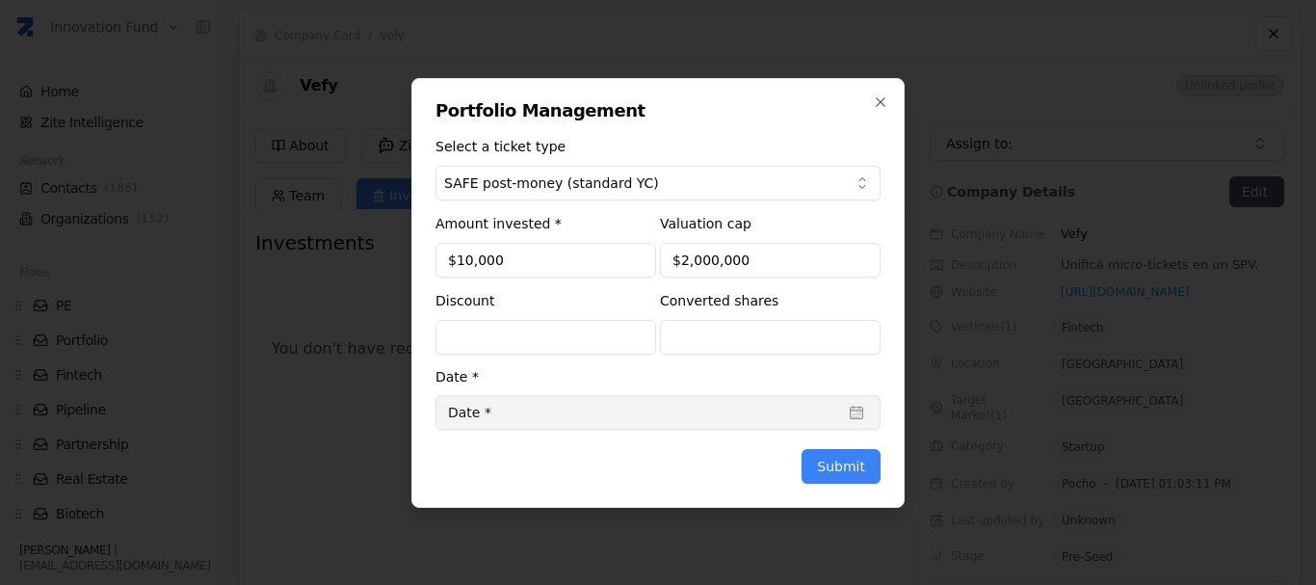
click at [589, 408] on button "Date *" at bounding box center [657, 412] width 445 height 35
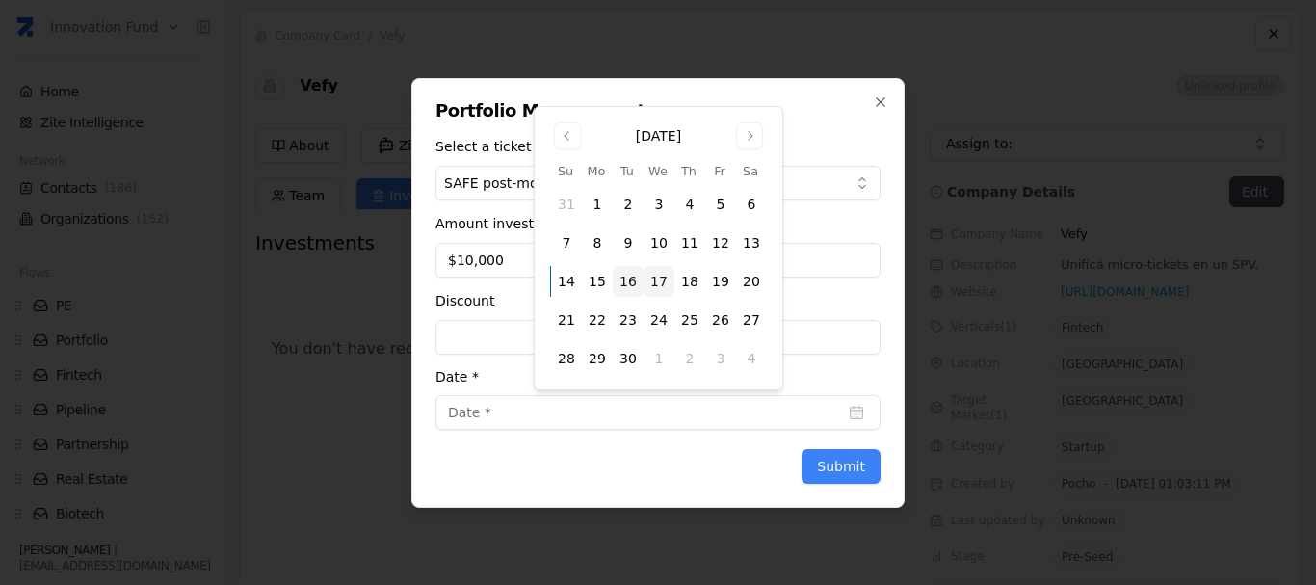
click at [660, 288] on button "17" at bounding box center [658, 281] width 31 height 31
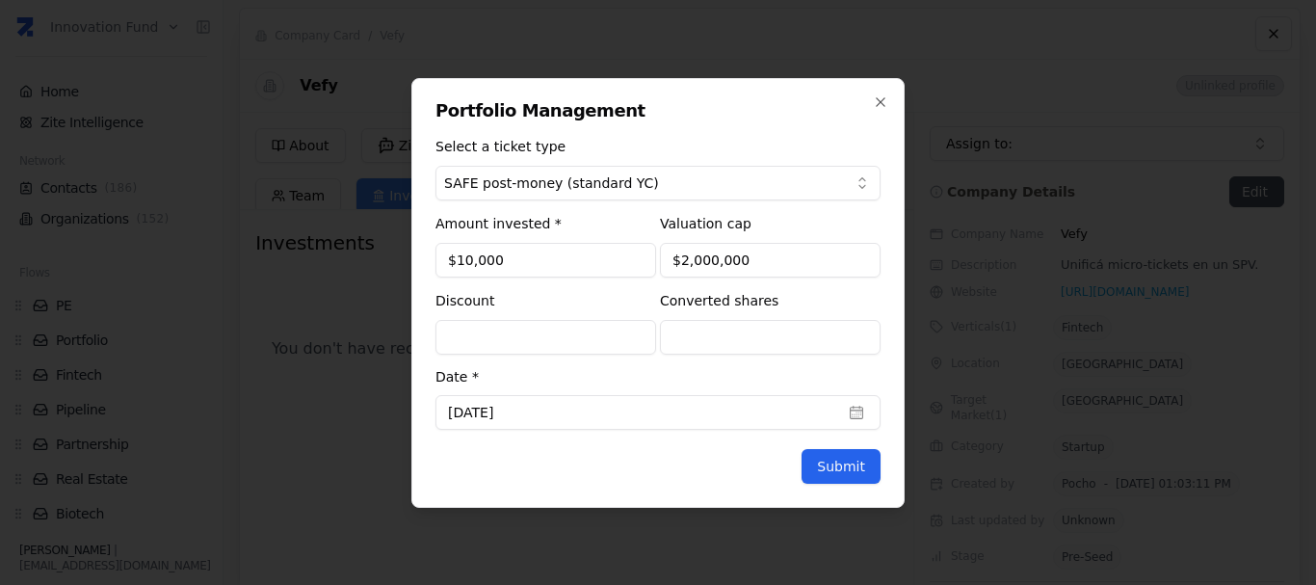
click at [862, 460] on button "Submit" at bounding box center [840, 466] width 79 height 35
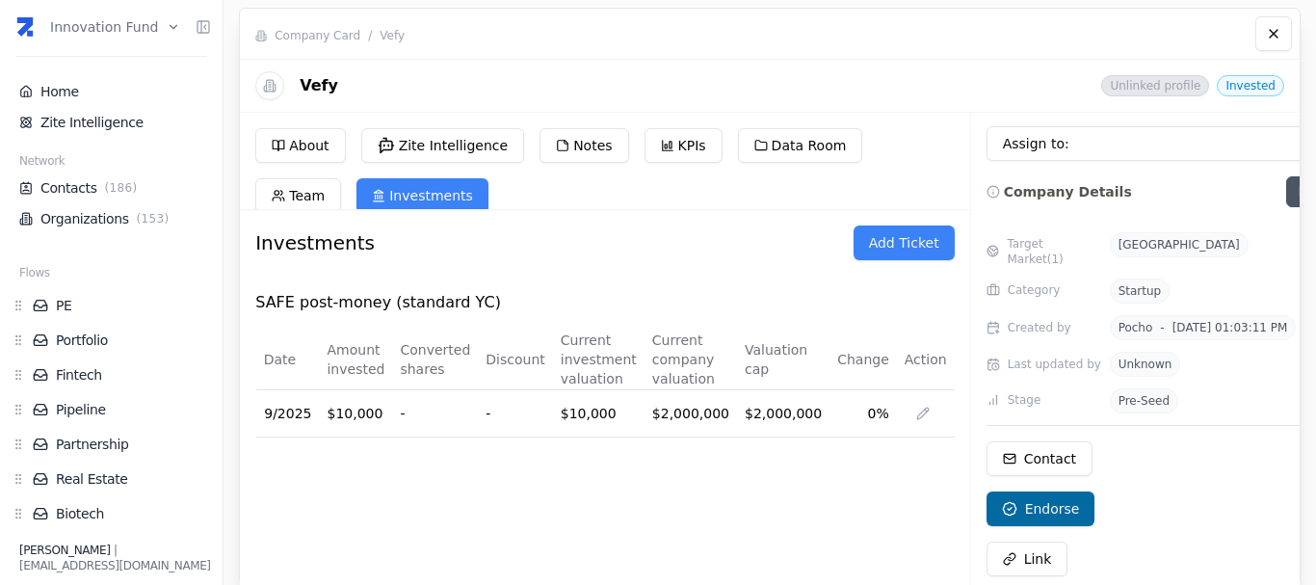
scroll to position [157, 0]
click at [1025, 502] on p "Endorse" at bounding box center [1052, 507] width 55 height 19
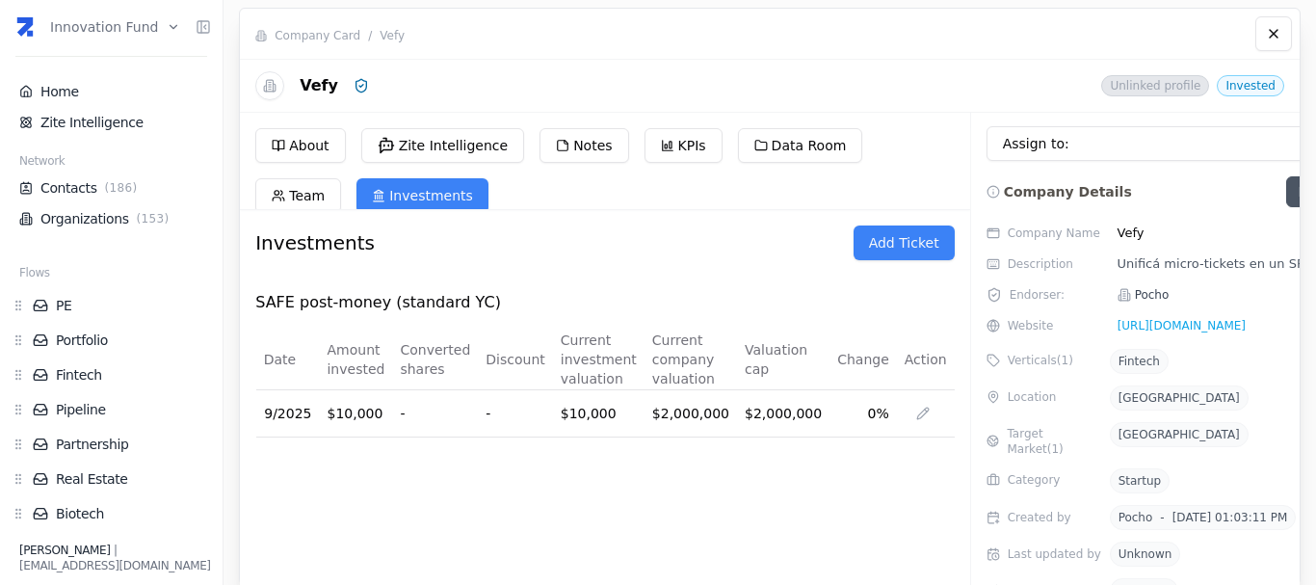
scroll to position [2, 0]
